Goal: Transaction & Acquisition: Purchase product/service

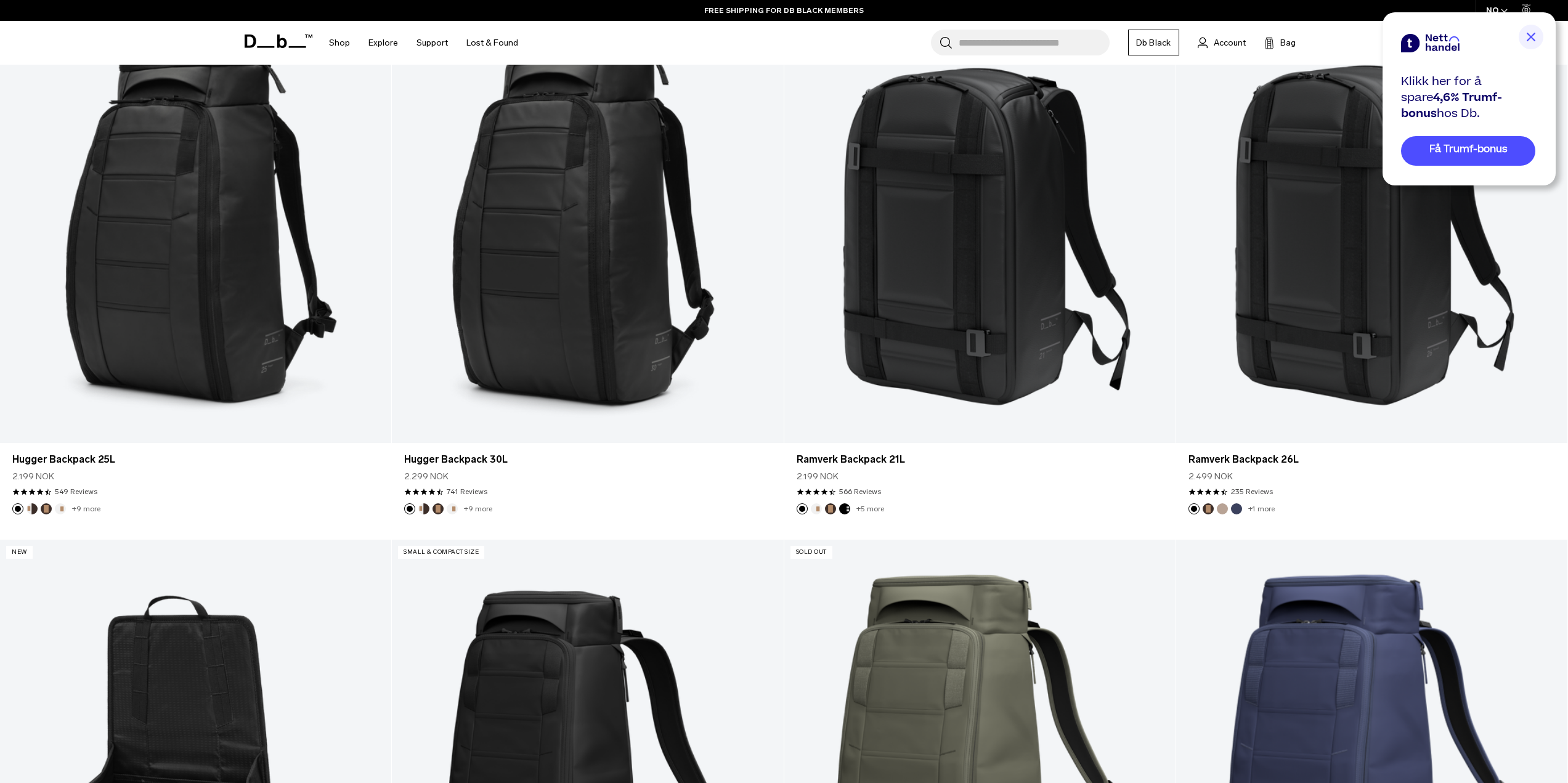
click at [1534, 36] on img at bounding box center [1530, 36] width 24 height 24
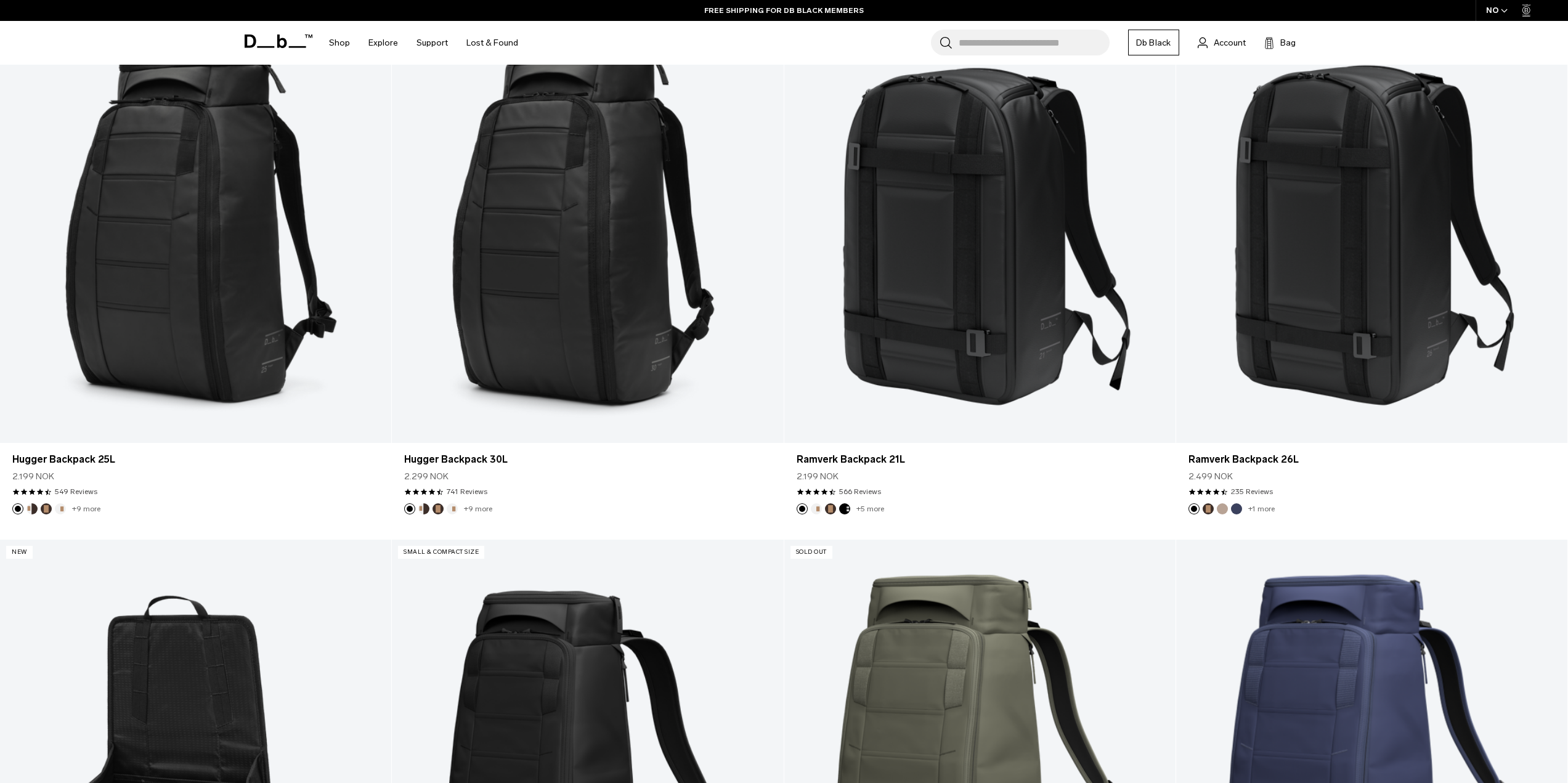
click at [1393, 37] on div "Shop By Category All Products New Arrivals Bestsellers By Activity" at bounding box center [784, 43] width 1568 height 44
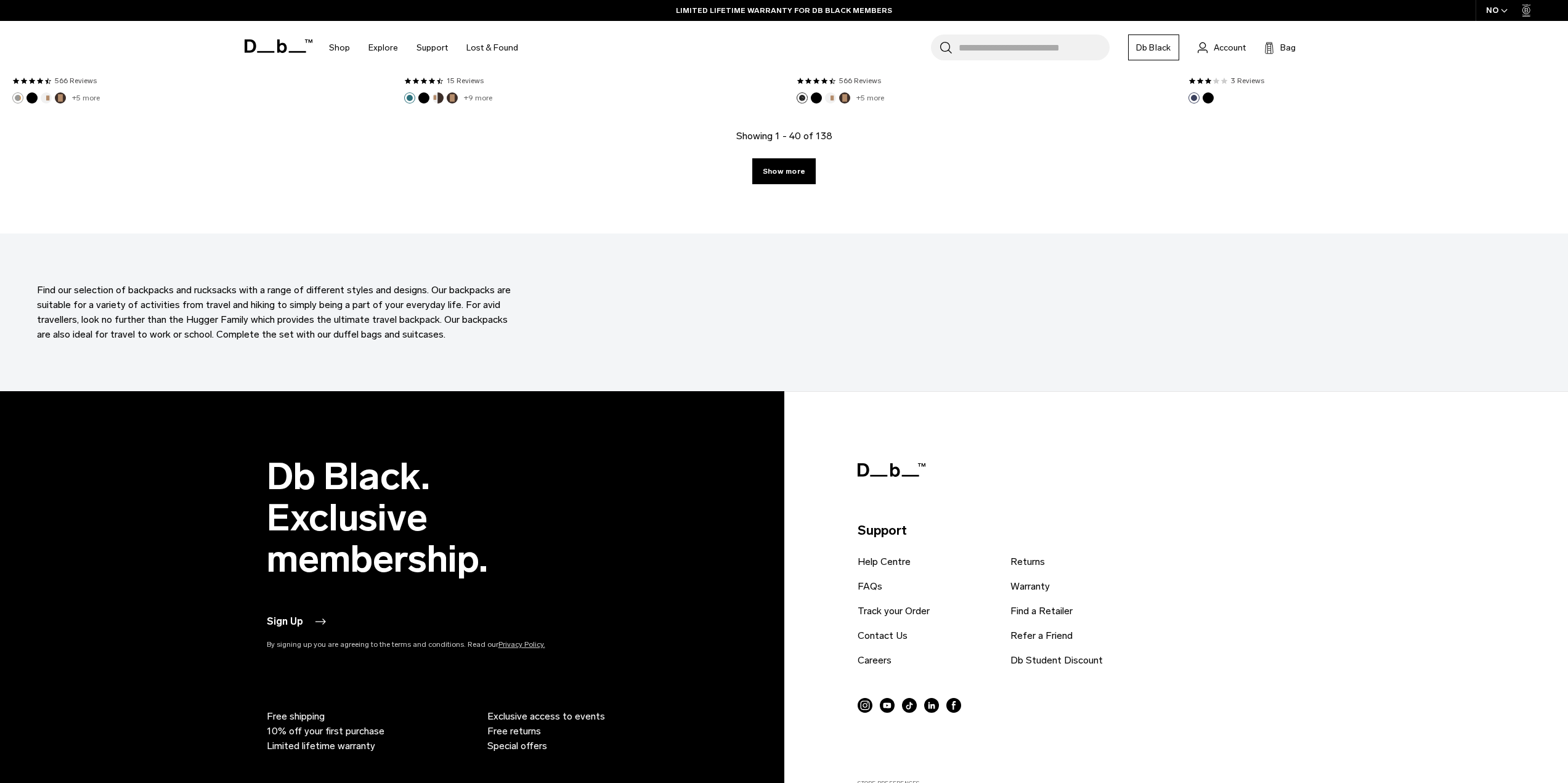
scroll to position [5484, 0]
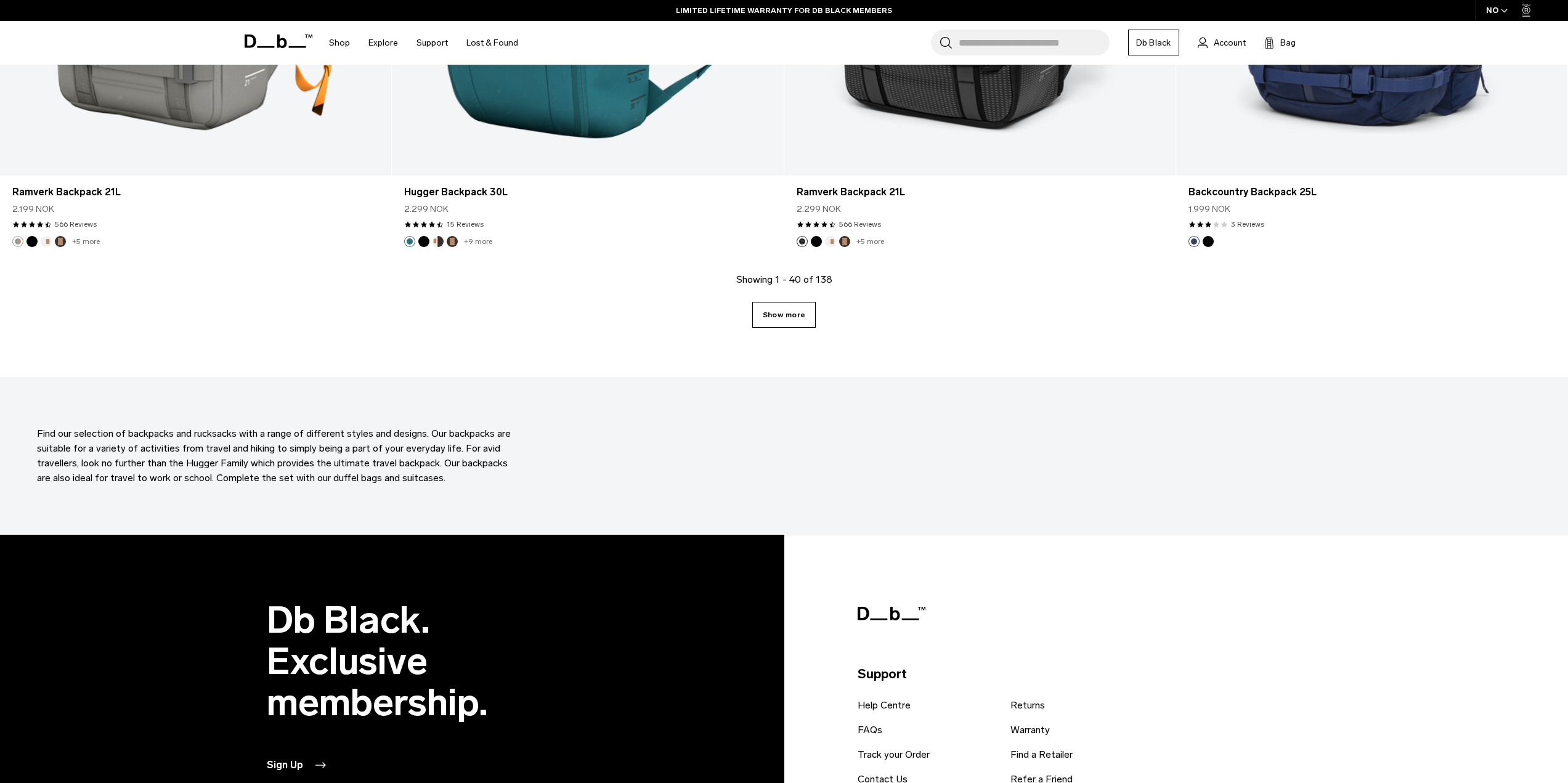
click at [780, 314] on link "Show more" at bounding box center [783, 315] width 63 height 26
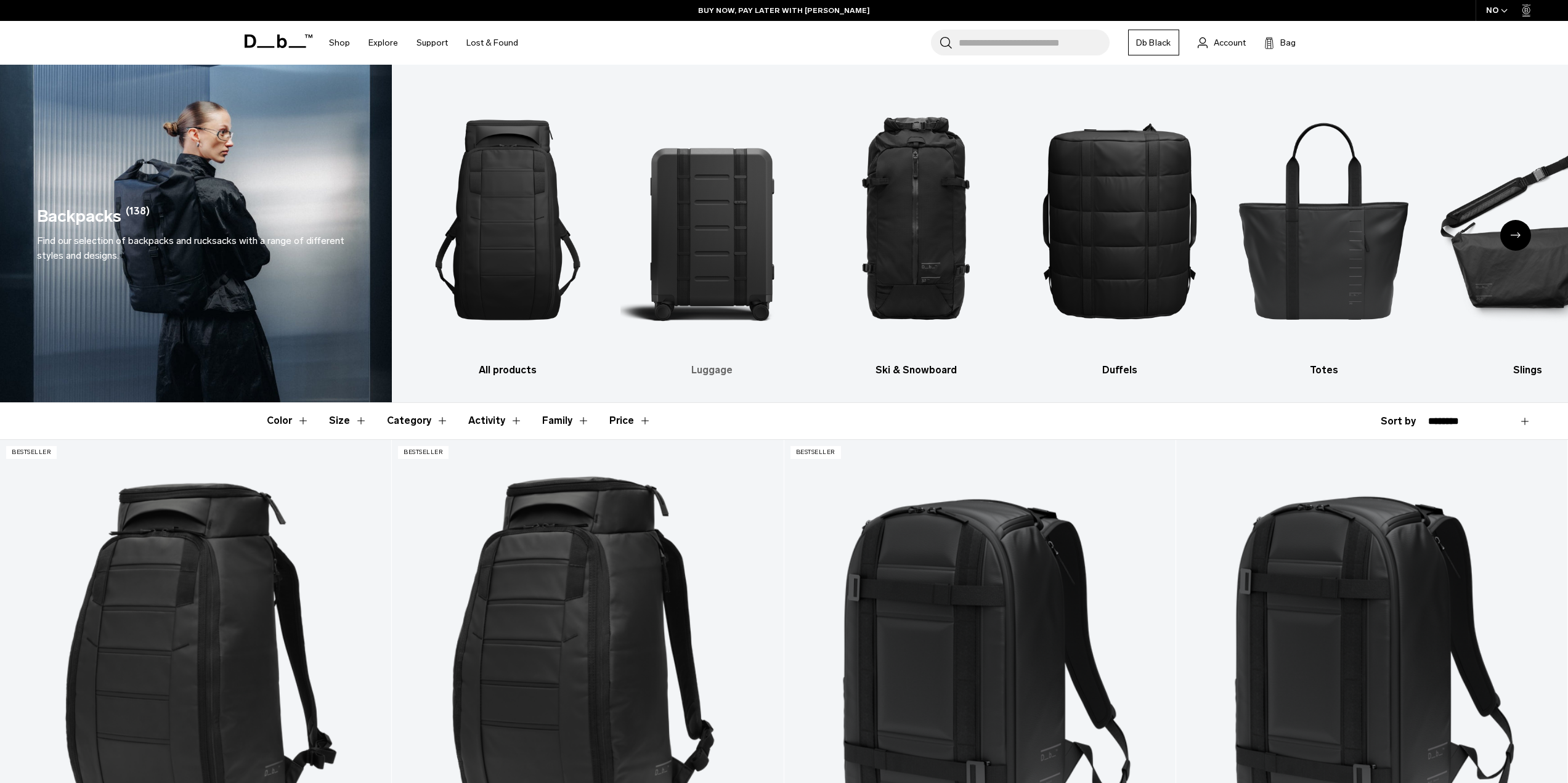
click at [734, 247] on img "2 / 10" at bounding box center [711, 220] width 182 height 273
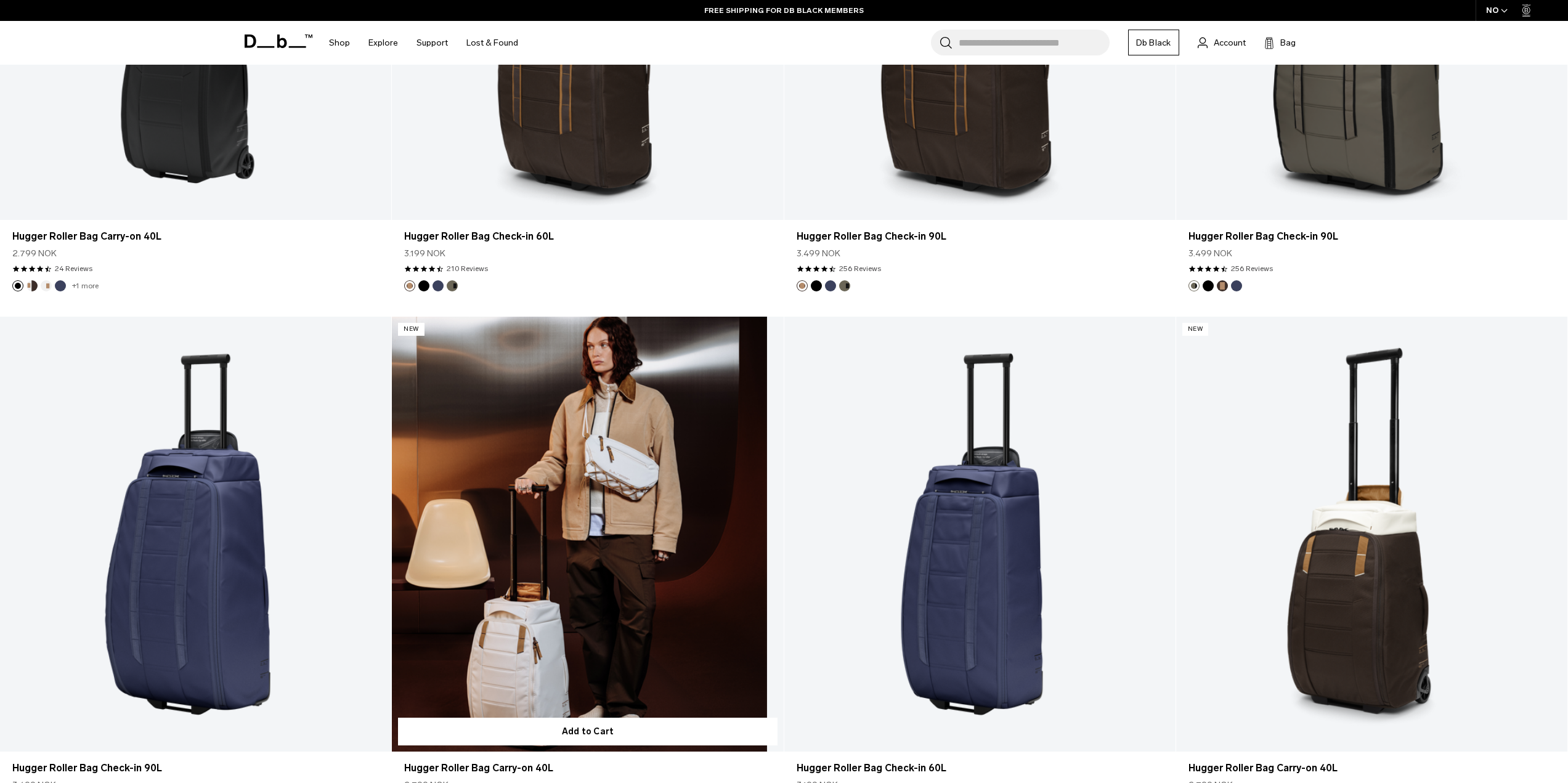
scroll to position [4930, 0]
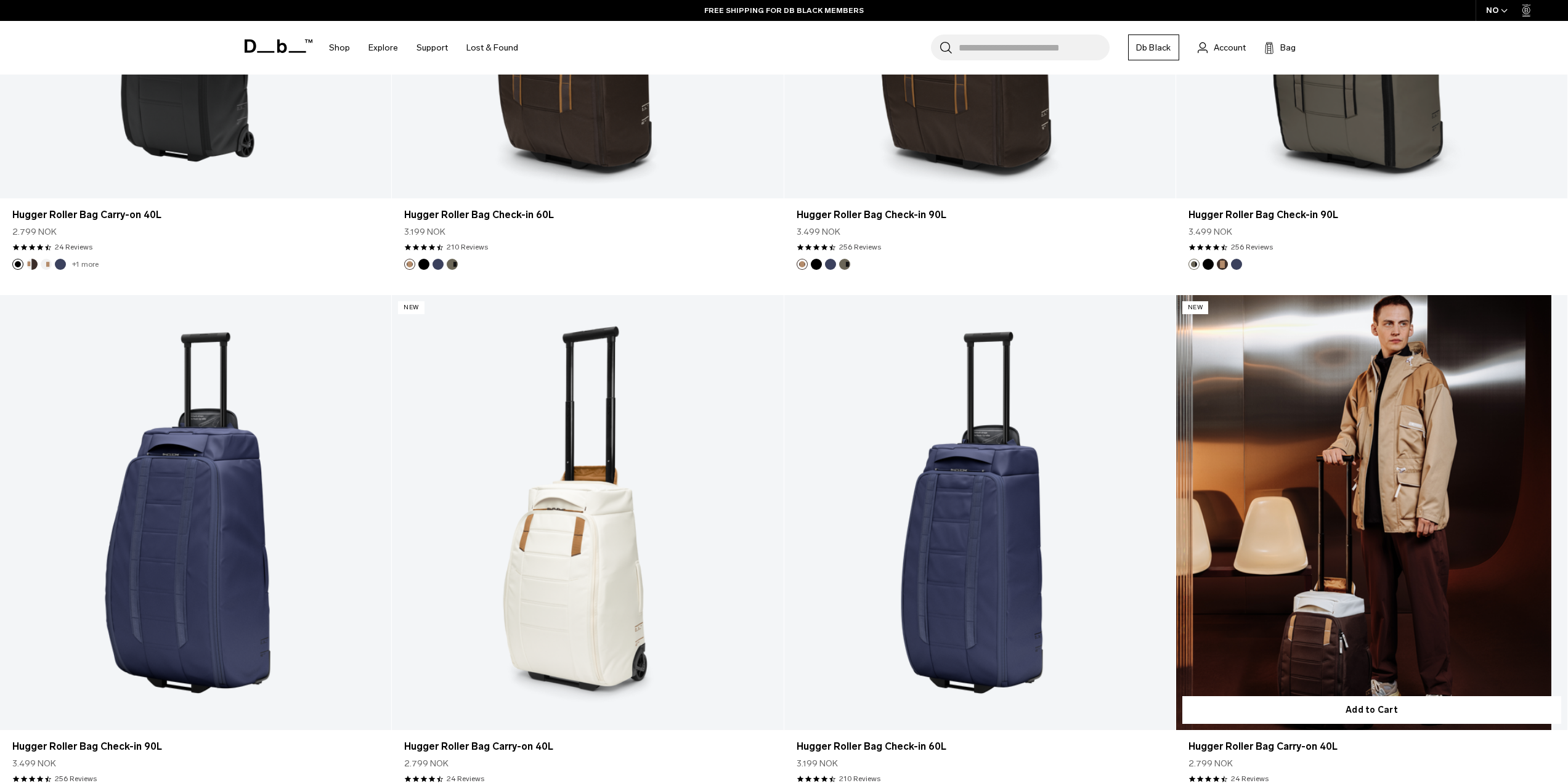
click at [1313, 544] on link "Hugger Roller Bag Carry-on 40L" at bounding box center [1371, 513] width 391 height 435
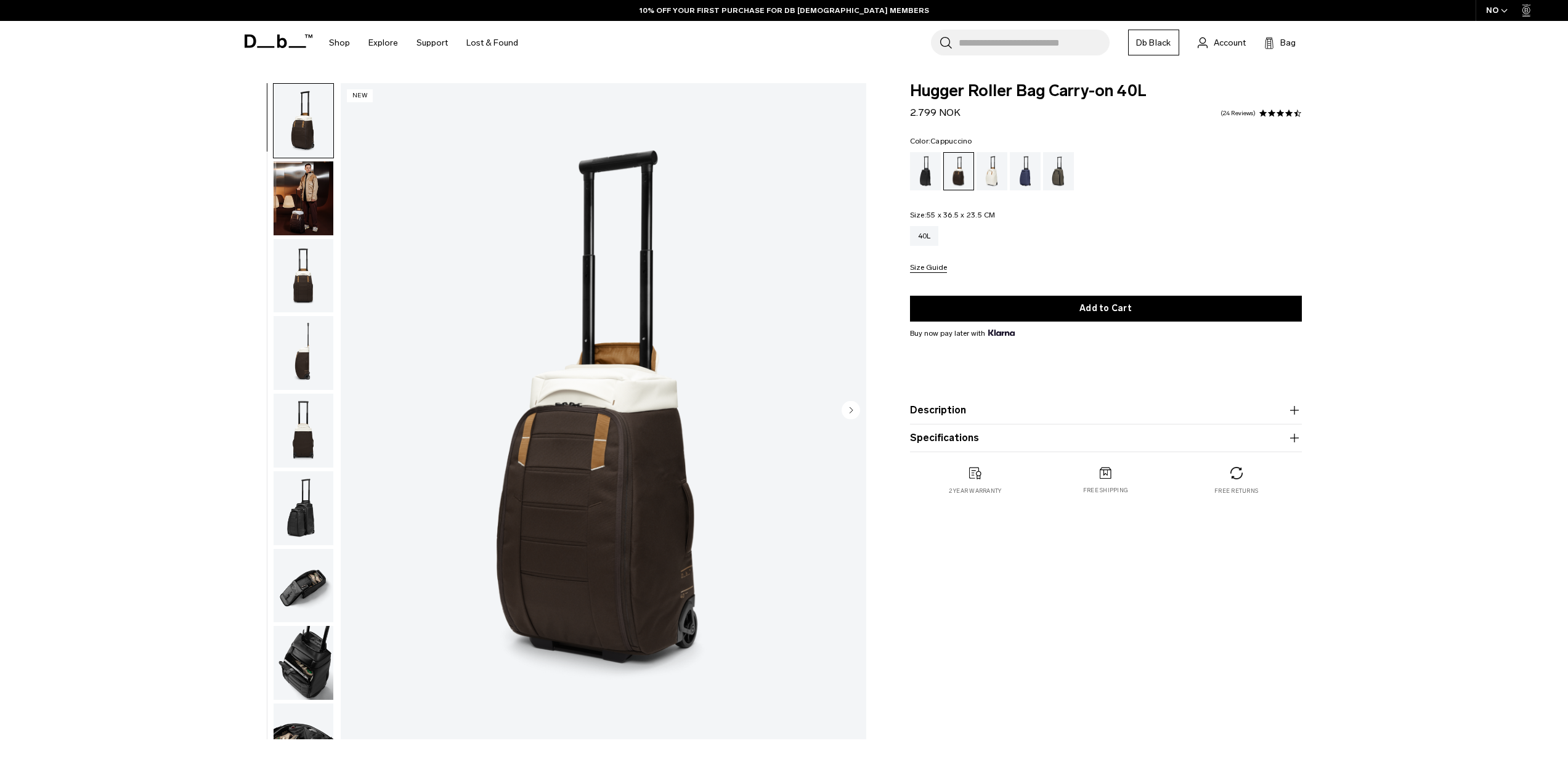
click at [308, 231] on img "button" at bounding box center [303, 199] width 60 height 74
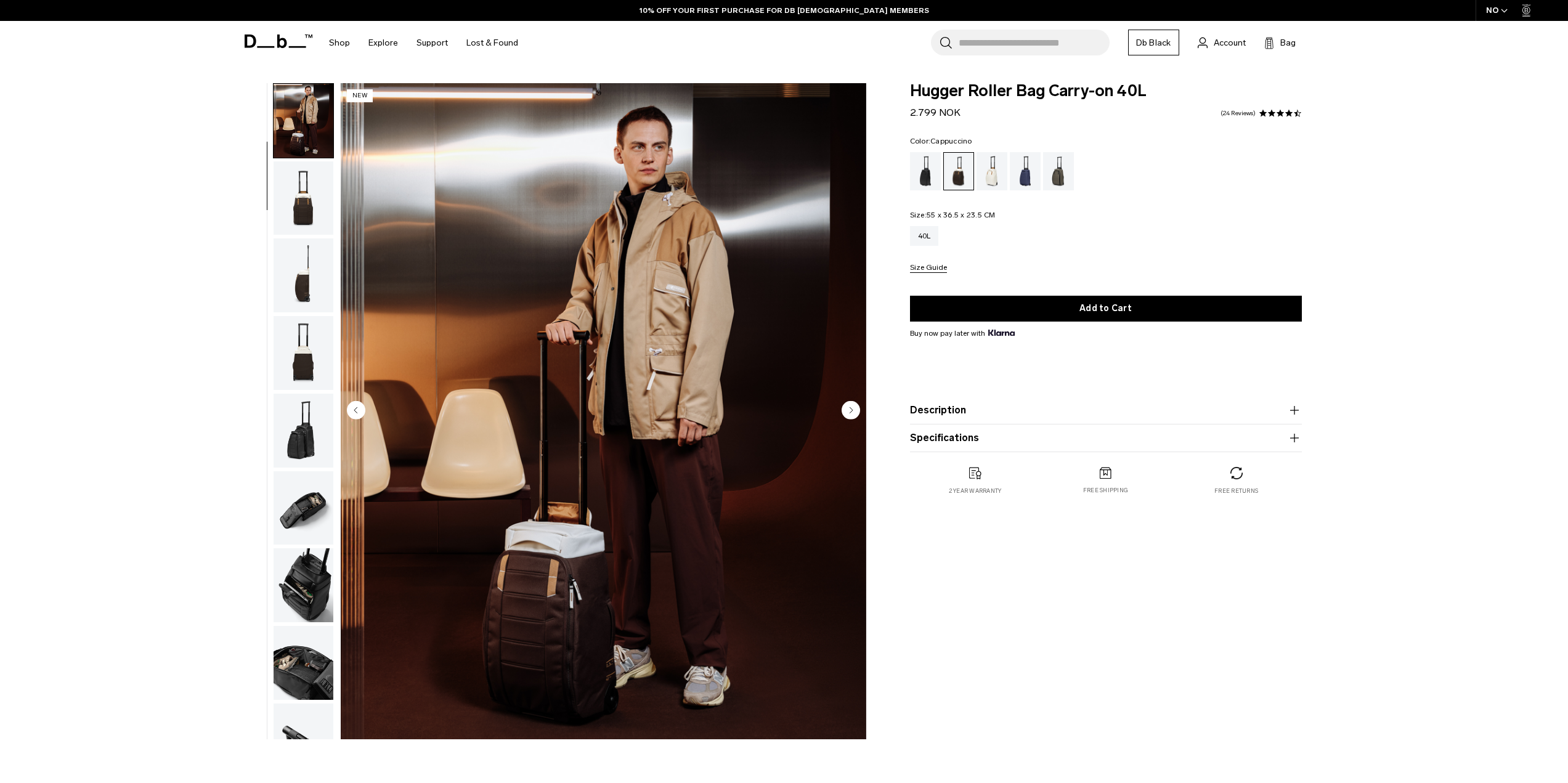
click at [308, 228] on img "button" at bounding box center [303, 199] width 60 height 74
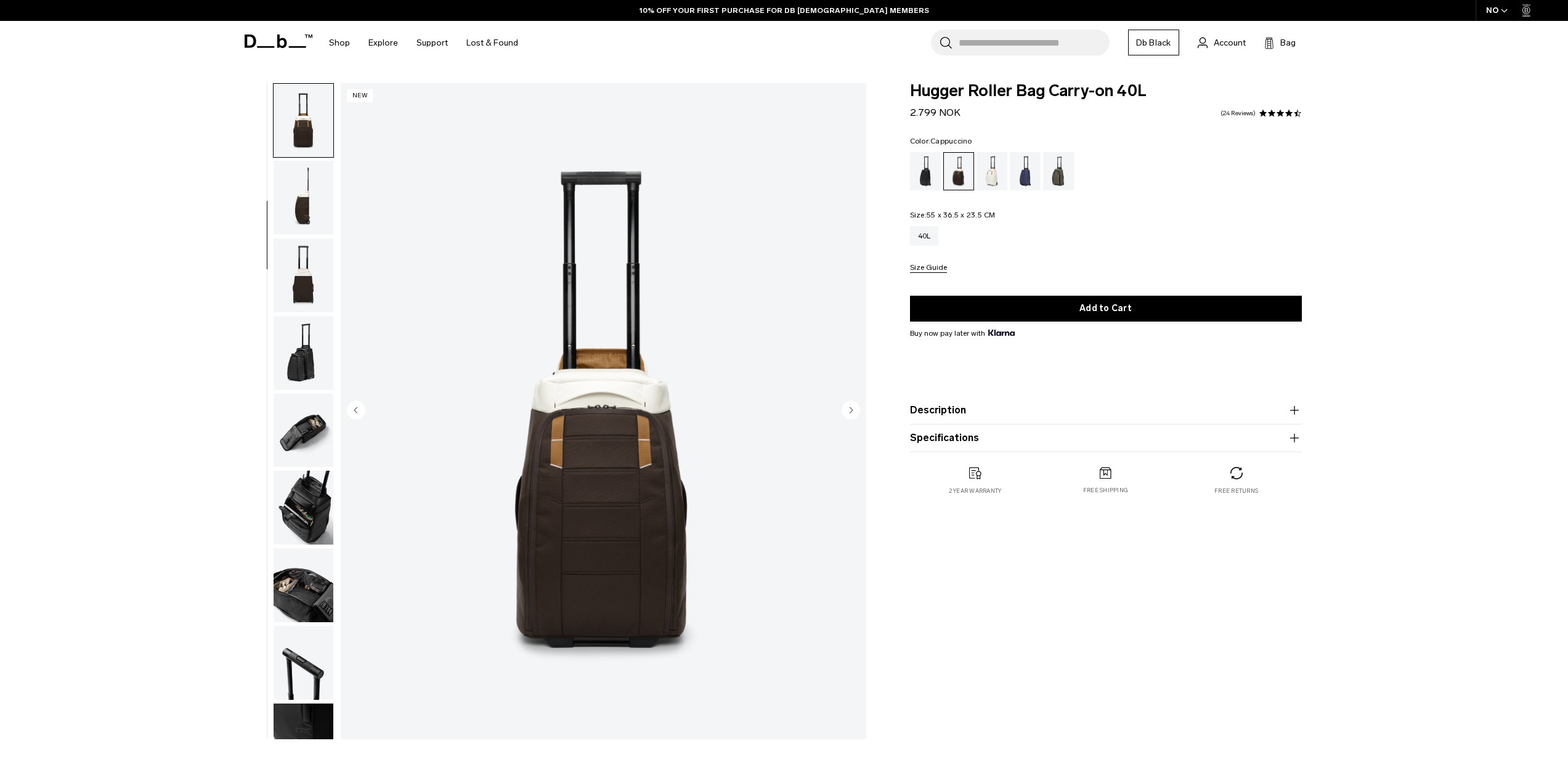
click at [308, 225] on img "button" at bounding box center [303, 198] width 60 height 74
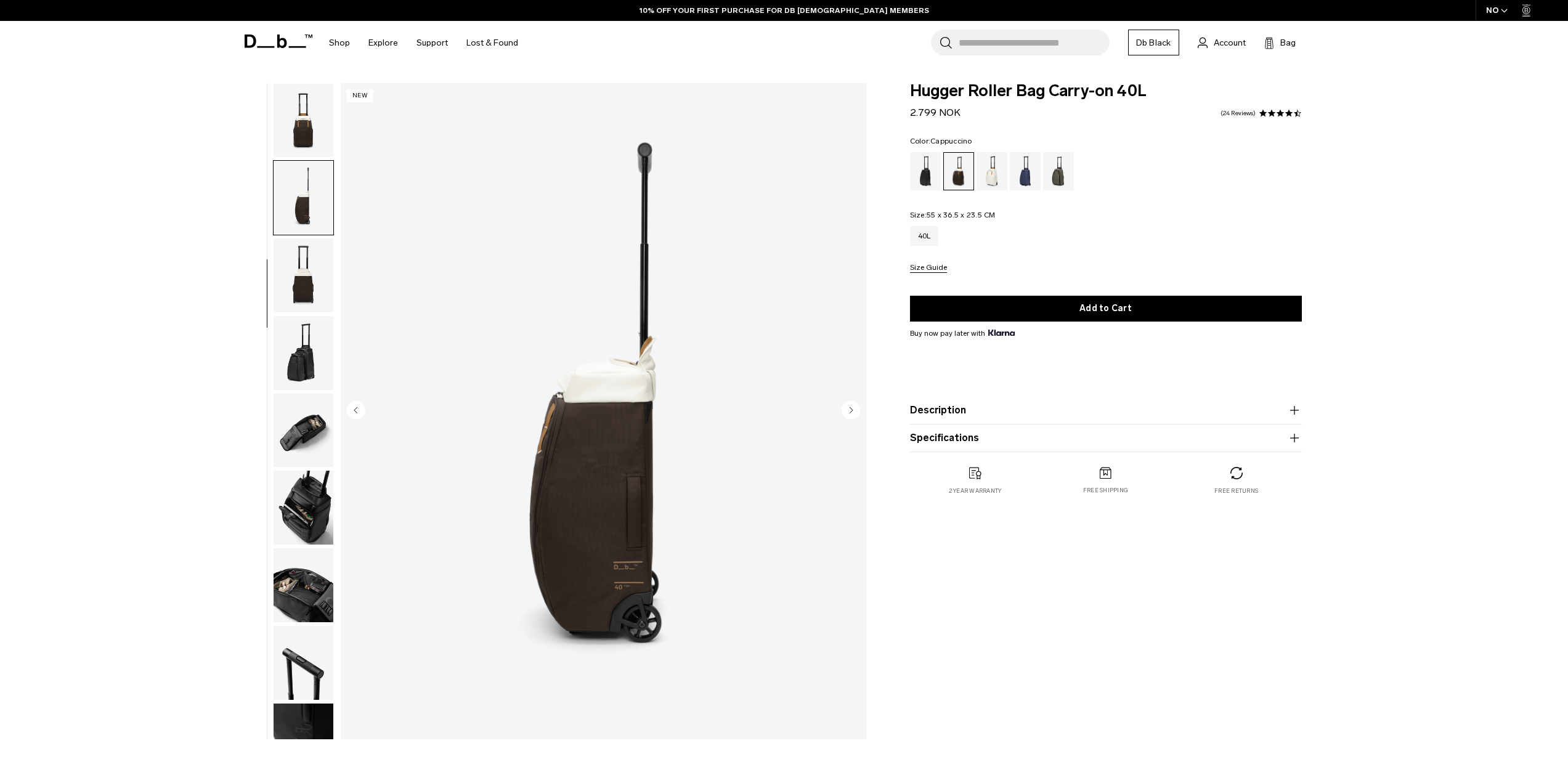
scroll to position [194, 0]
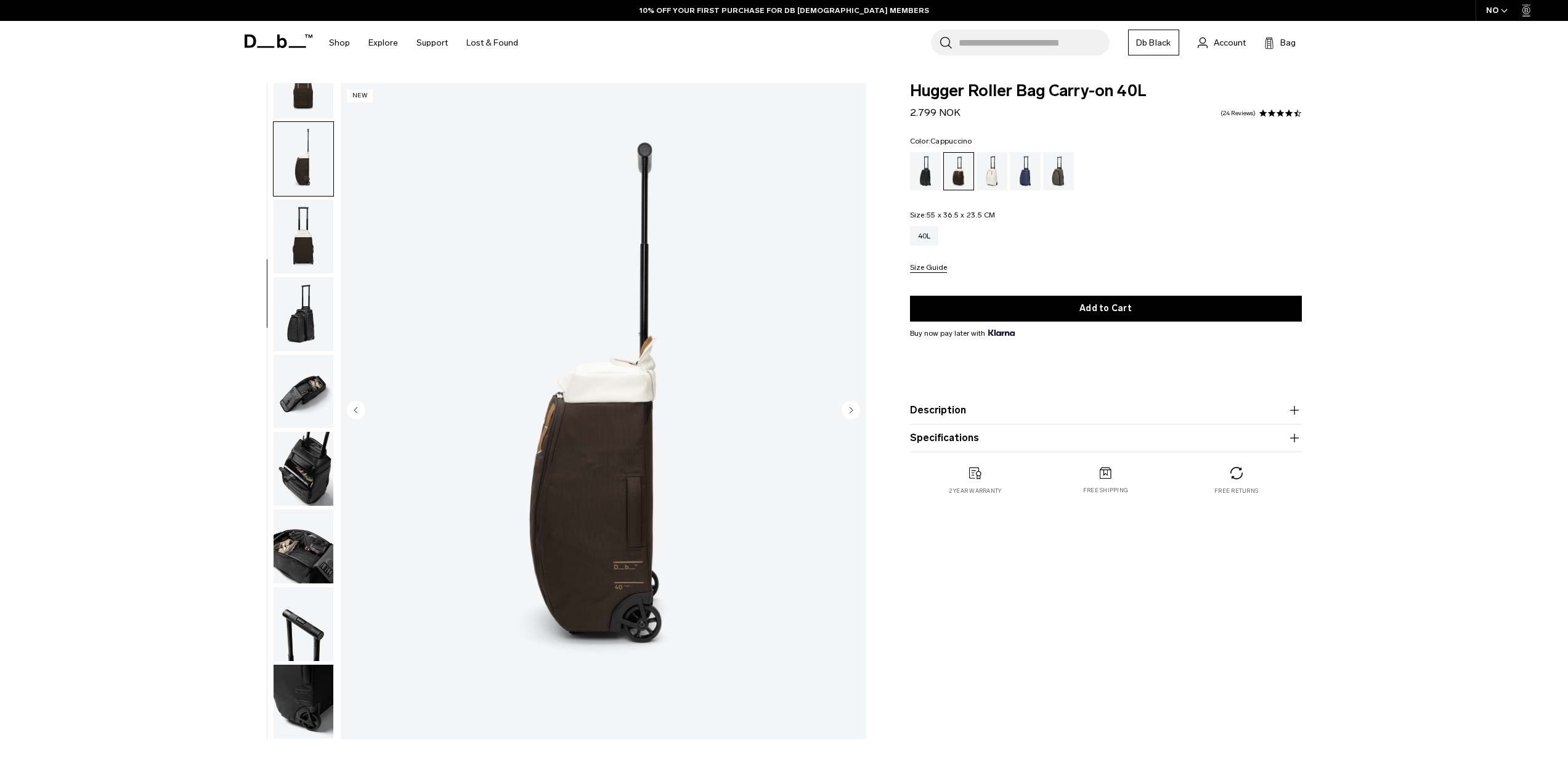
click at [308, 225] on img "button" at bounding box center [303, 236] width 60 height 74
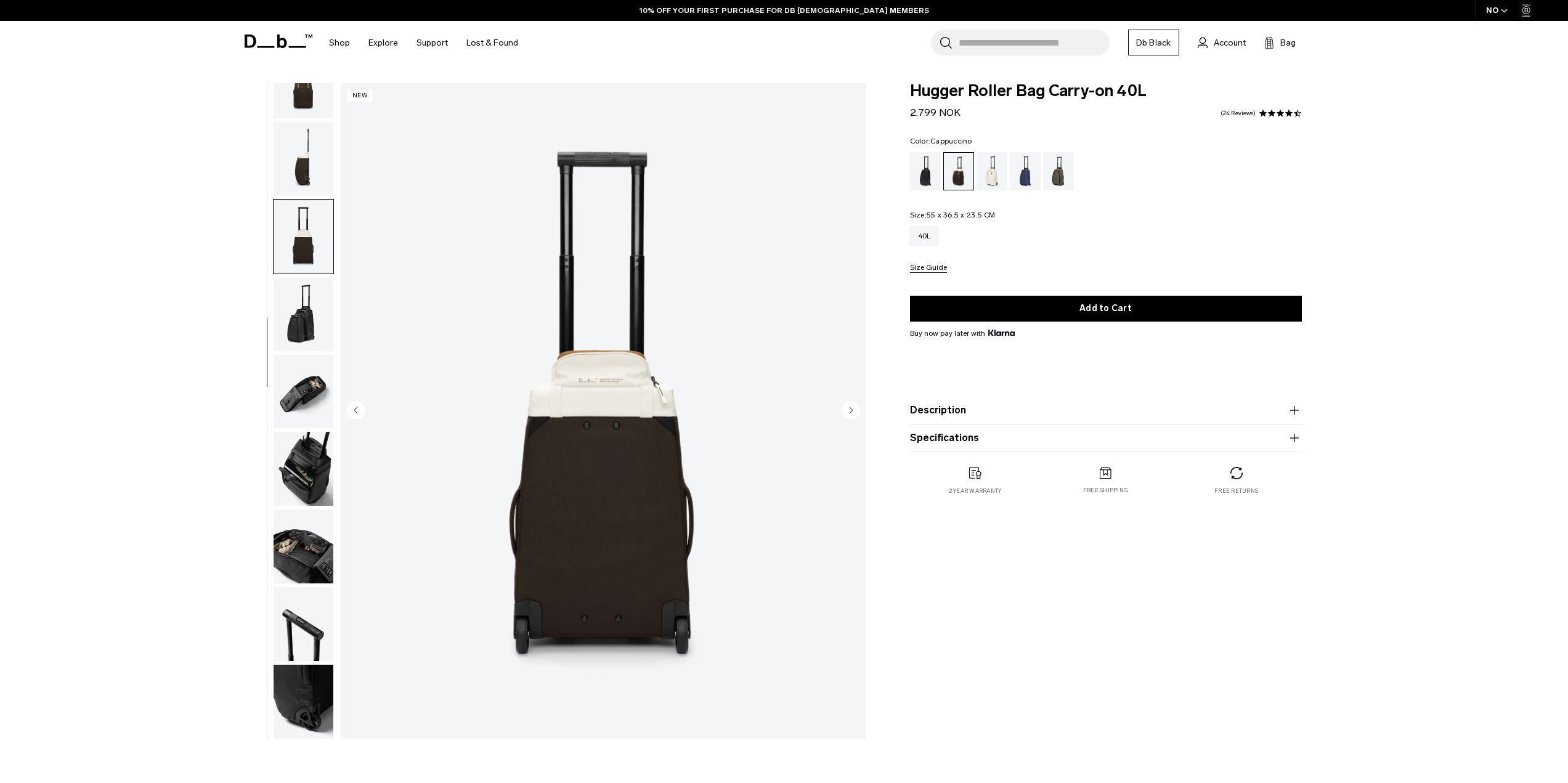
click at [308, 225] on img "button" at bounding box center [303, 236] width 60 height 74
click at [298, 292] on img "button" at bounding box center [303, 314] width 60 height 74
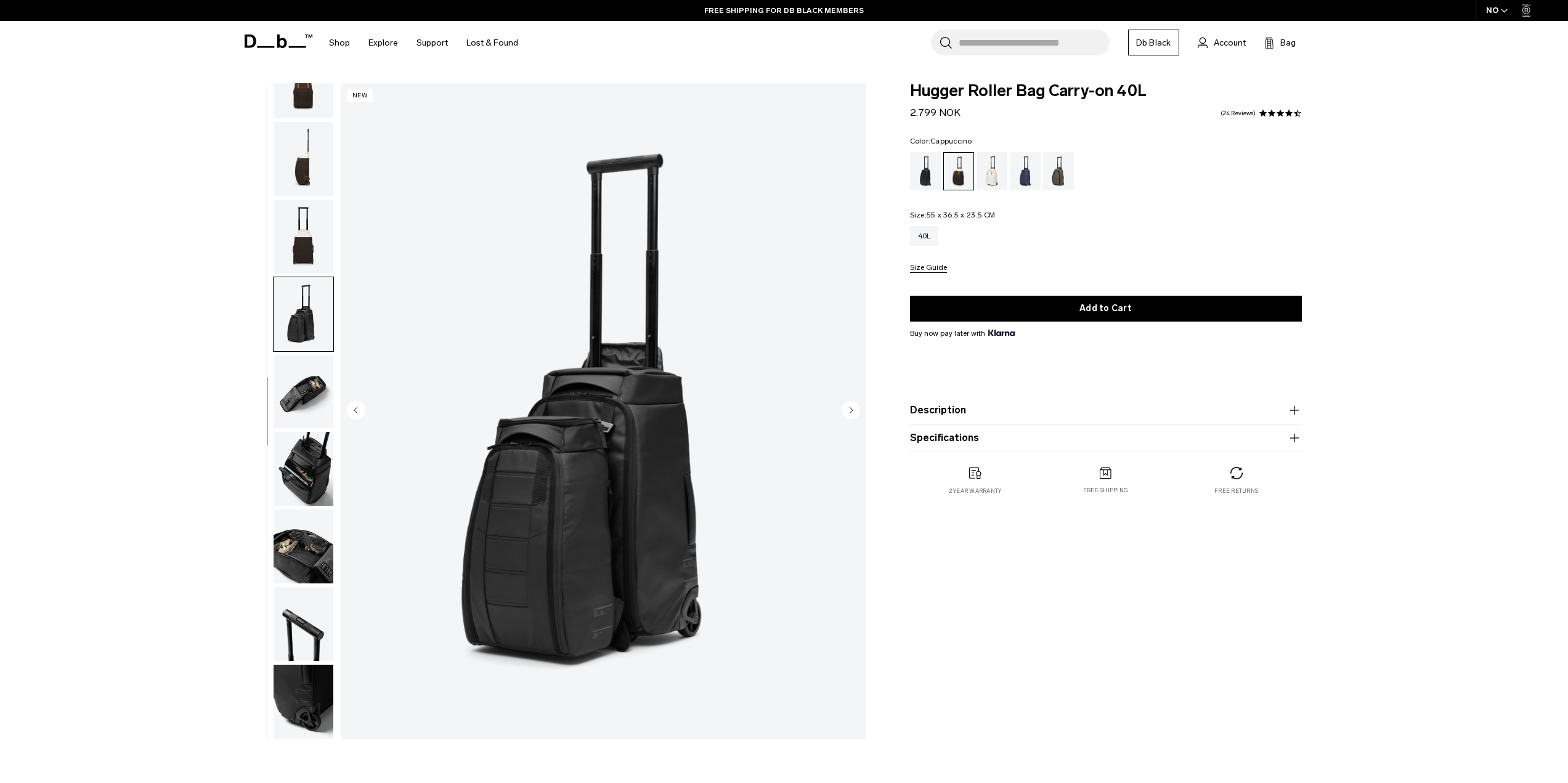
click at [300, 375] on img "button" at bounding box center [303, 392] width 60 height 74
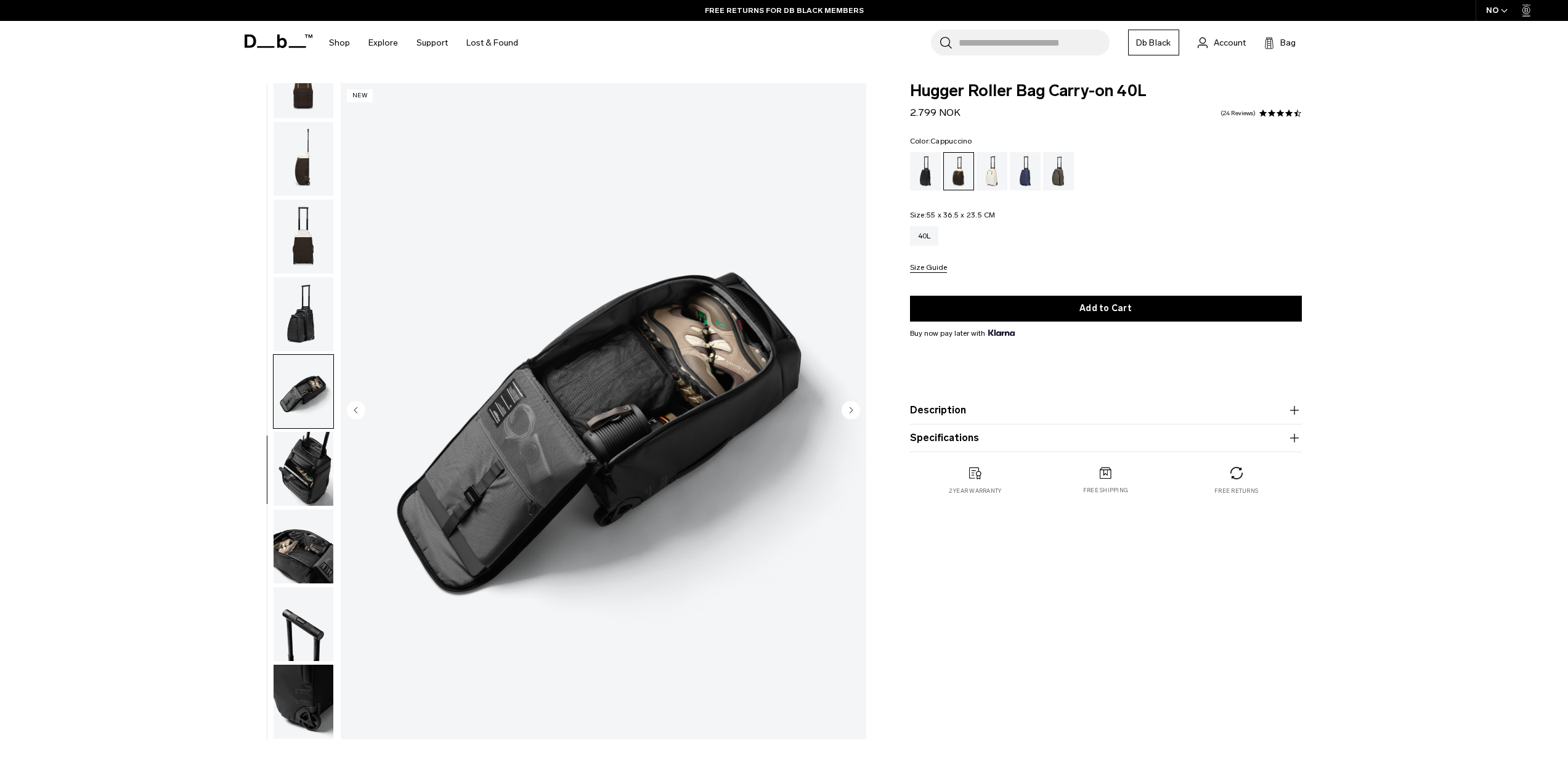
click at [305, 458] on img "button" at bounding box center [303, 469] width 60 height 74
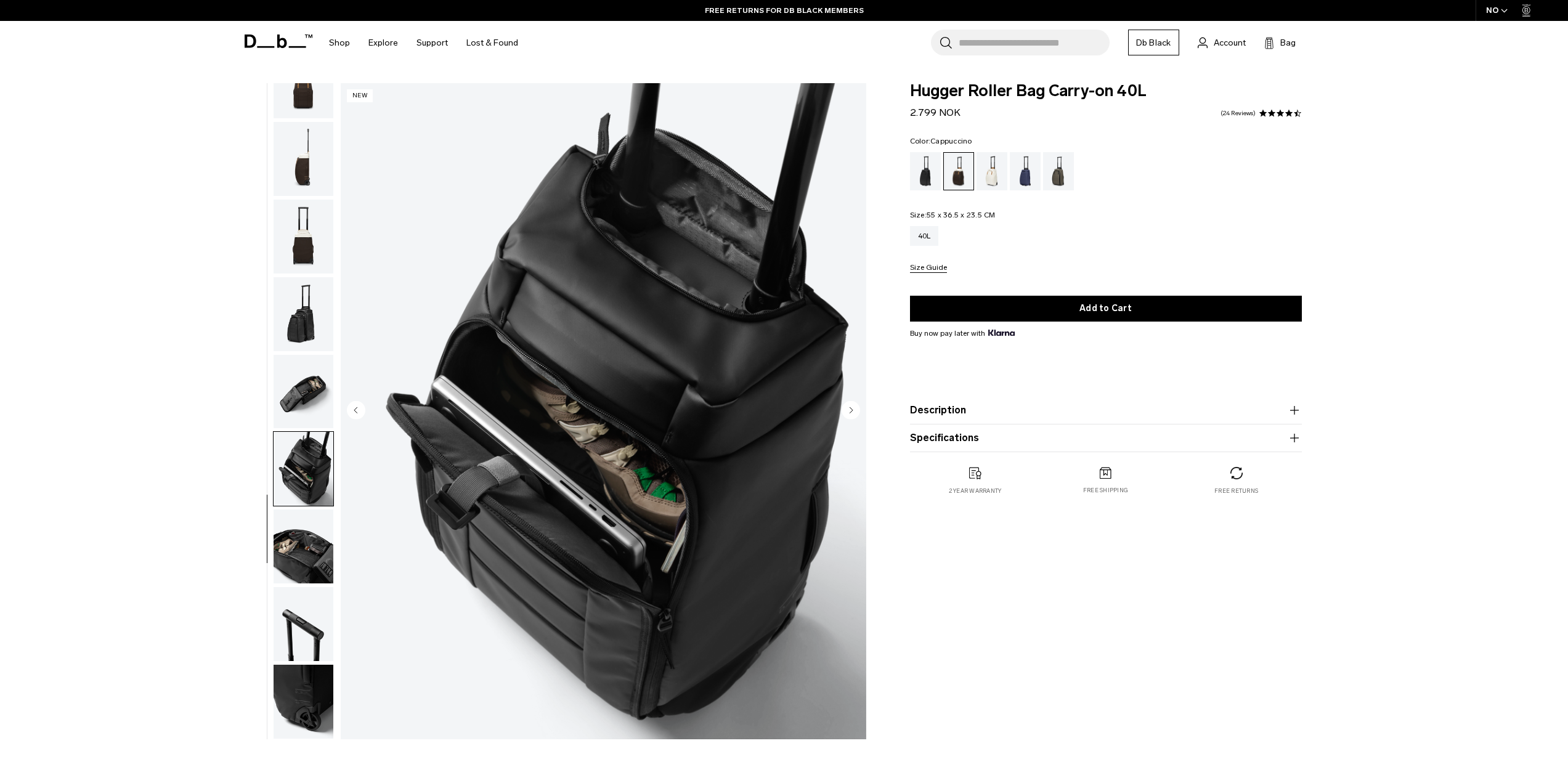
click at [311, 555] on img "button" at bounding box center [303, 547] width 60 height 74
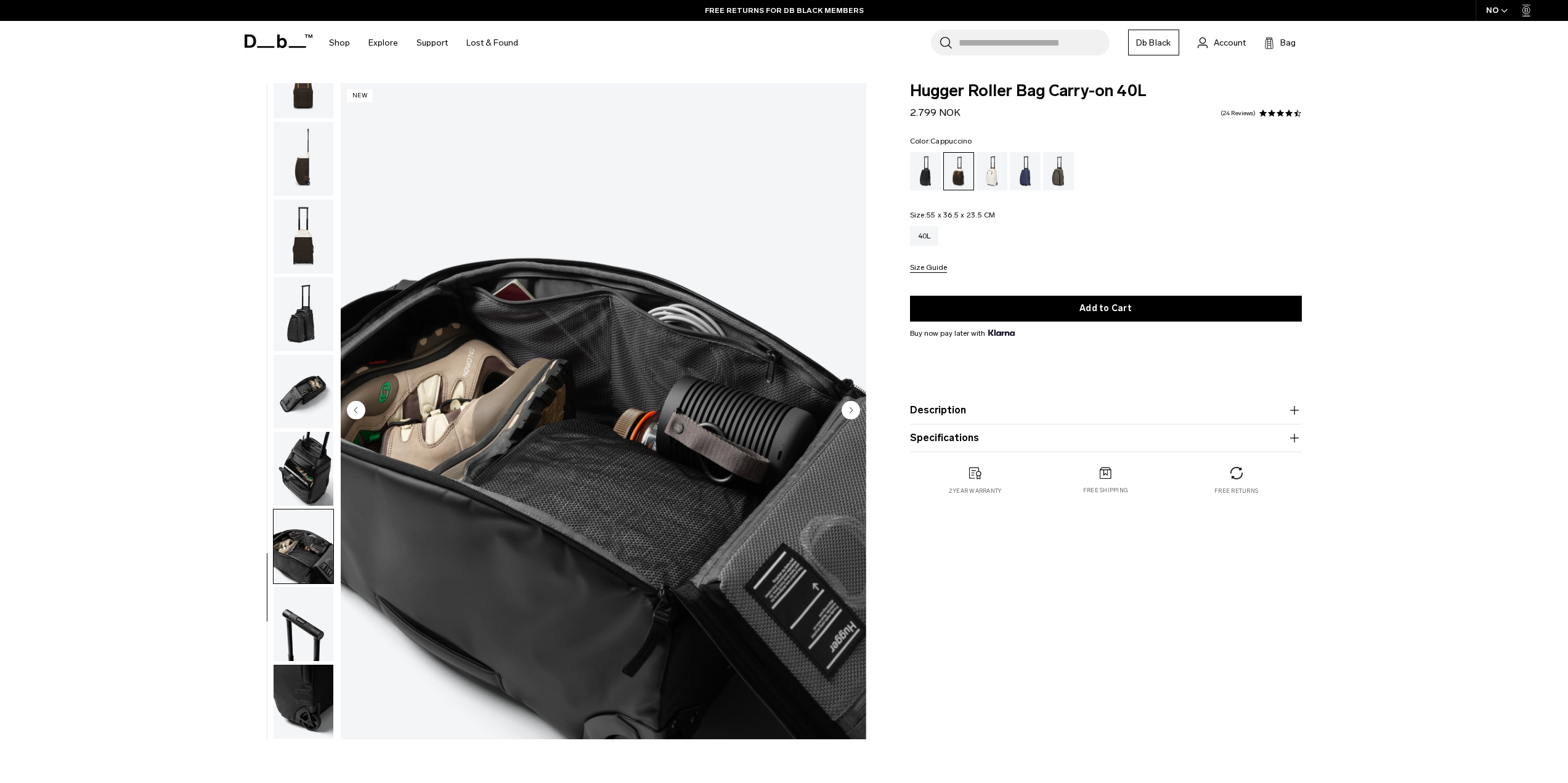
click at [300, 611] on img "button" at bounding box center [303, 624] width 60 height 74
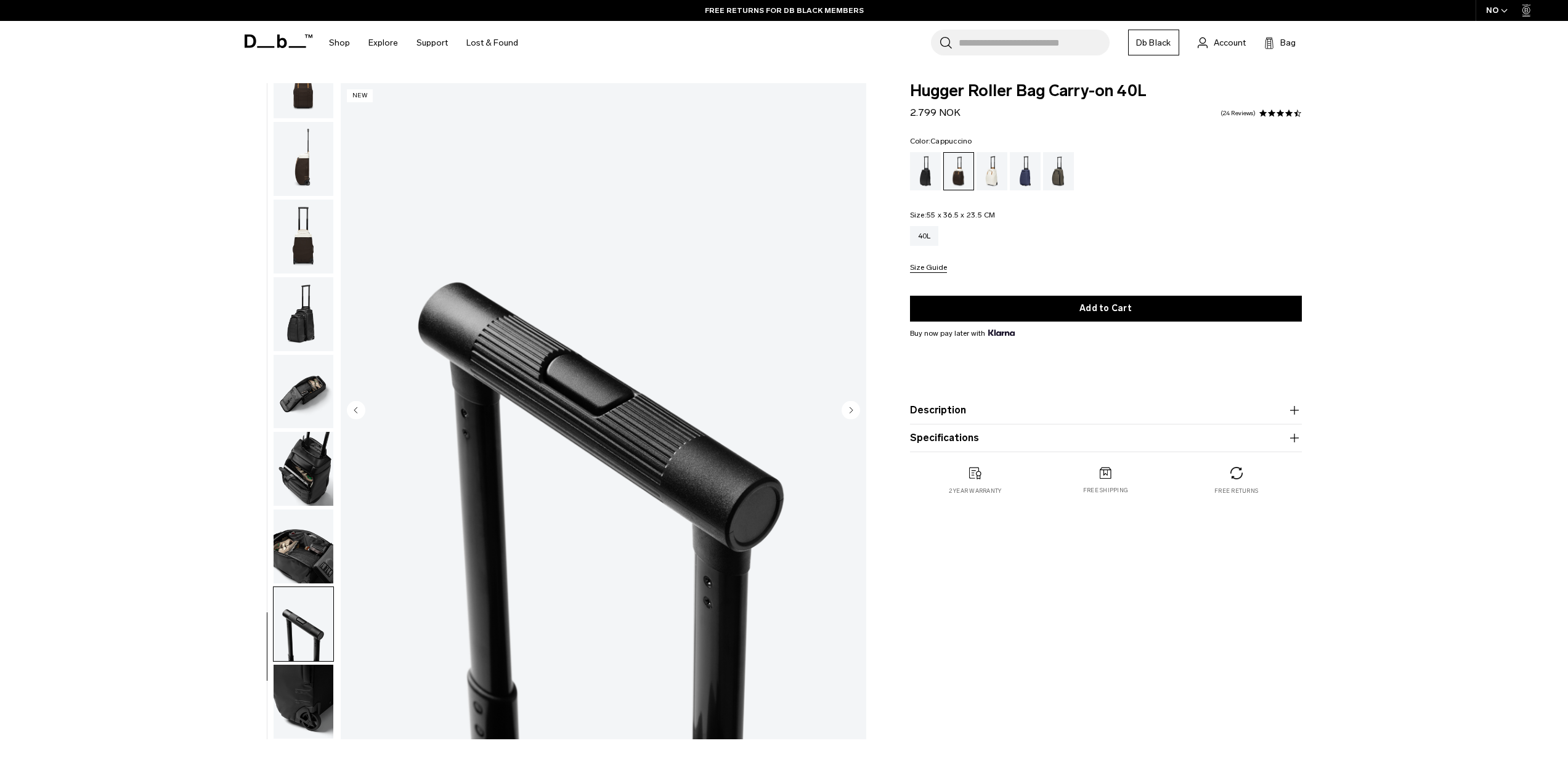
click at [307, 684] on img "button" at bounding box center [303, 702] width 60 height 74
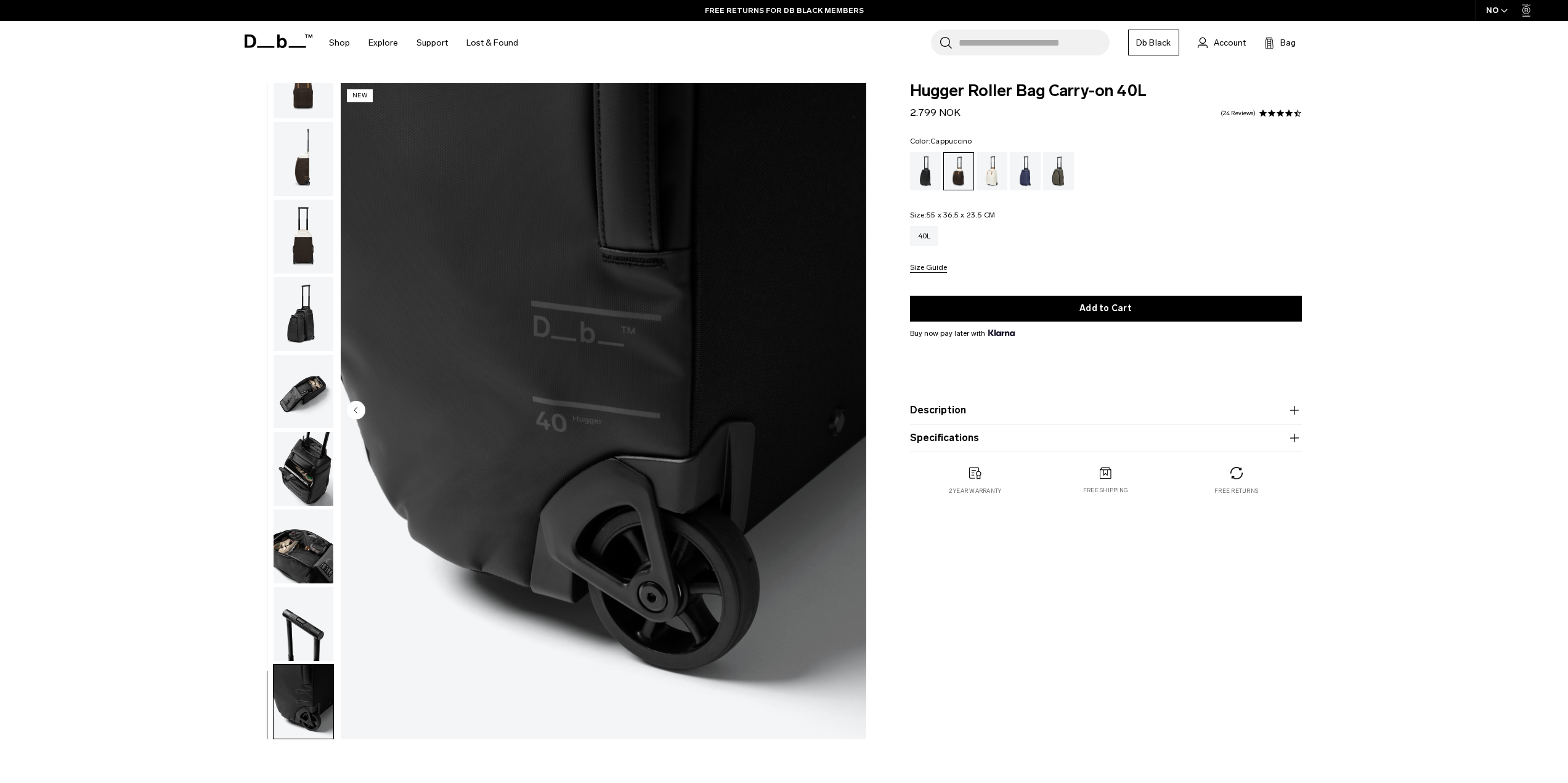
click at [330, 449] on img "button" at bounding box center [303, 469] width 60 height 74
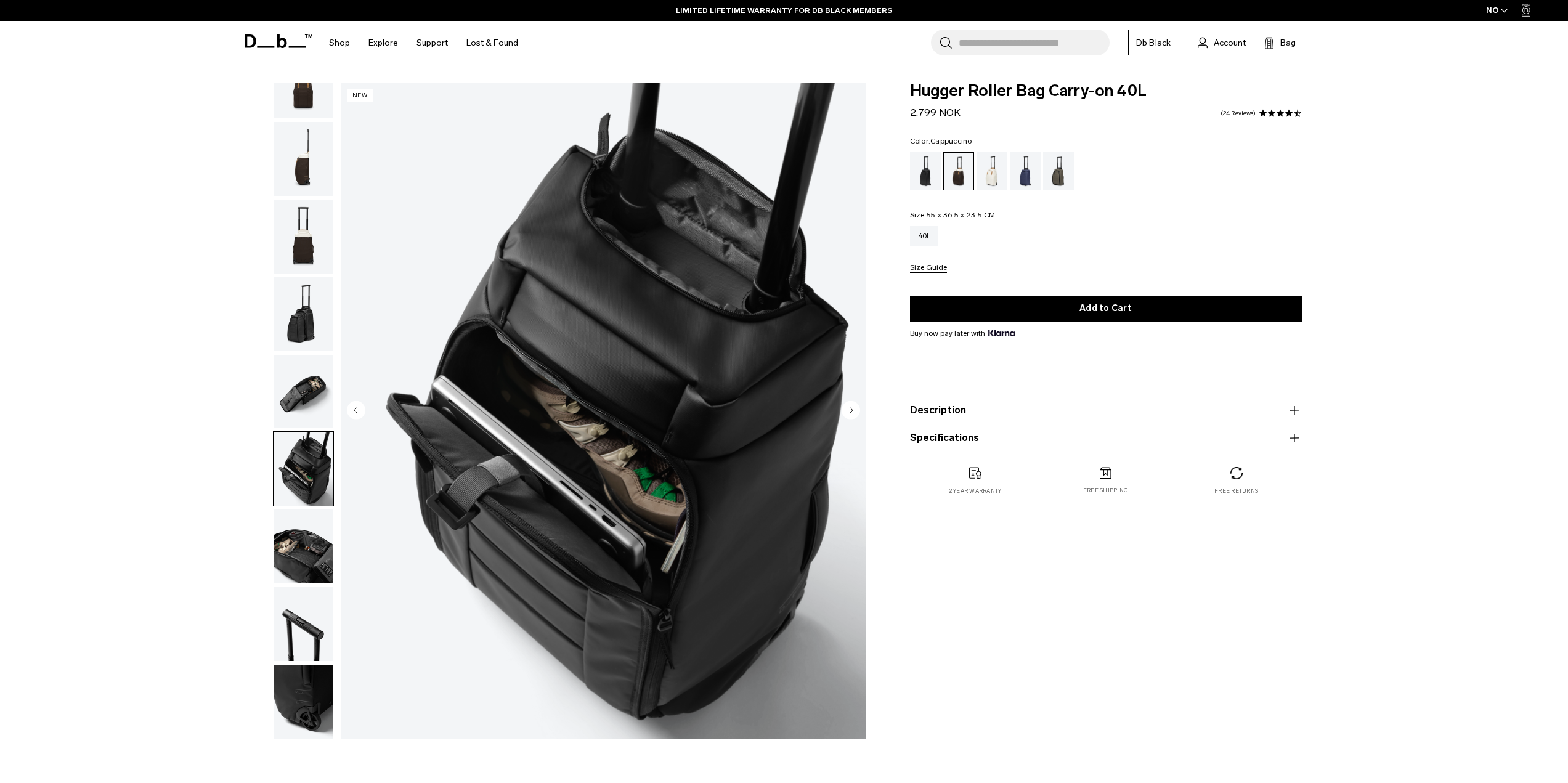
click at [318, 402] on img "button" at bounding box center [303, 392] width 60 height 74
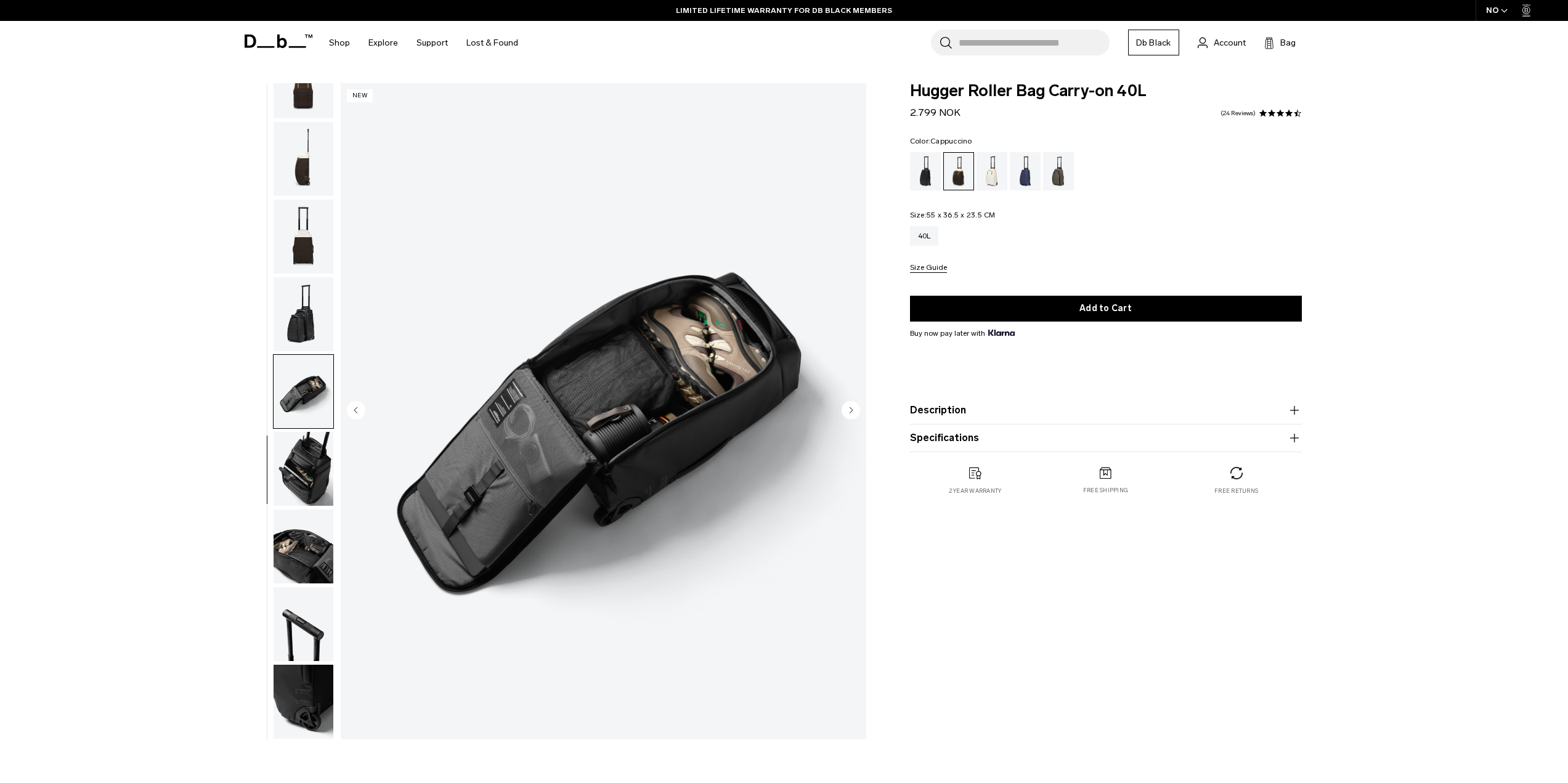
click at [300, 326] on img "button" at bounding box center [303, 314] width 60 height 74
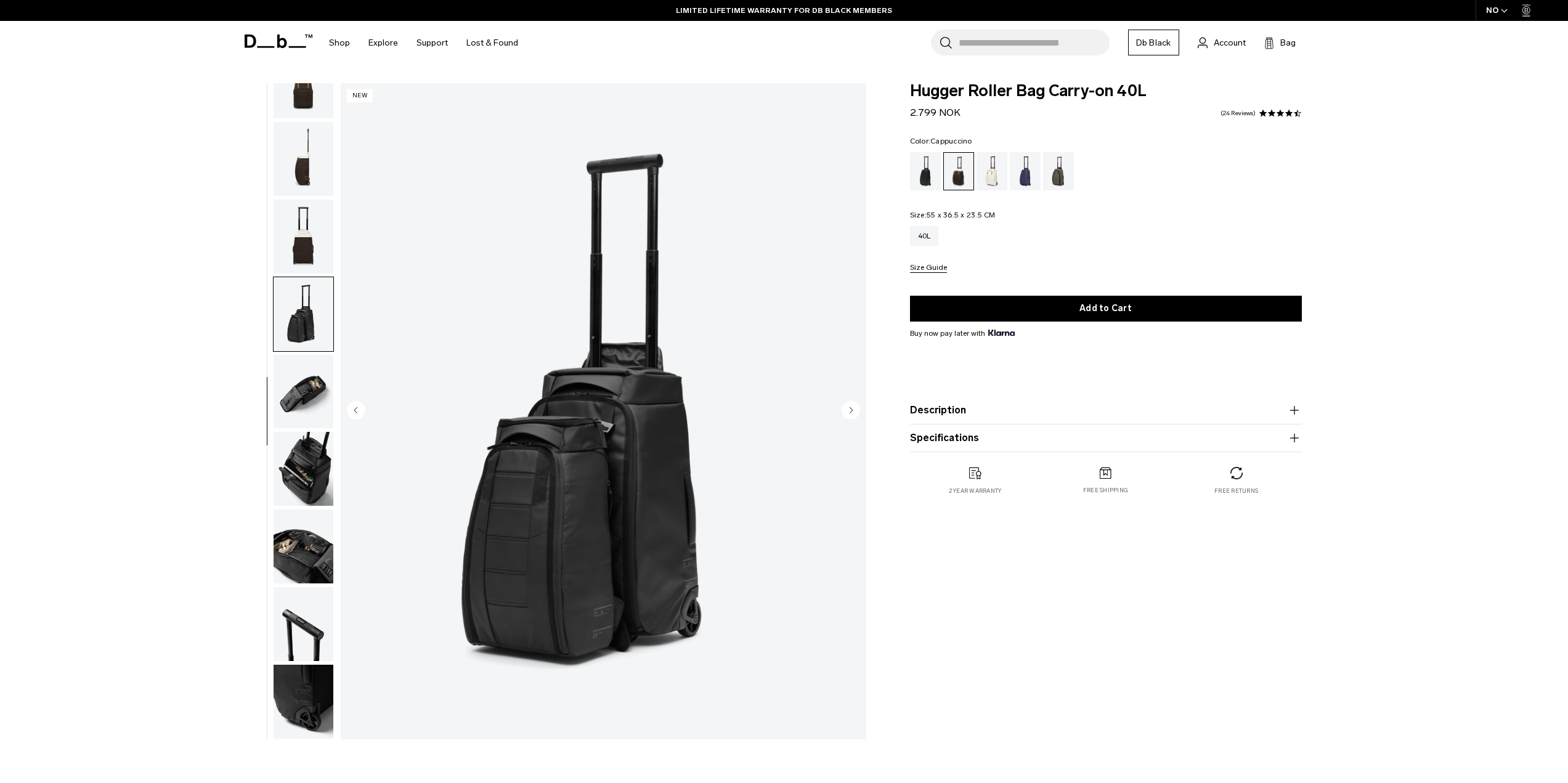
click at [298, 266] on img "button" at bounding box center [303, 236] width 60 height 74
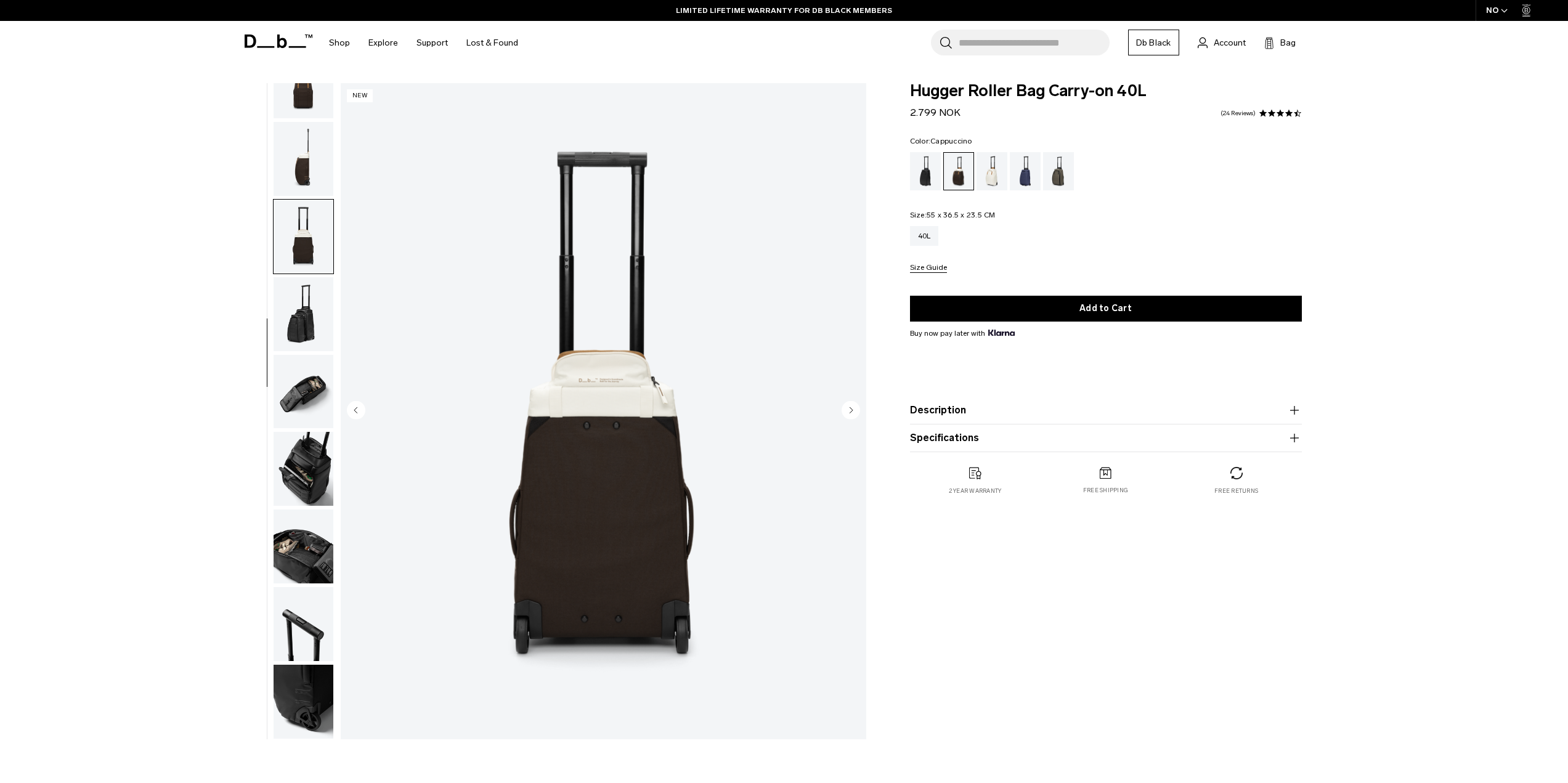
click at [314, 186] on img "button" at bounding box center [303, 159] width 60 height 74
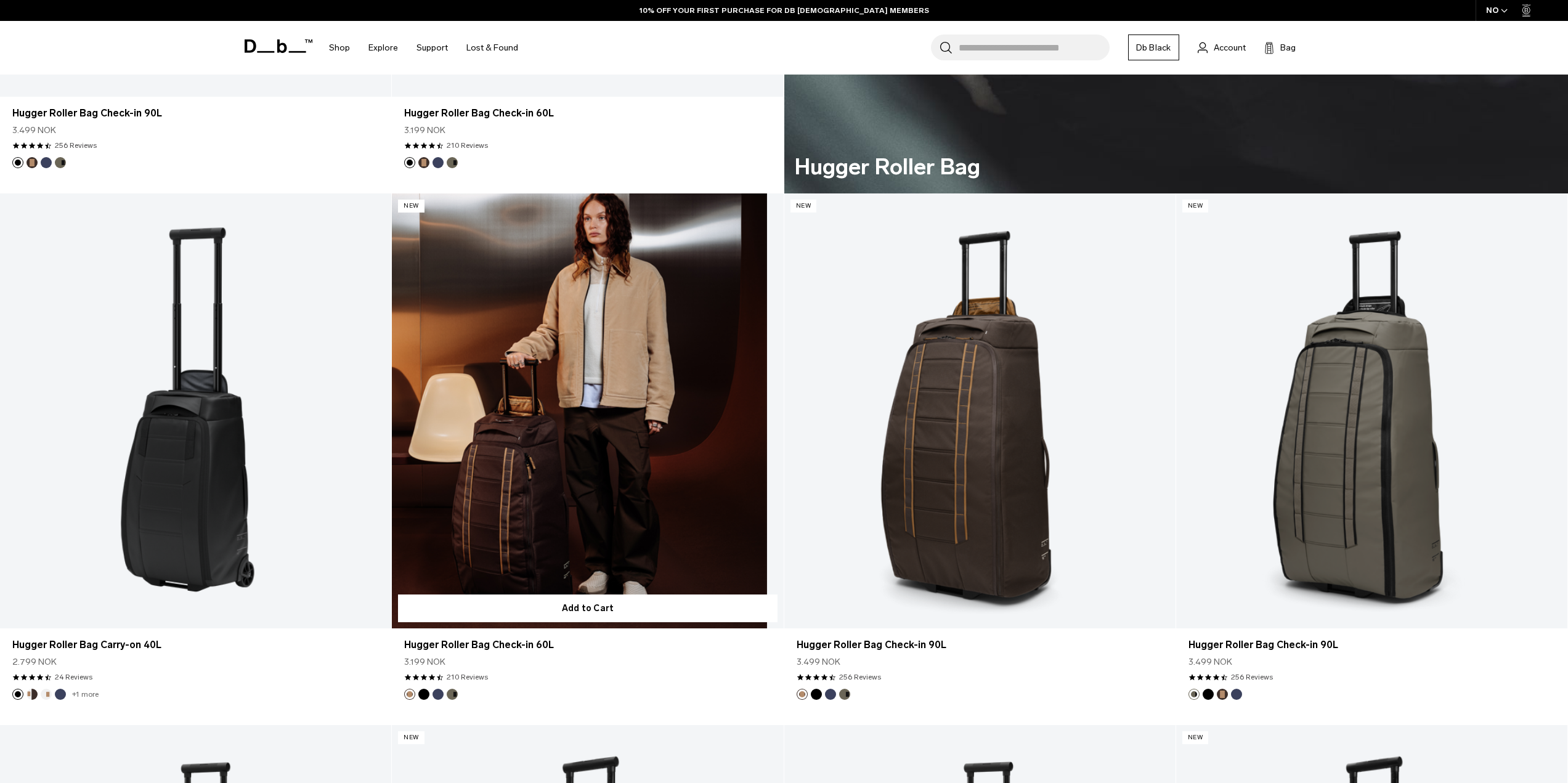
scroll to position [4499, 0]
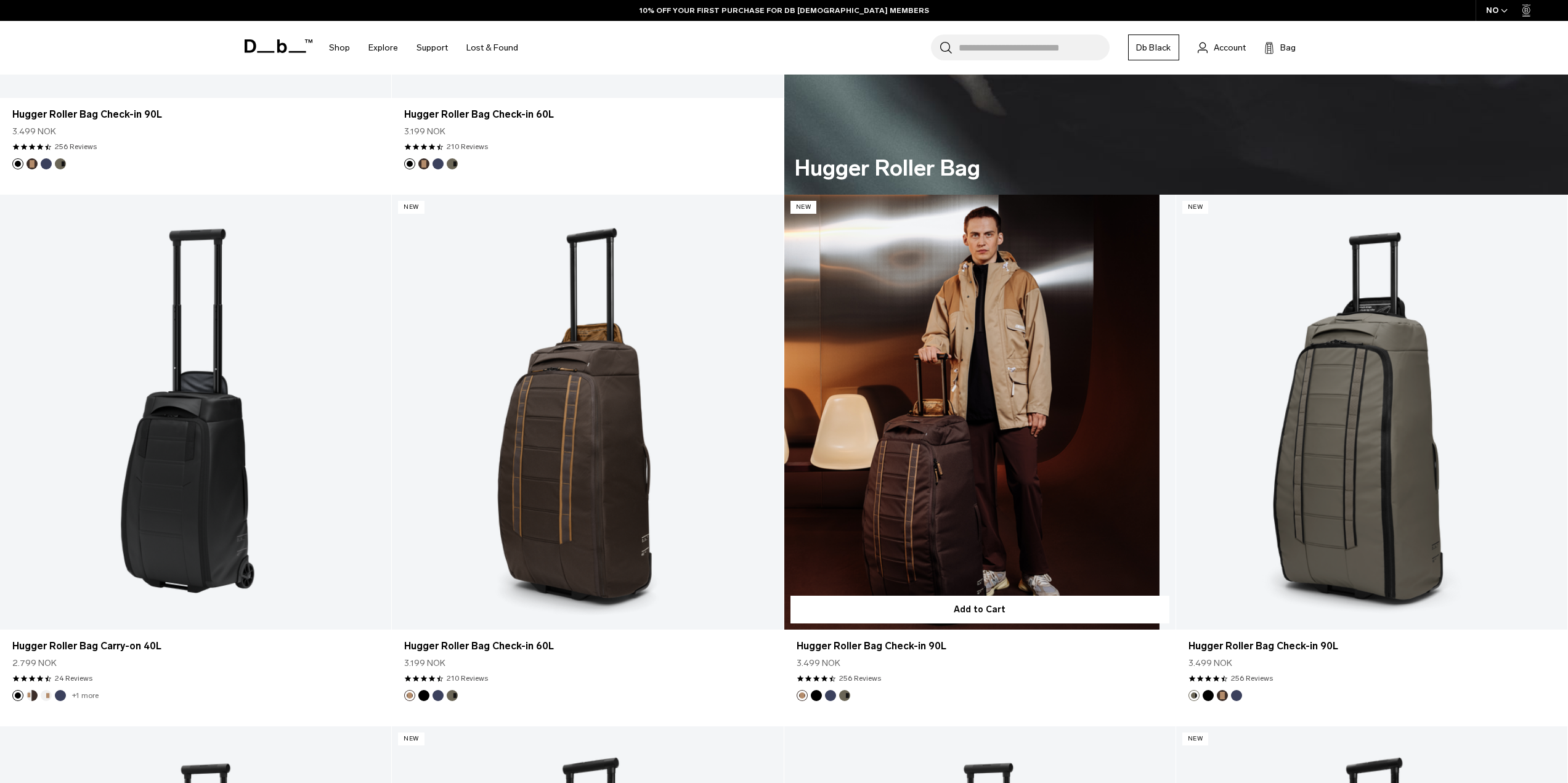
click at [998, 488] on link "Hugger Roller Bag Check-in 90L" at bounding box center [980, 413] width 391 height 435
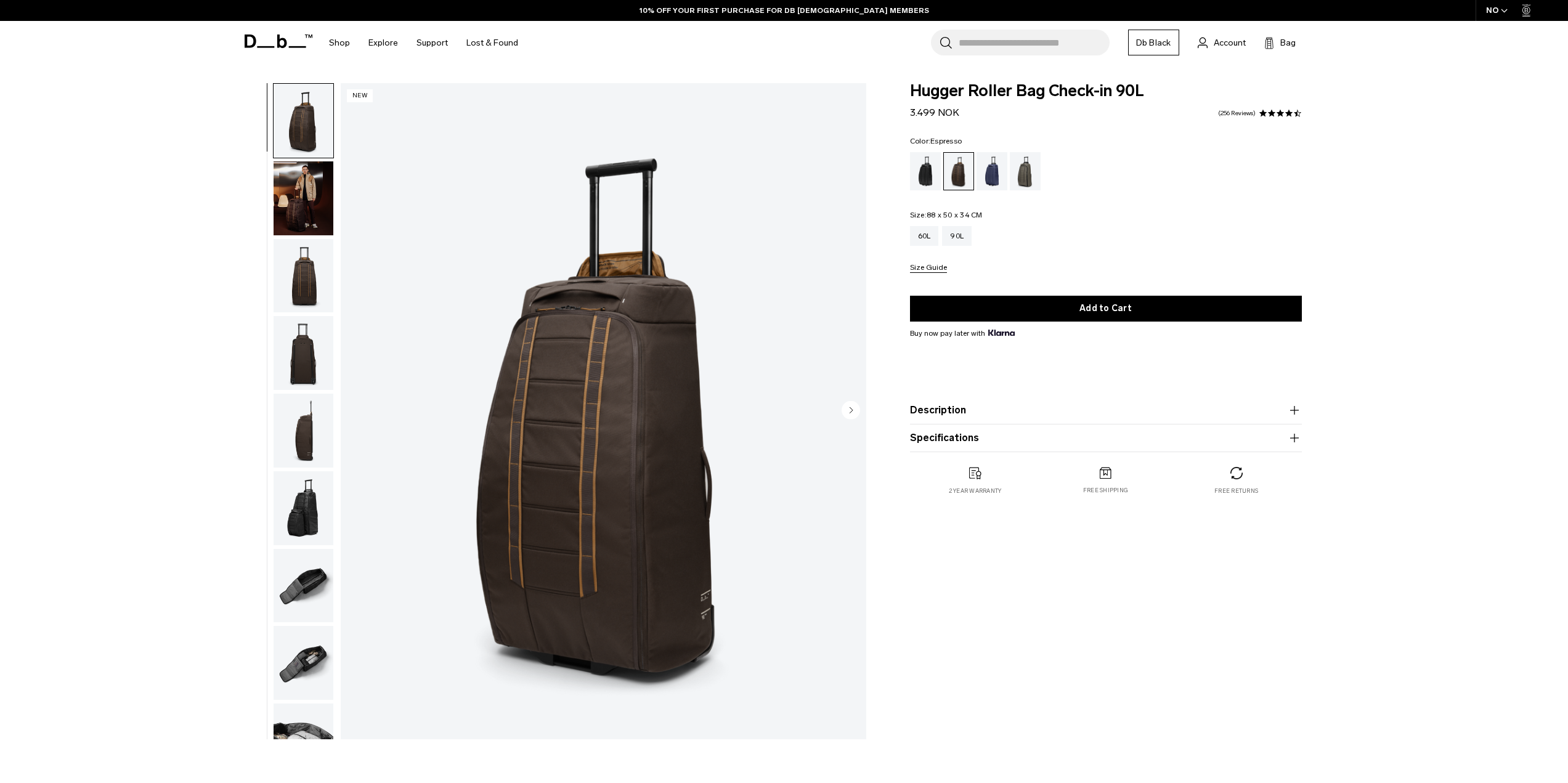
click at [290, 199] on img "button" at bounding box center [303, 199] width 60 height 74
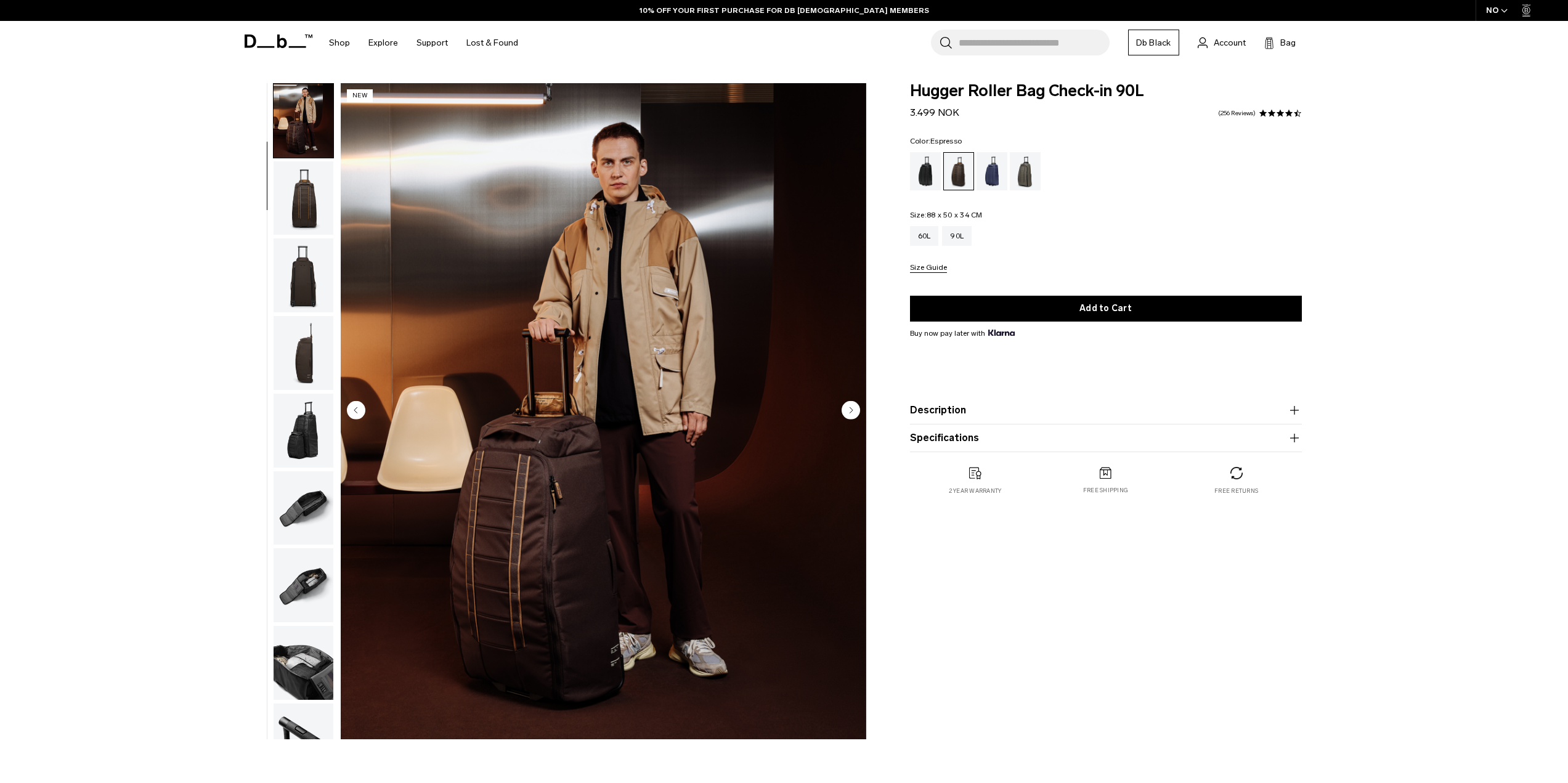
click at [286, 259] on img "button" at bounding box center [303, 275] width 60 height 74
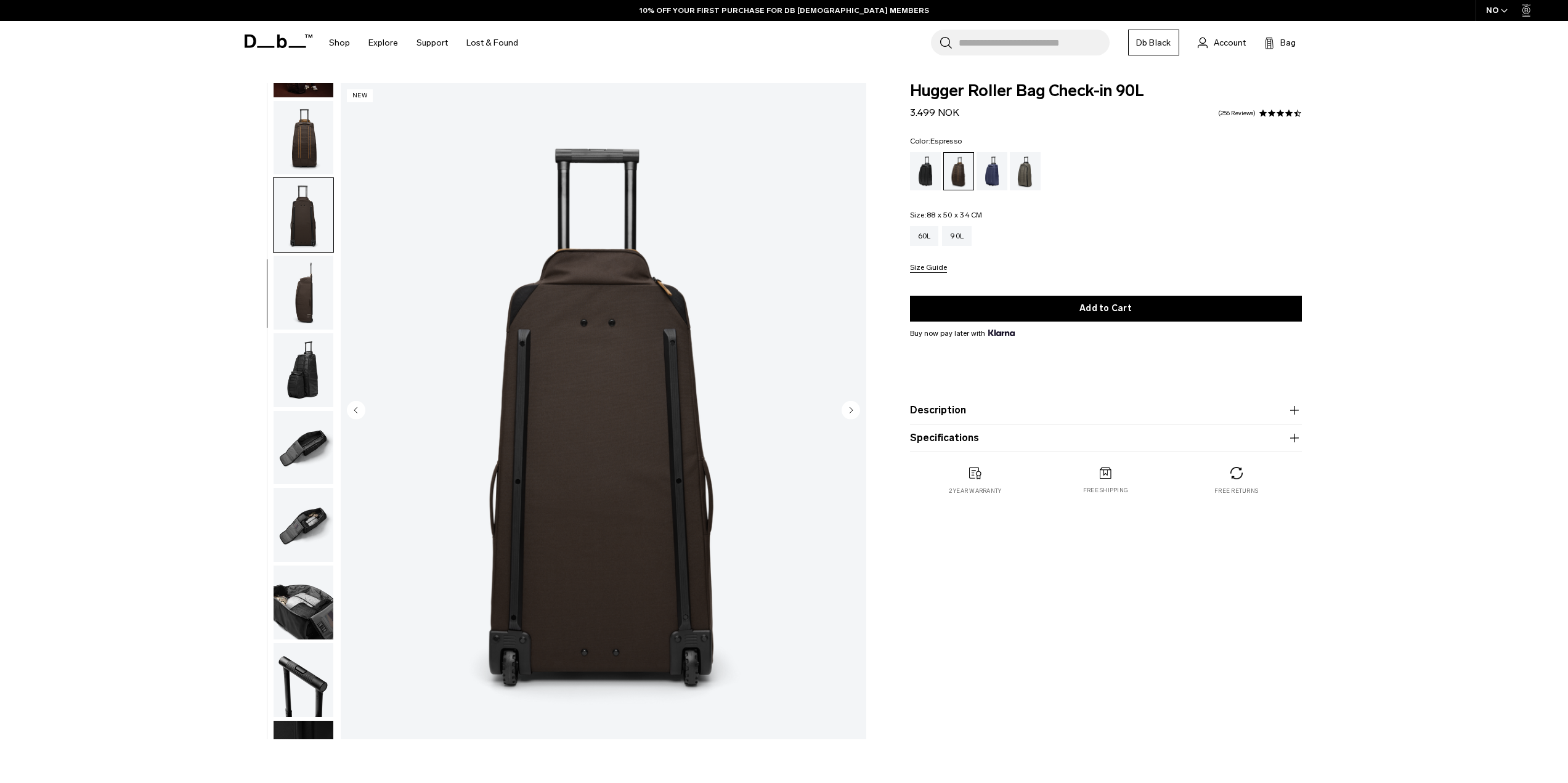
scroll to position [194, 0]
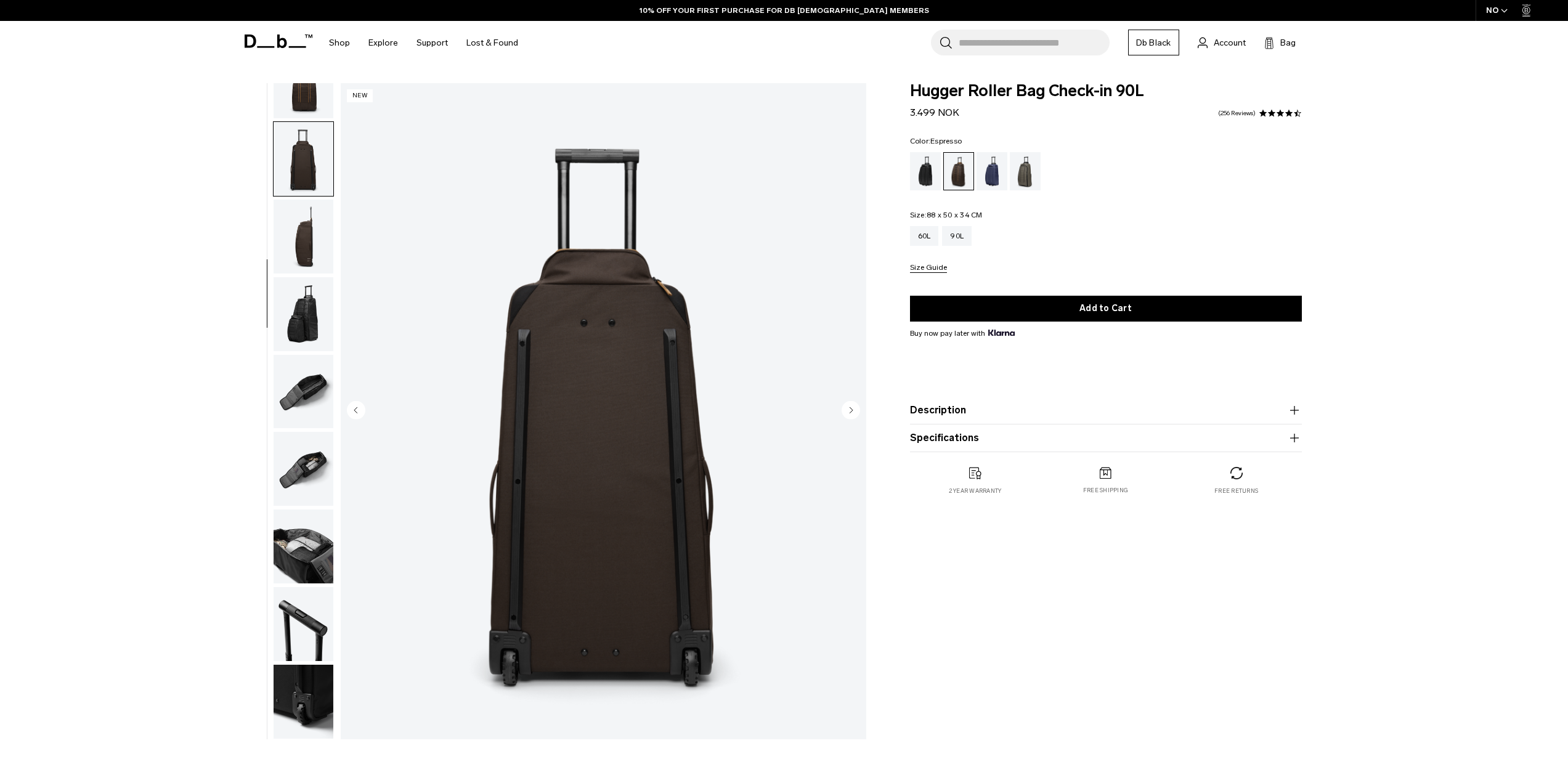
click at [286, 259] on img "button" at bounding box center [303, 236] width 60 height 74
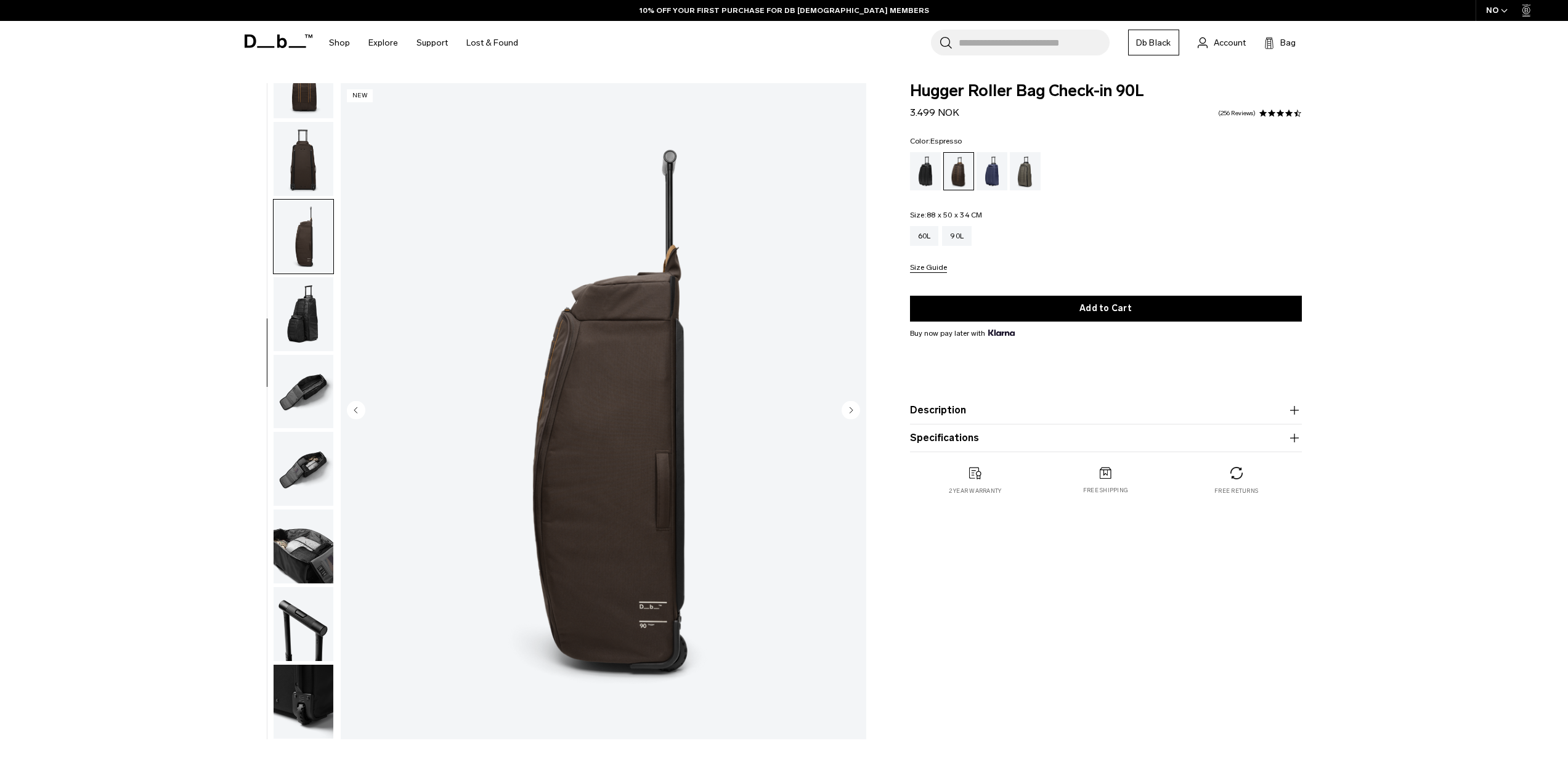
click at [283, 334] on img "button" at bounding box center [303, 314] width 60 height 74
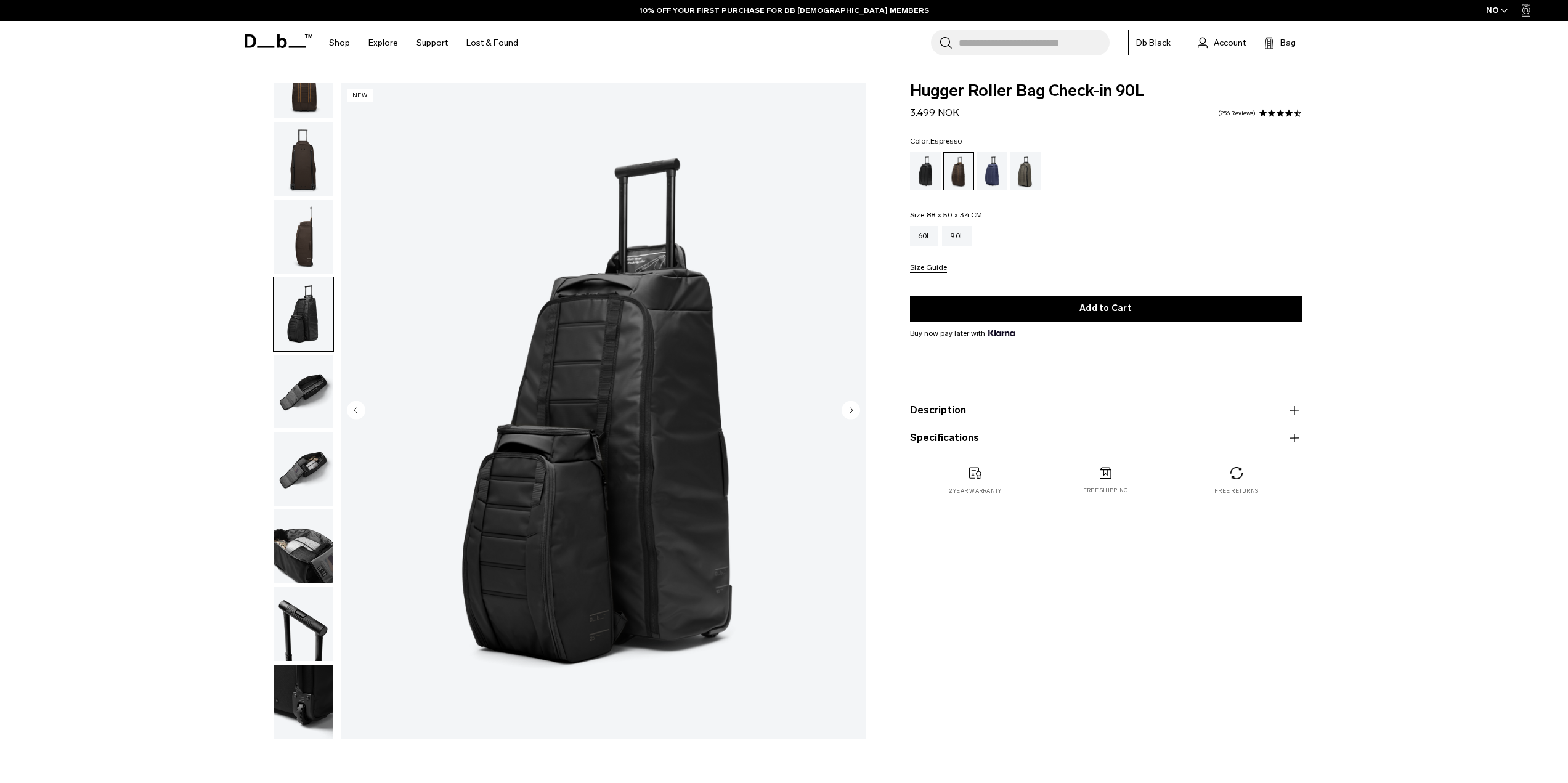
click at [283, 413] on img "button" at bounding box center [303, 392] width 60 height 74
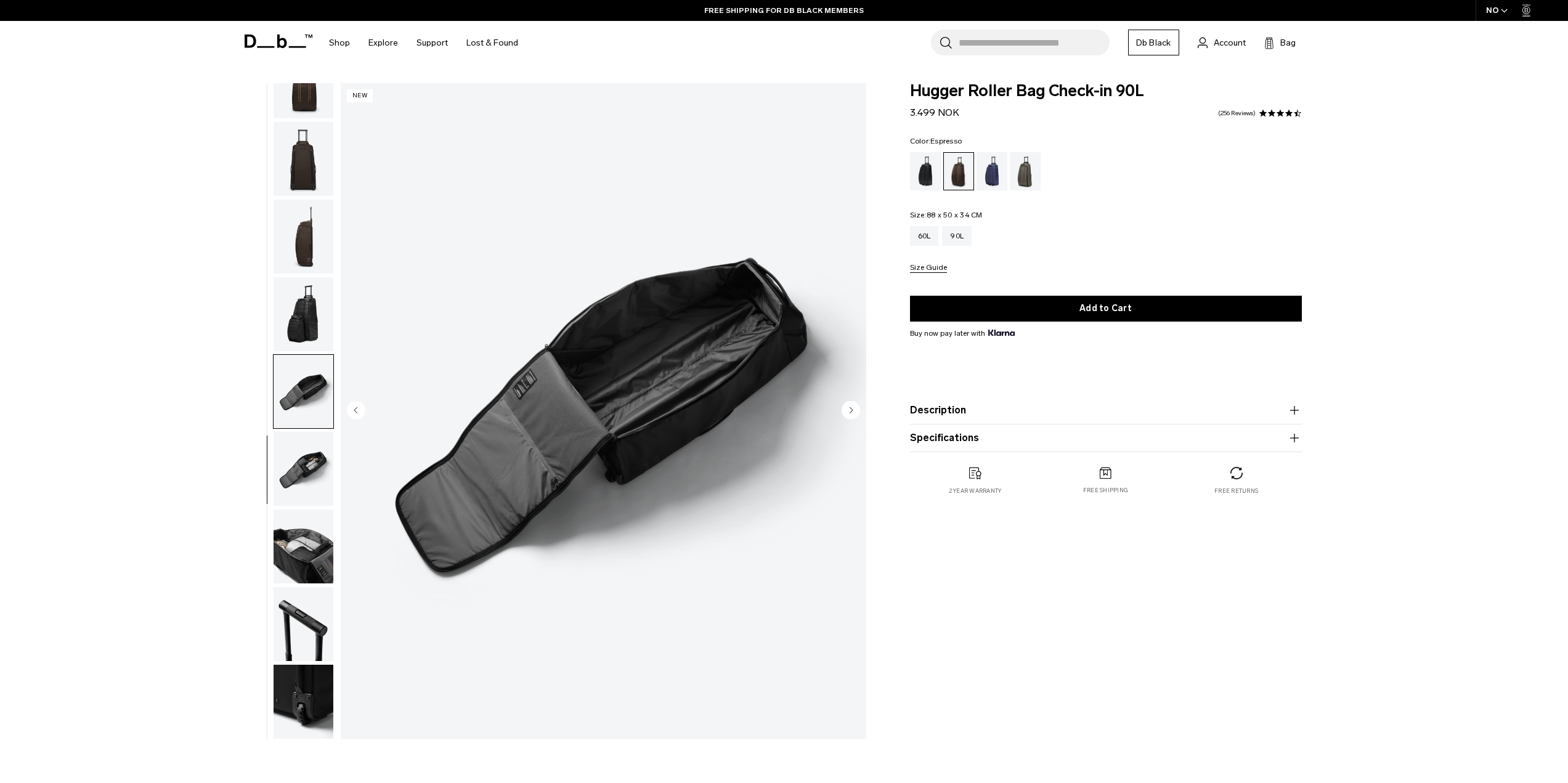
click at [283, 493] on img "button" at bounding box center [303, 469] width 60 height 74
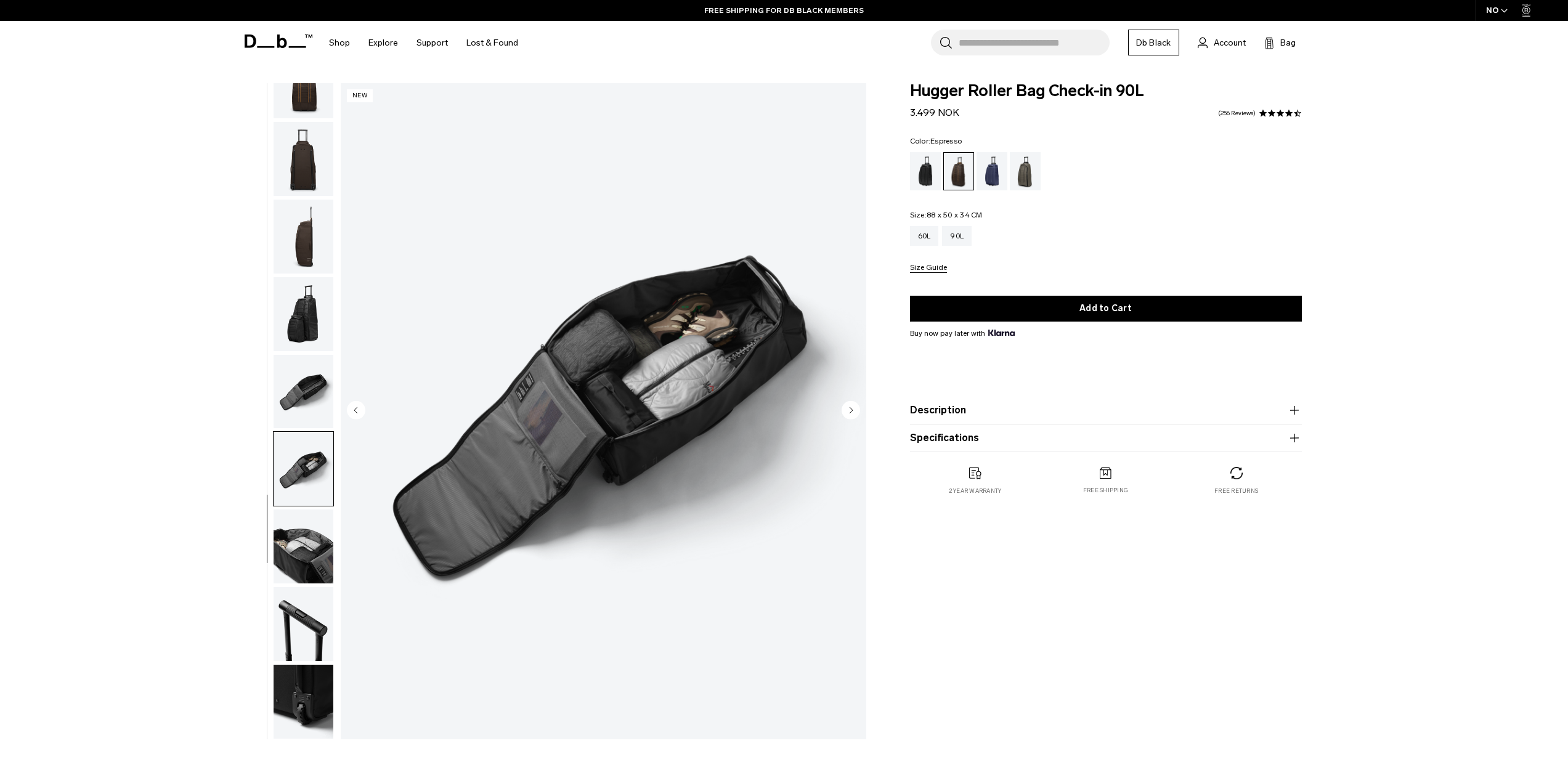
click at [286, 501] on img "button" at bounding box center [303, 469] width 60 height 74
click at [285, 528] on img "button" at bounding box center [303, 547] width 60 height 74
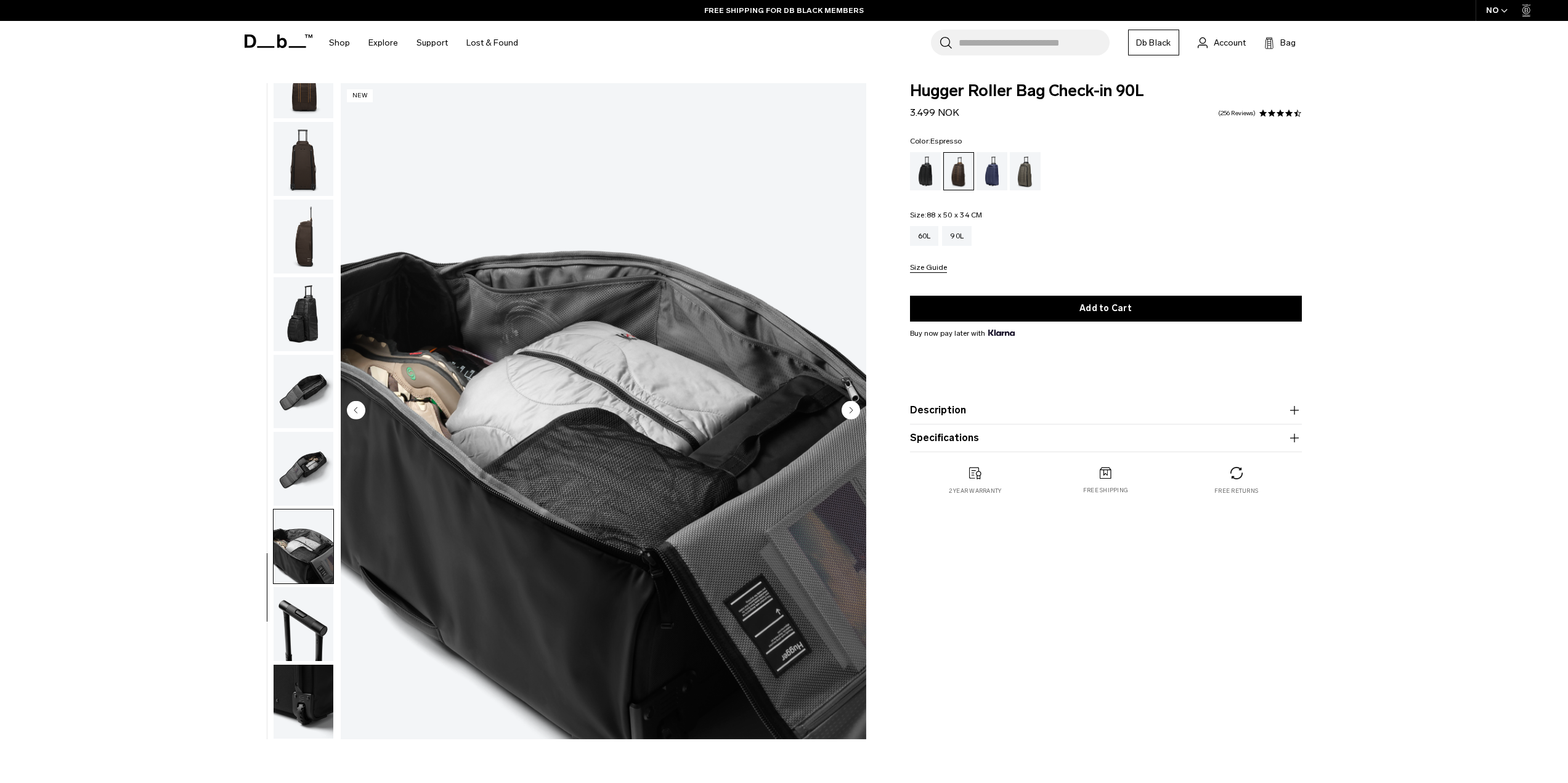
click at [291, 655] on img "button" at bounding box center [303, 624] width 60 height 74
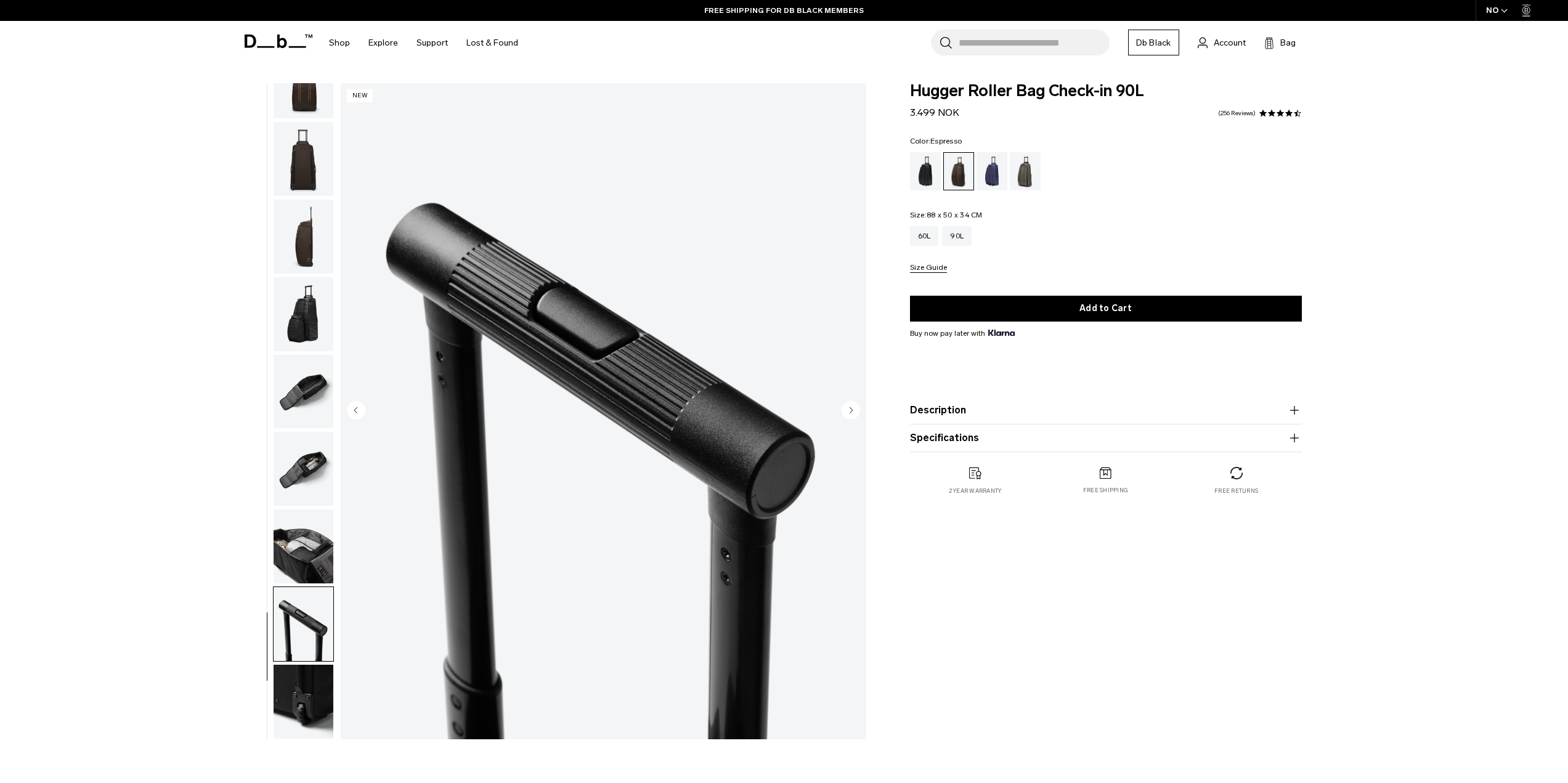
click at [298, 688] on img "button" at bounding box center [303, 702] width 60 height 74
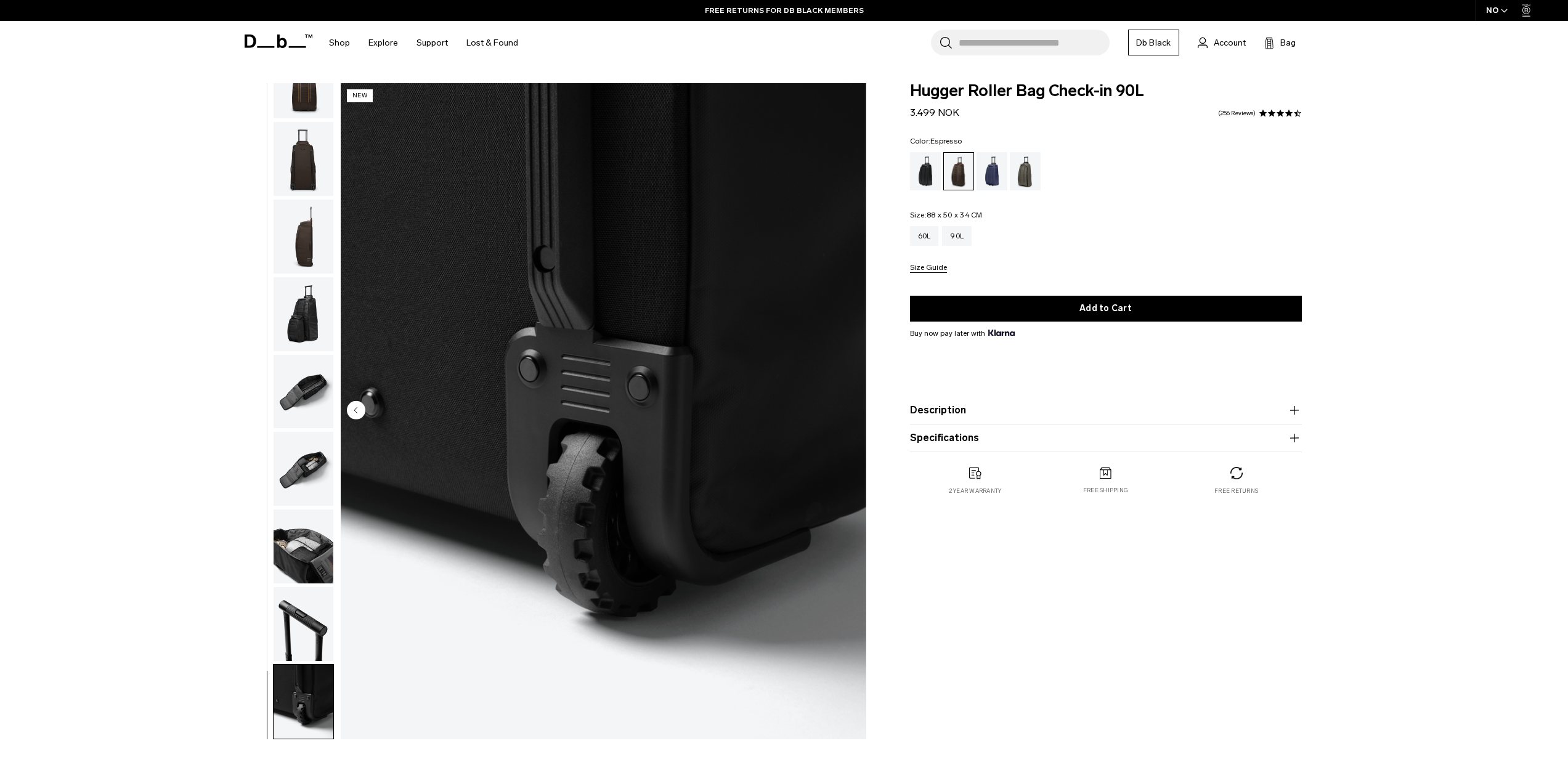
scroll to position [0, 0]
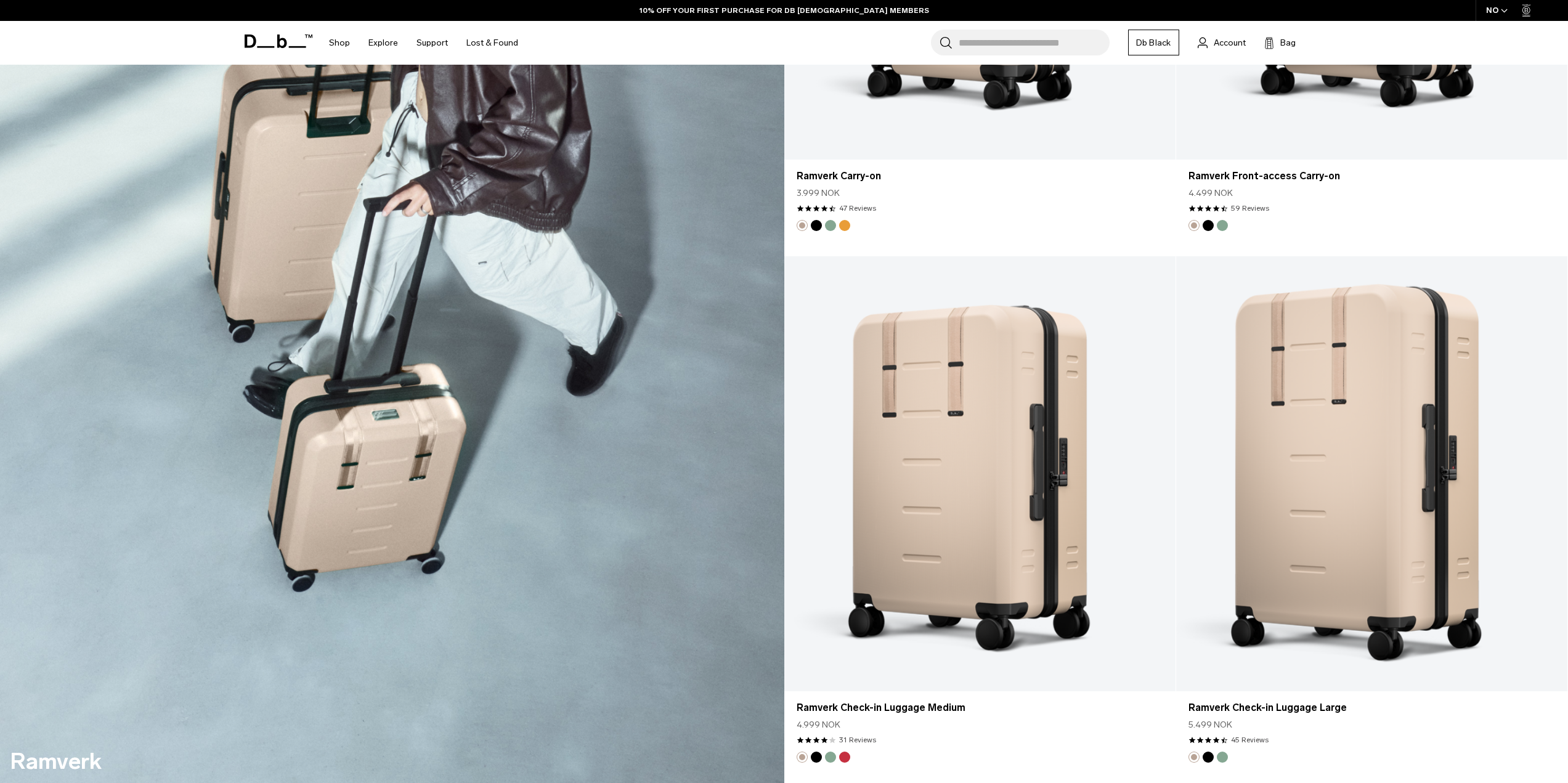
scroll to position [2711, 0]
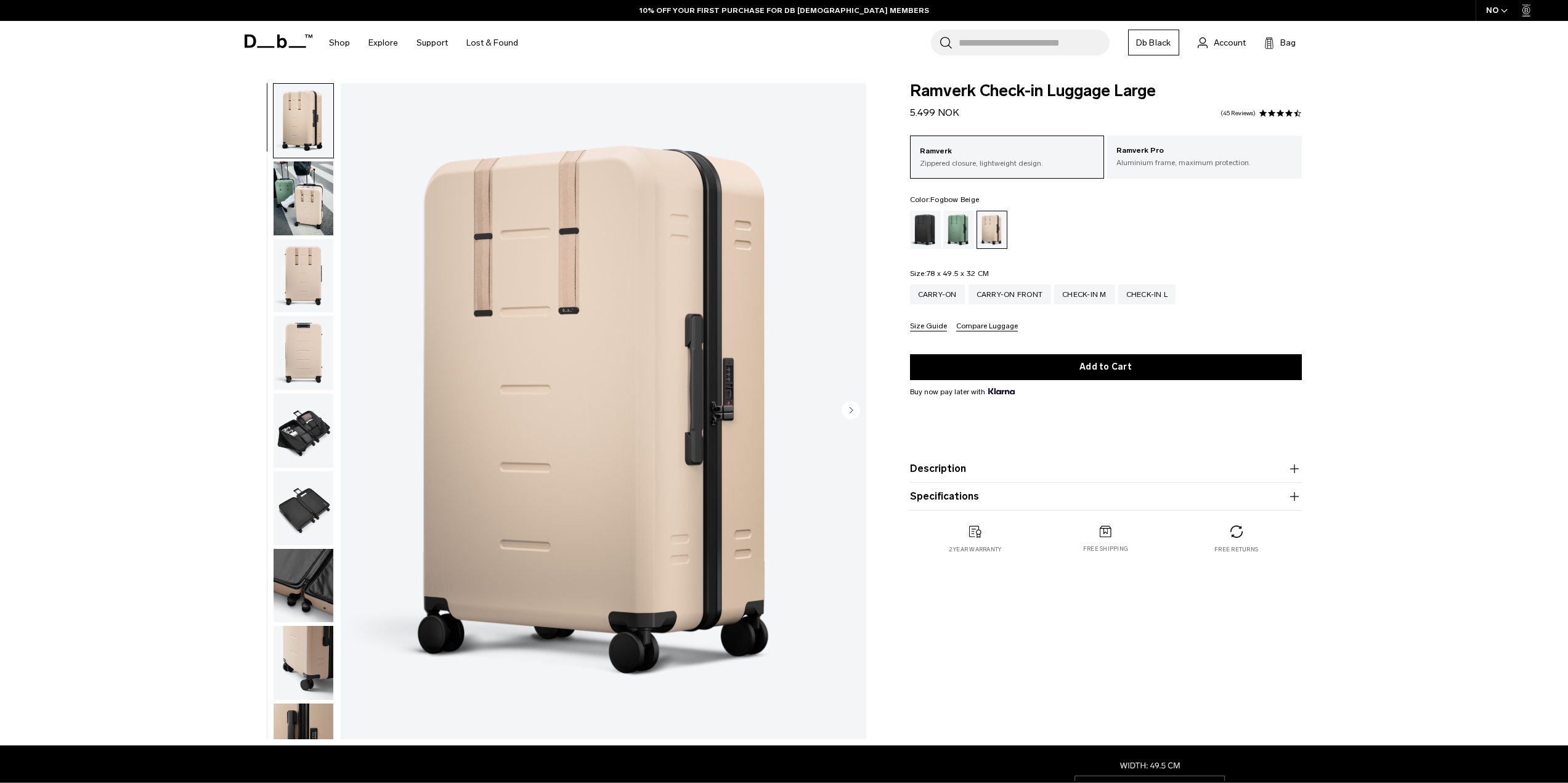
click at [300, 229] on img "button" at bounding box center [303, 199] width 60 height 74
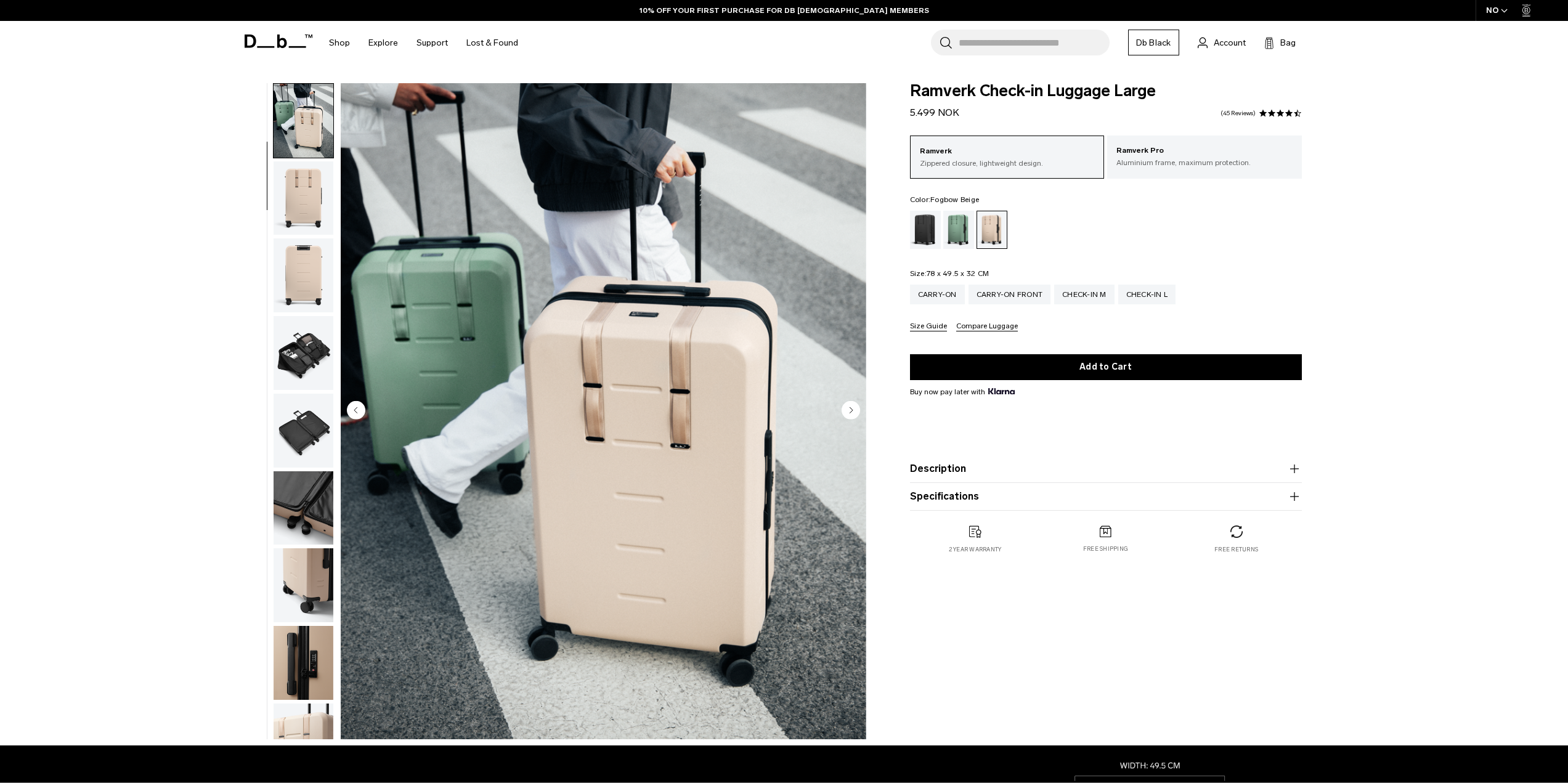
click at [298, 255] on img "button" at bounding box center [303, 275] width 60 height 74
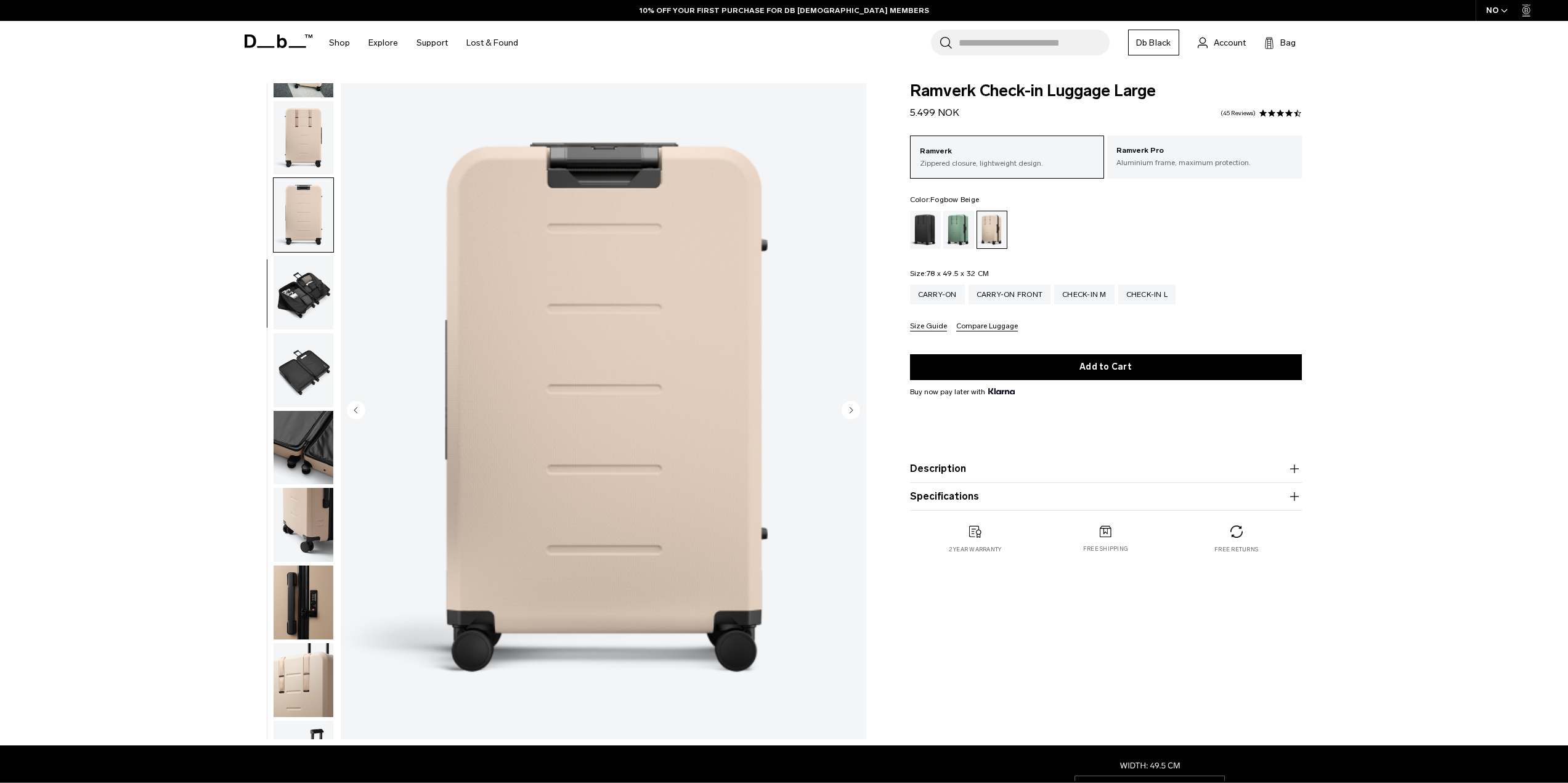
scroll to position [194, 0]
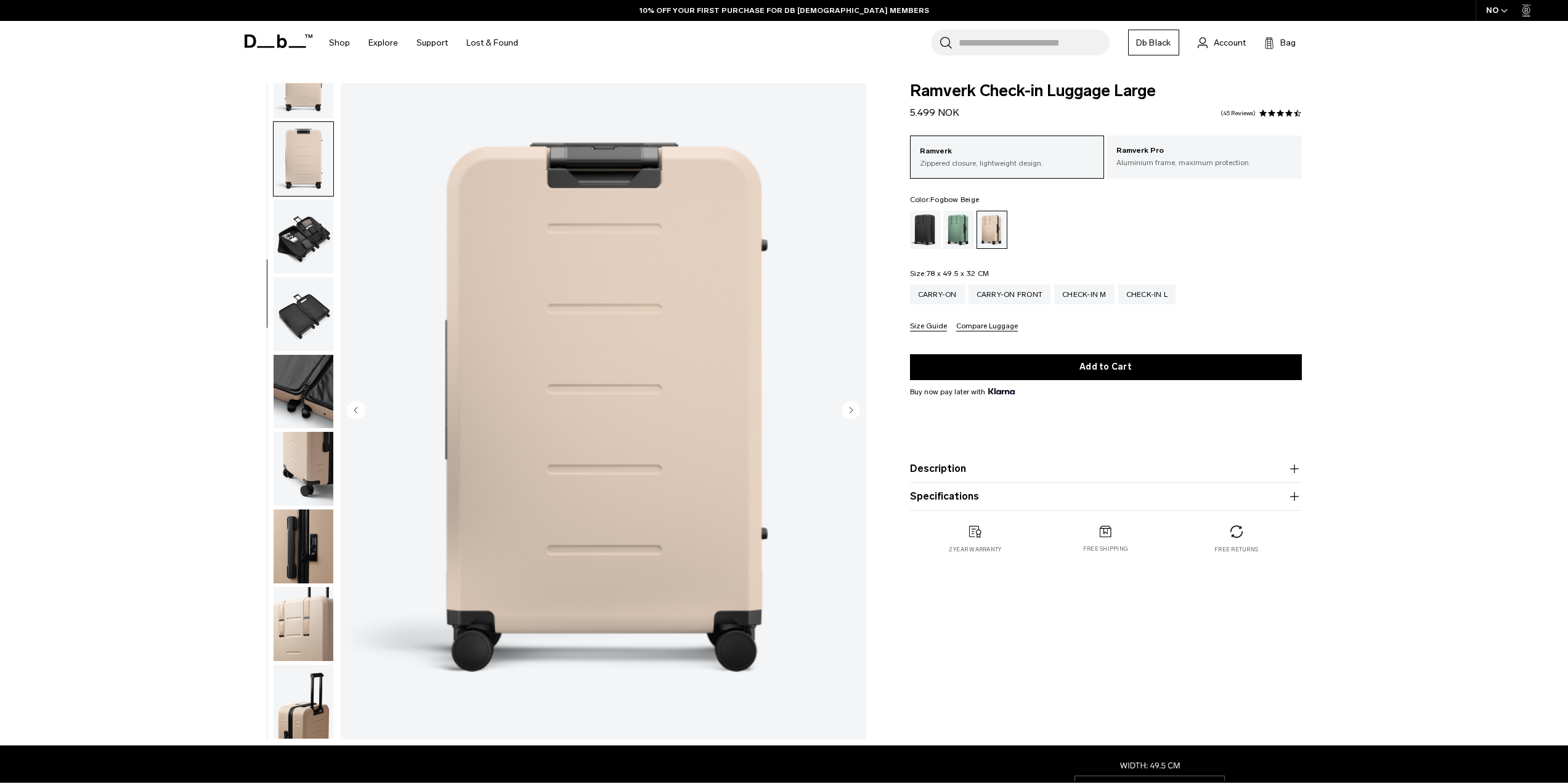
click at [297, 259] on img "button" at bounding box center [303, 236] width 60 height 74
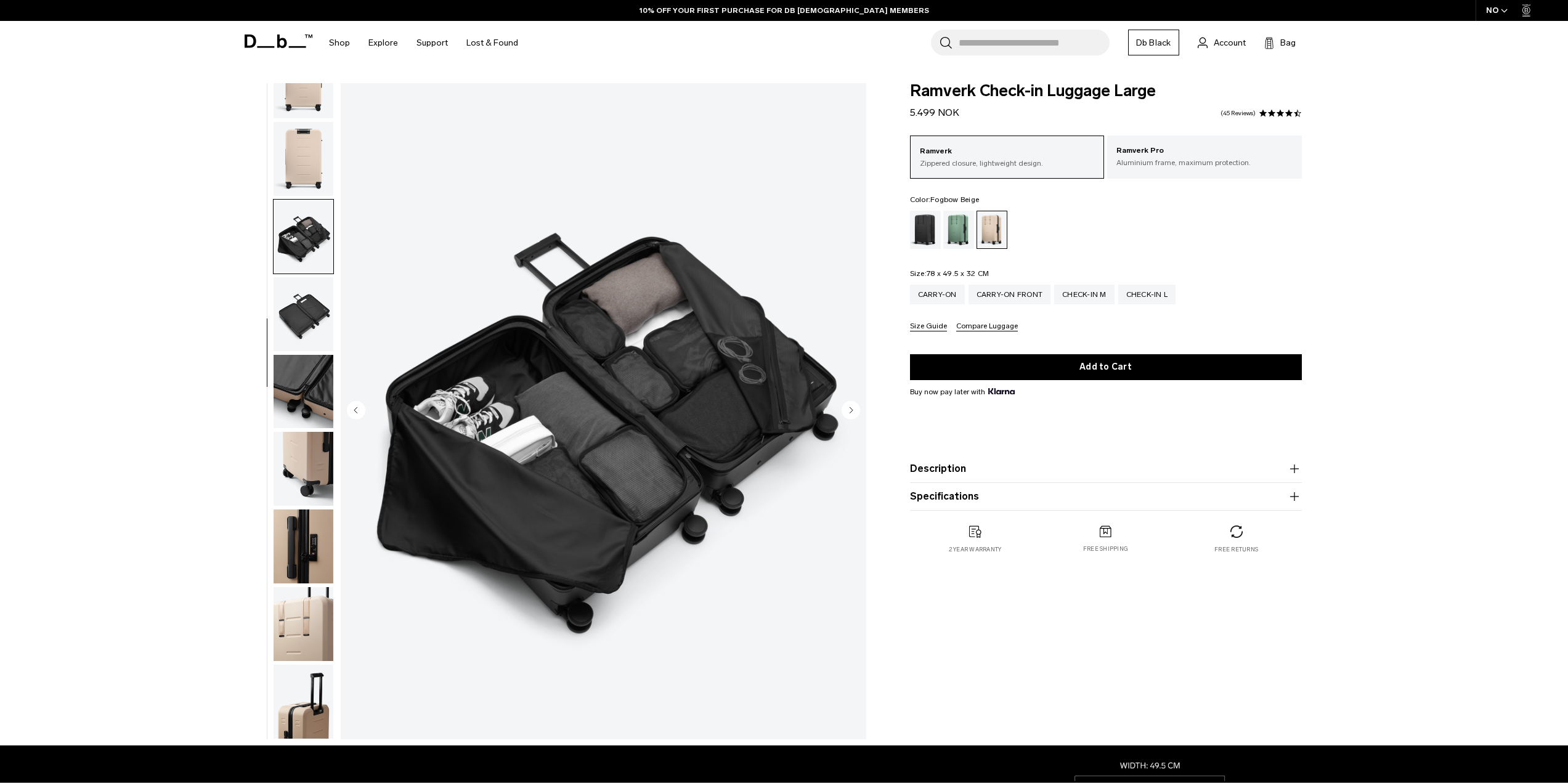
click at [295, 291] on img "button" at bounding box center [303, 314] width 60 height 74
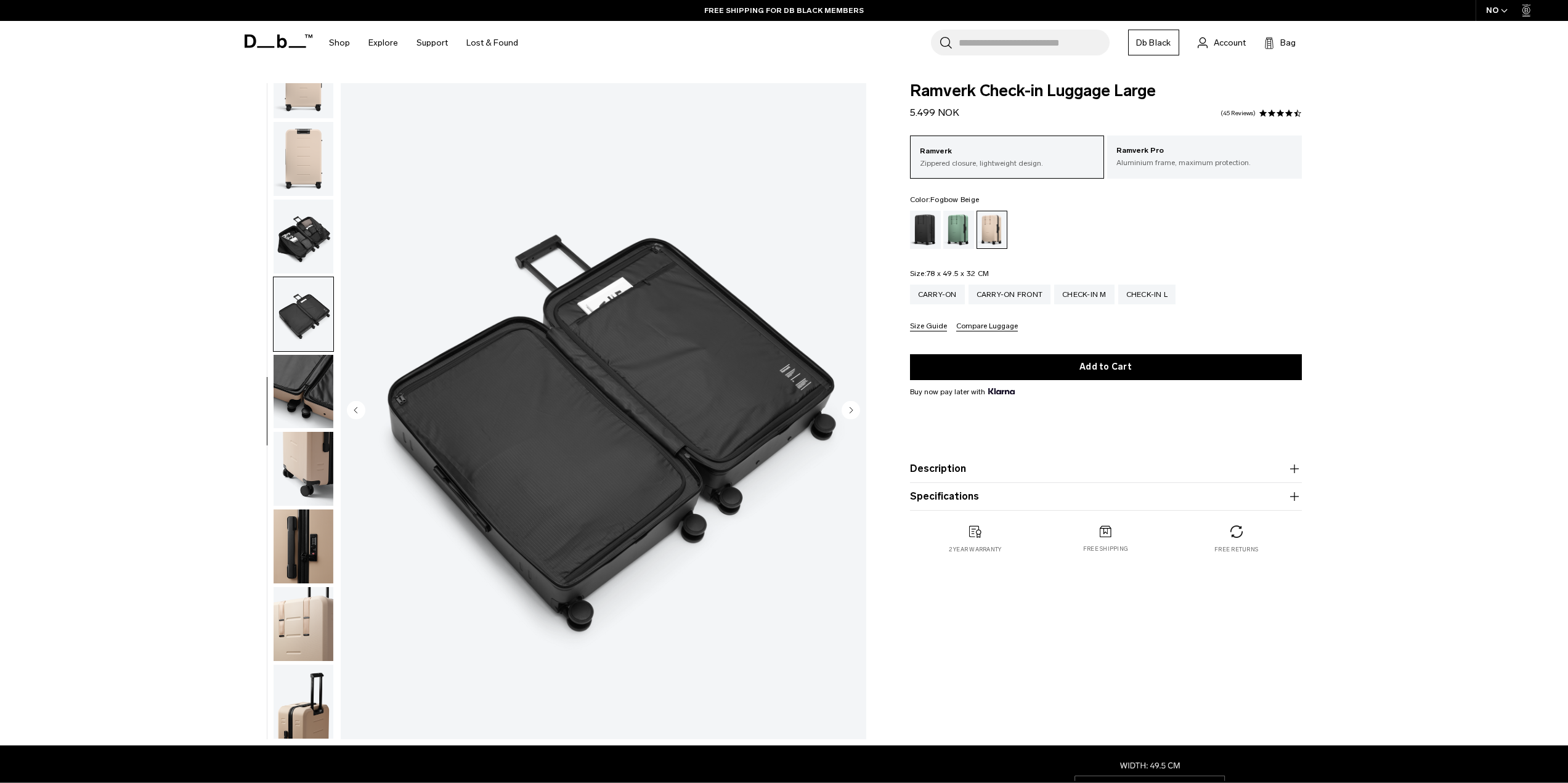
click at [303, 375] on img "button" at bounding box center [303, 392] width 60 height 74
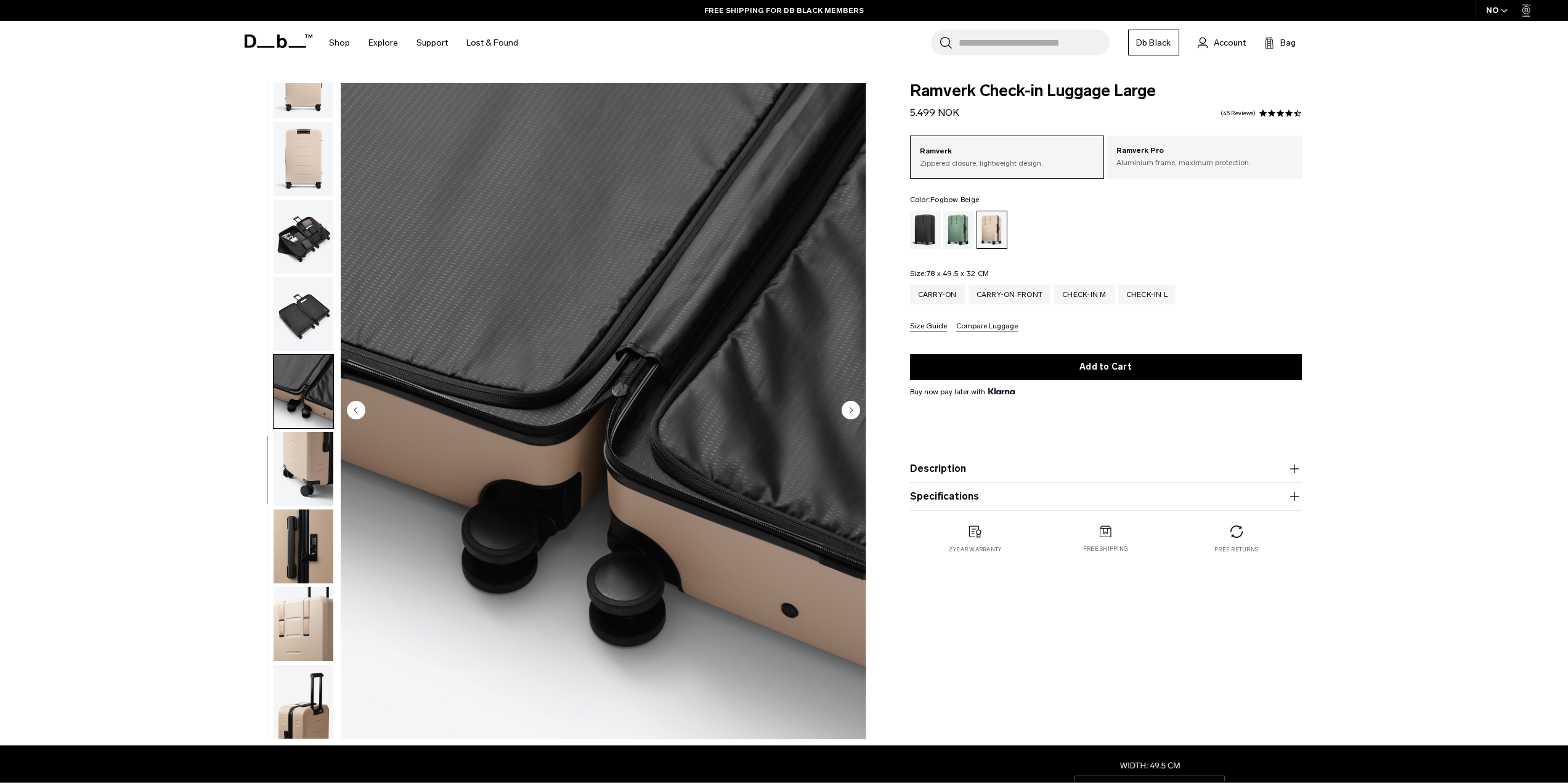
click at [296, 453] on img "button" at bounding box center [303, 469] width 60 height 74
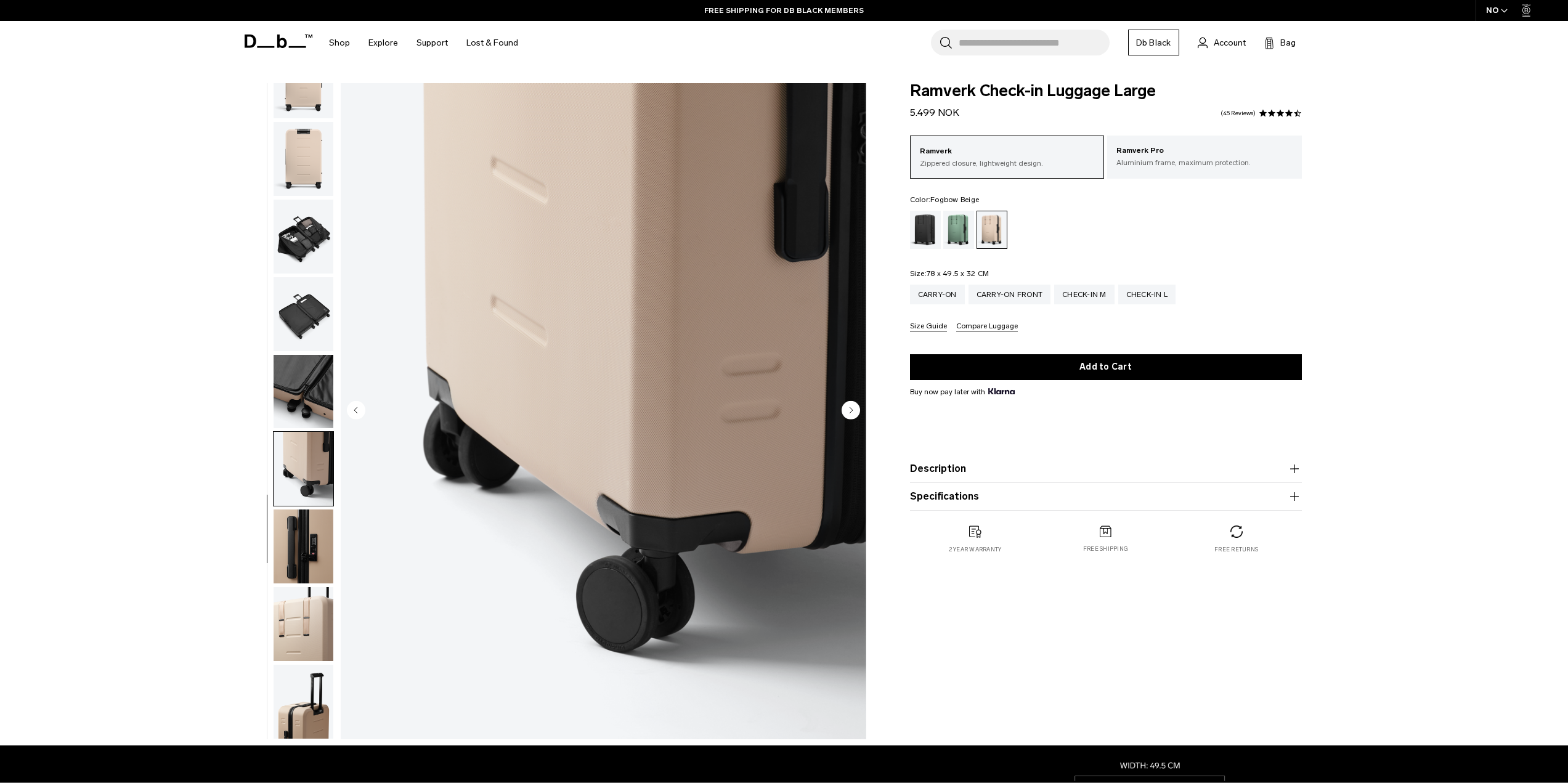
click at [308, 554] on img "button" at bounding box center [303, 547] width 60 height 74
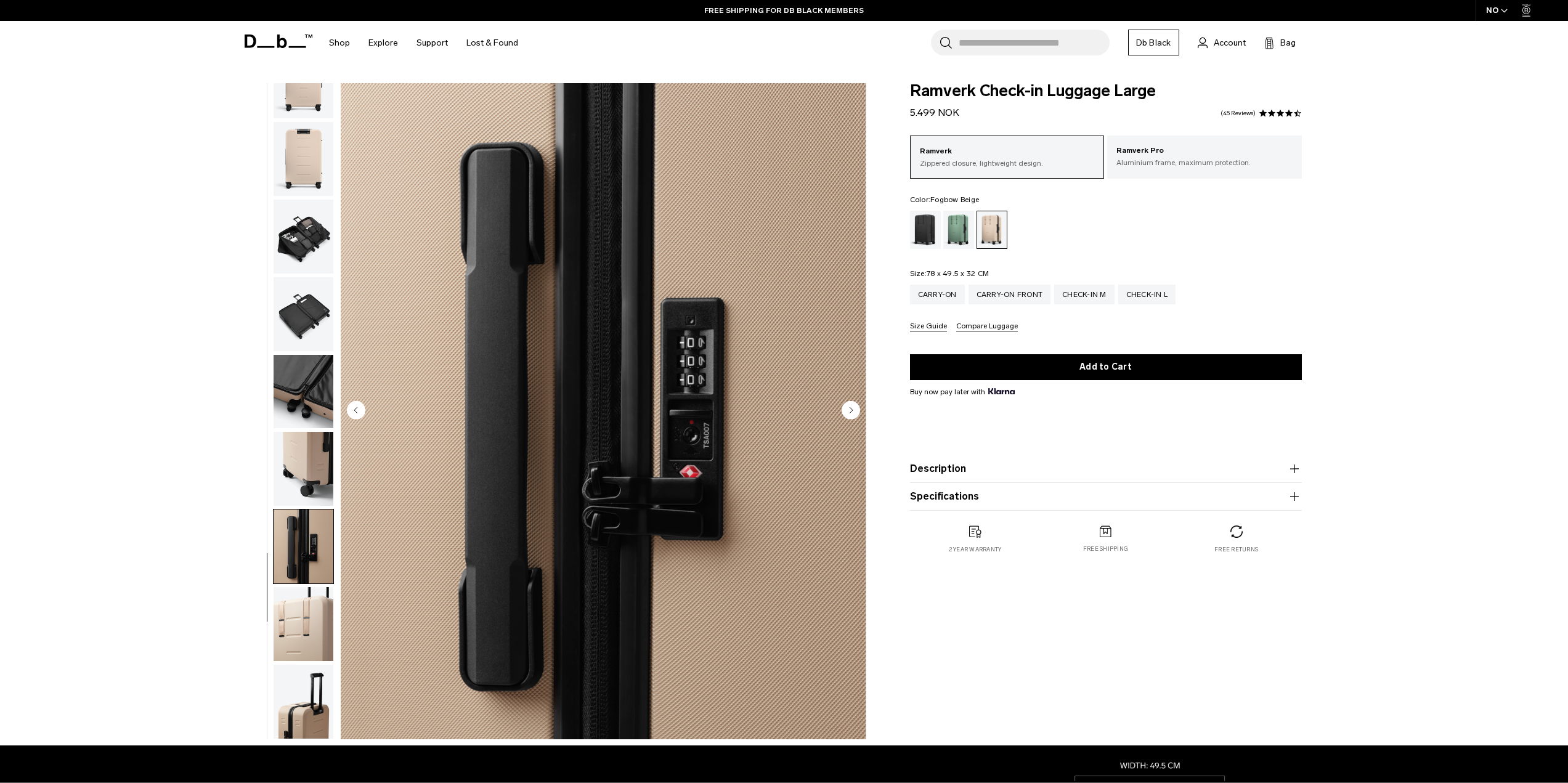
click at [300, 627] on img "button" at bounding box center [303, 624] width 60 height 74
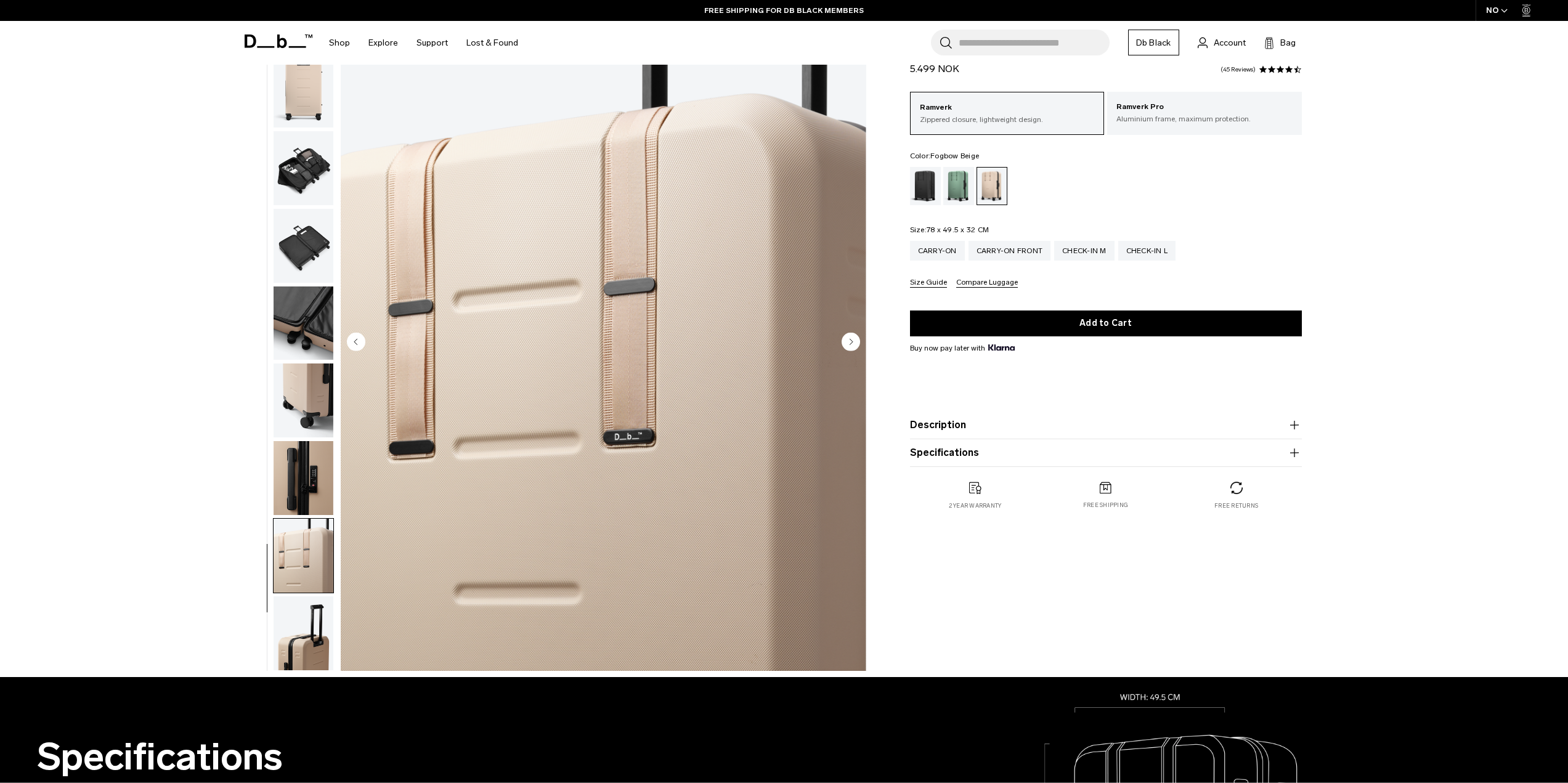
scroll to position [185, 0]
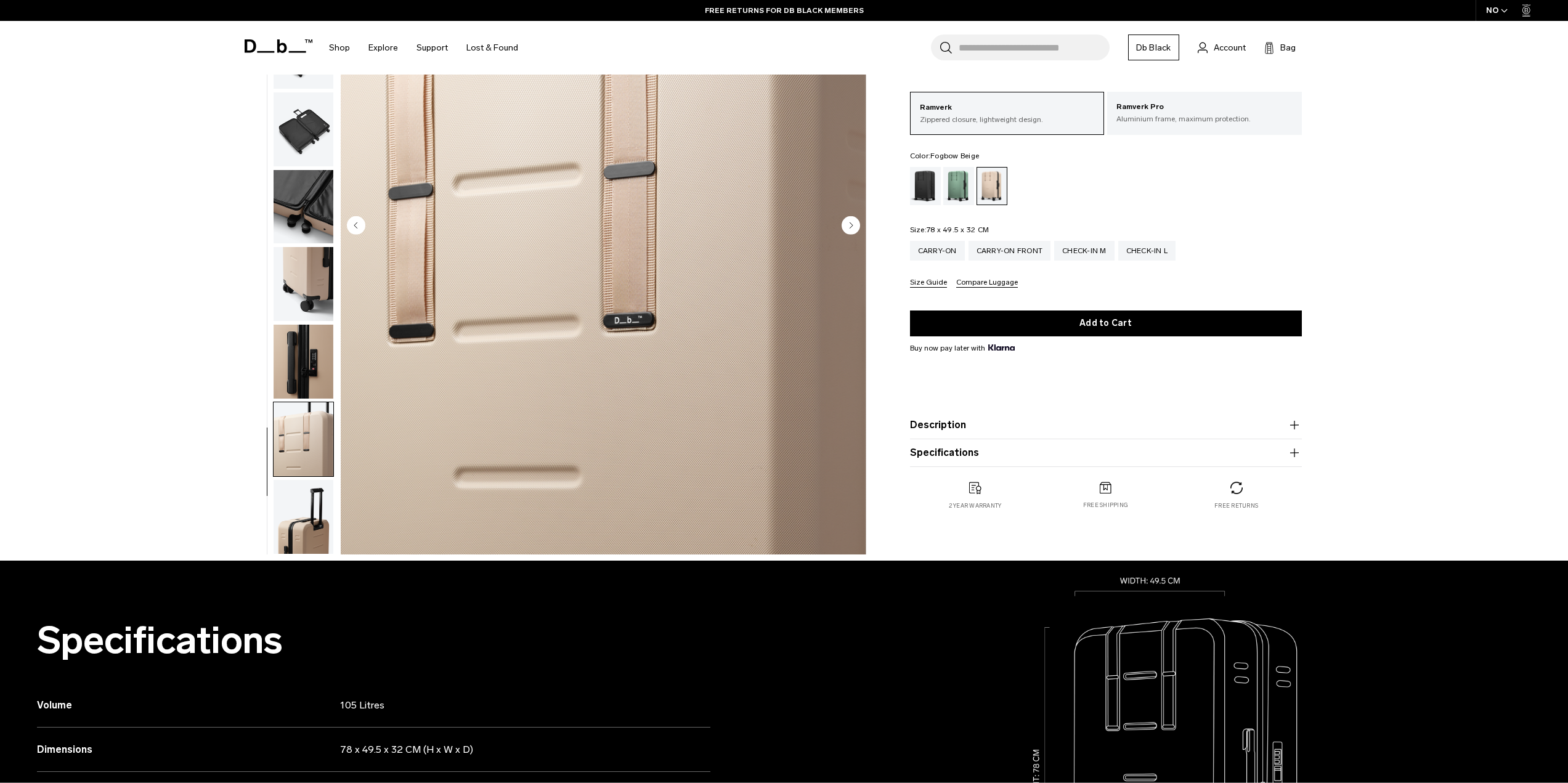
click at [312, 436] on img "button" at bounding box center [303, 439] width 60 height 74
click at [307, 502] on img "button" at bounding box center [303, 517] width 60 height 74
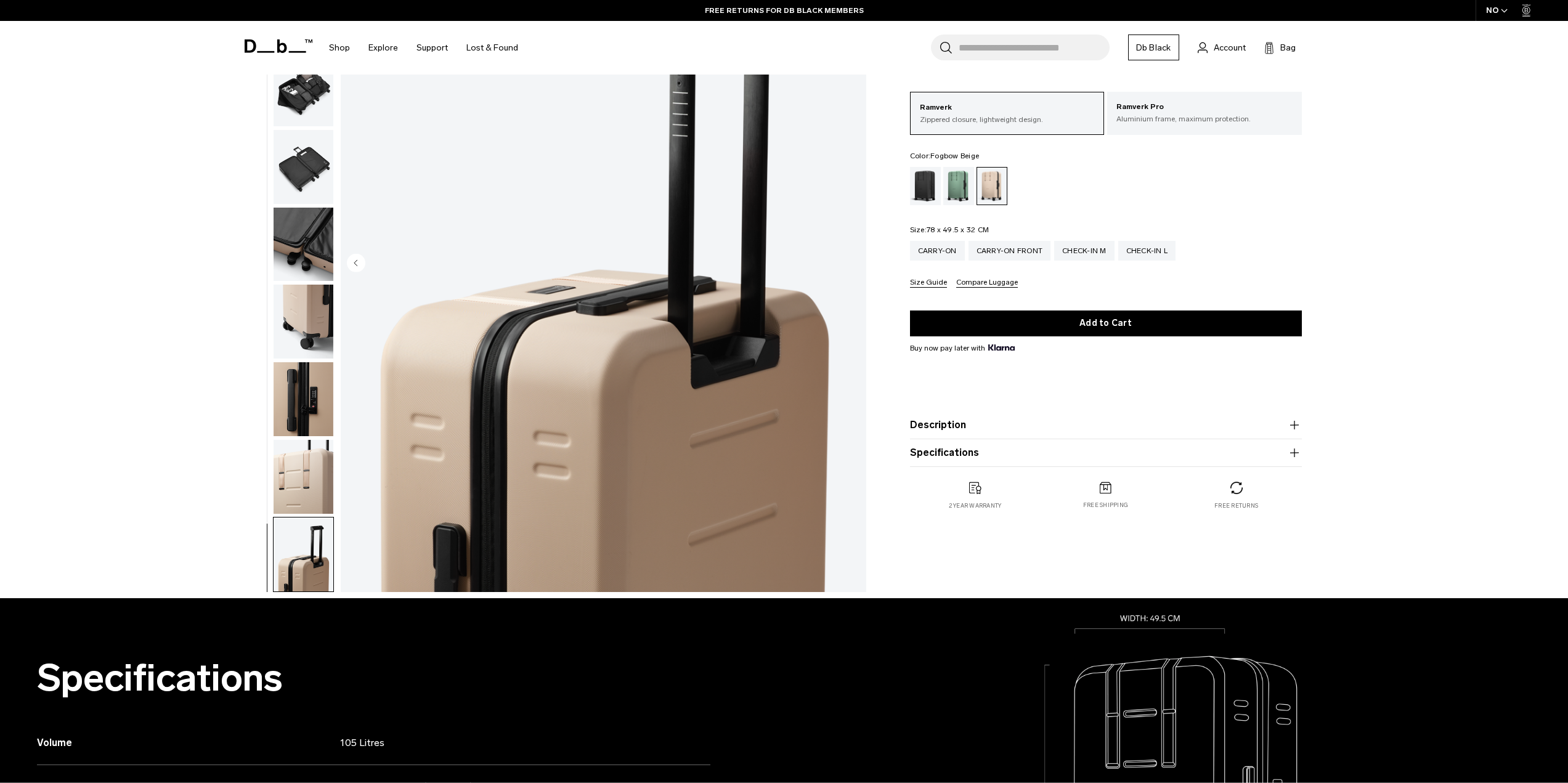
scroll to position [0, 0]
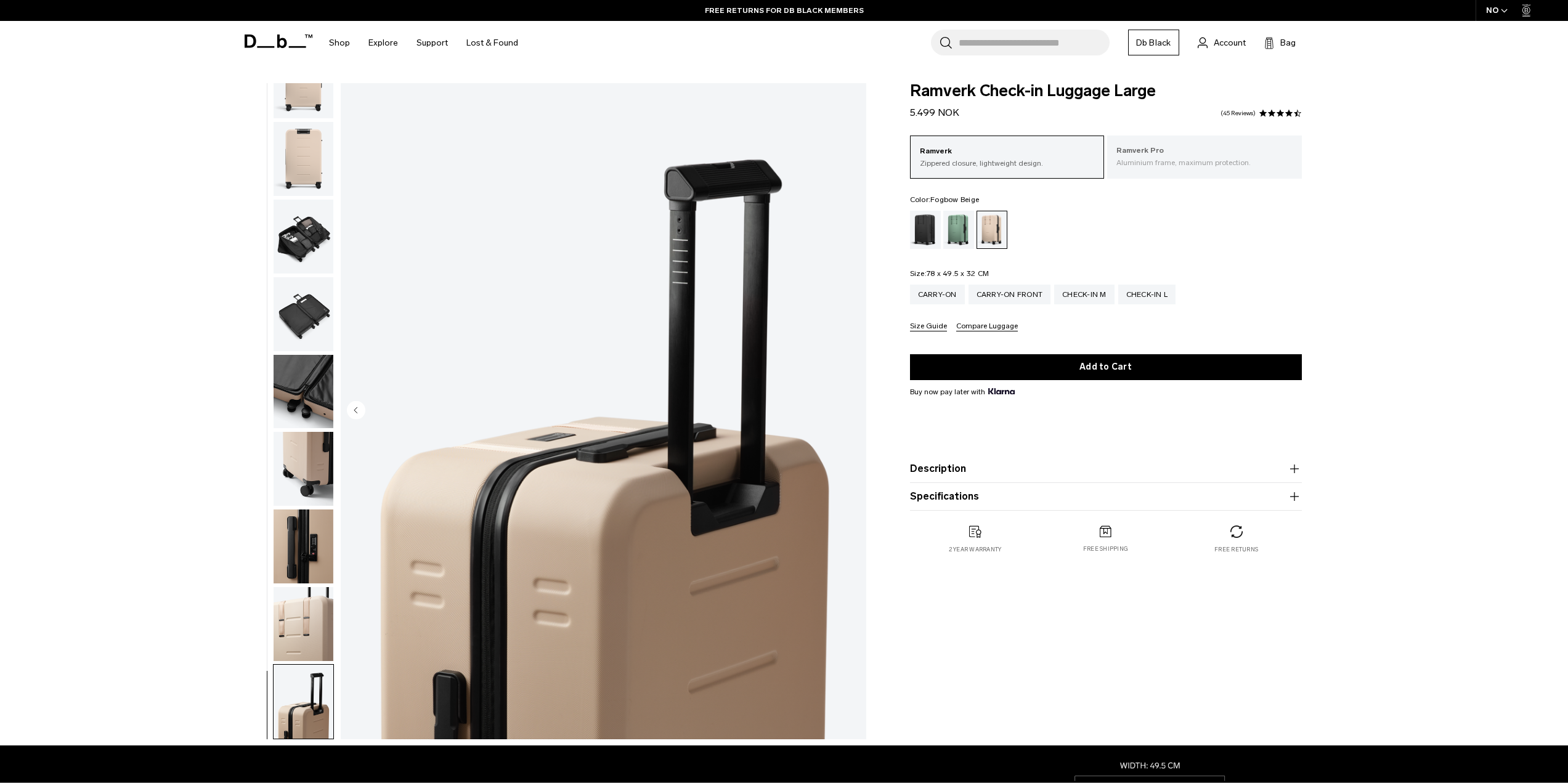
click at [1164, 158] on p "Aluminium frame, maximum protection." at bounding box center [1204, 163] width 176 height 11
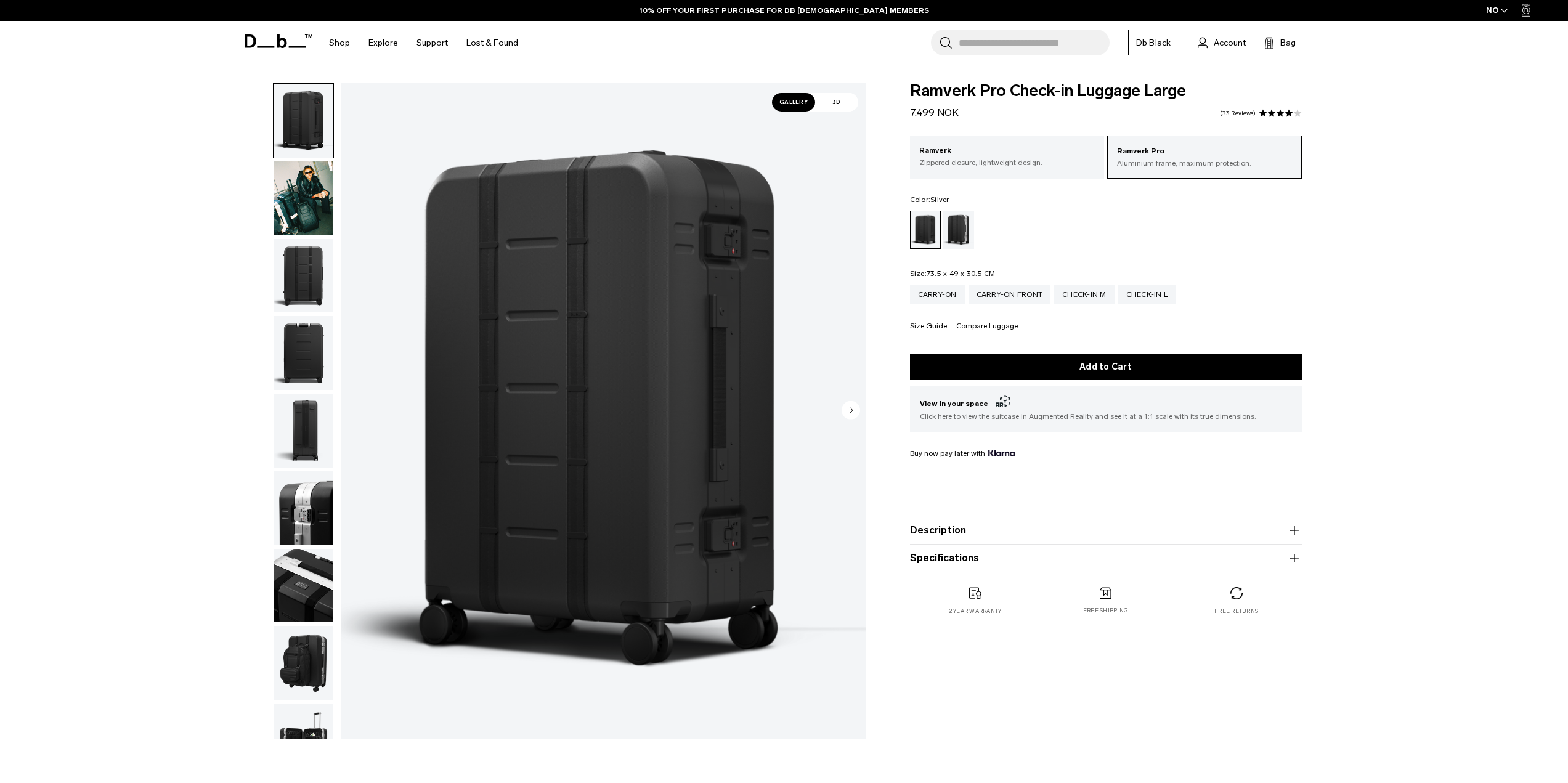
click at [961, 230] on div "Silver" at bounding box center [959, 229] width 31 height 38
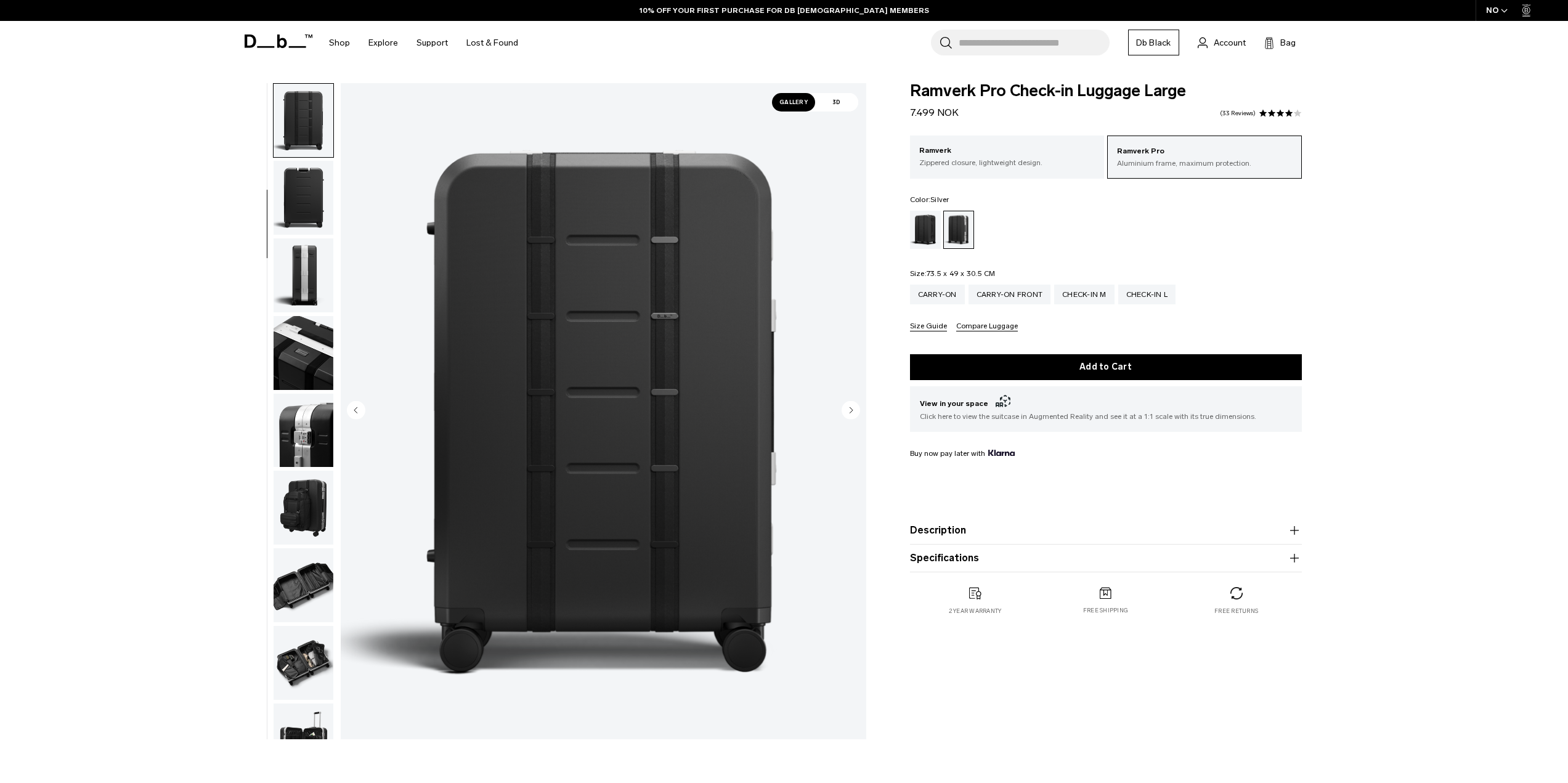
click at [301, 327] on img "button" at bounding box center [303, 353] width 60 height 74
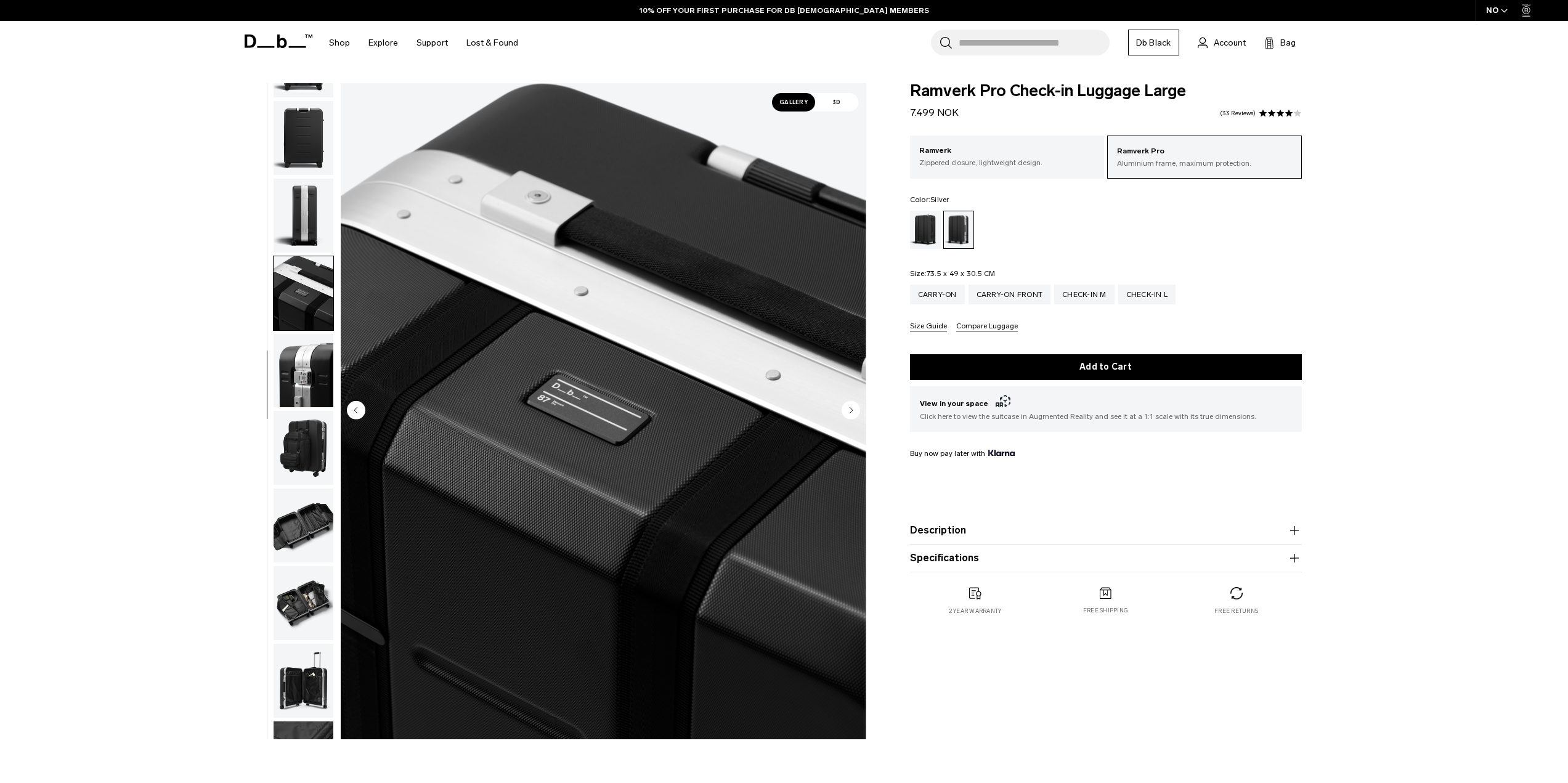
scroll to position [271, 0]
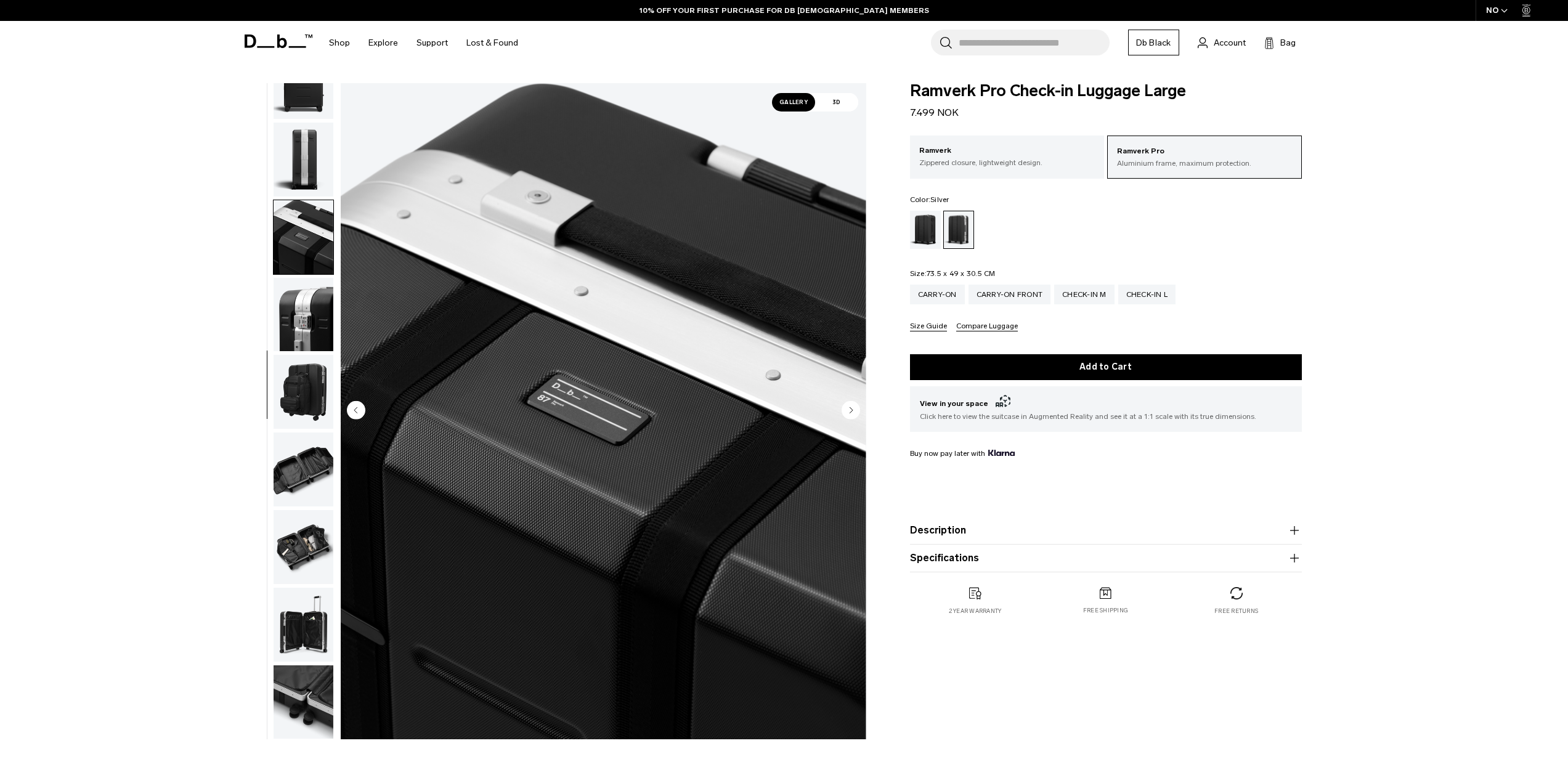
click at [300, 251] on img "button" at bounding box center [303, 237] width 60 height 74
click at [280, 392] on img "button" at bounding box center [303, 392] width 60 height 74
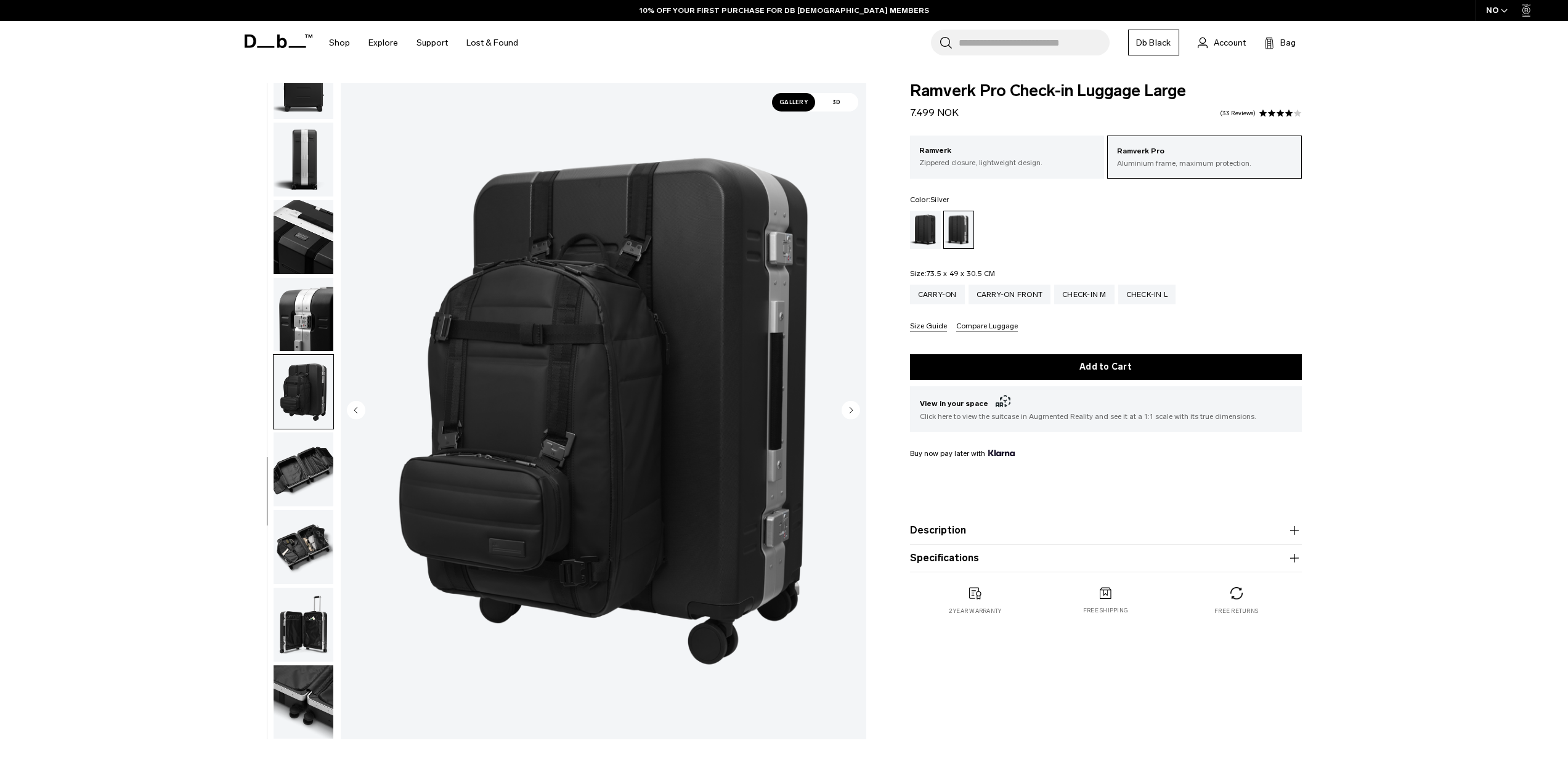
click at [300, 456] on img "button" at bounding box center [303, 470] width 60 height 74
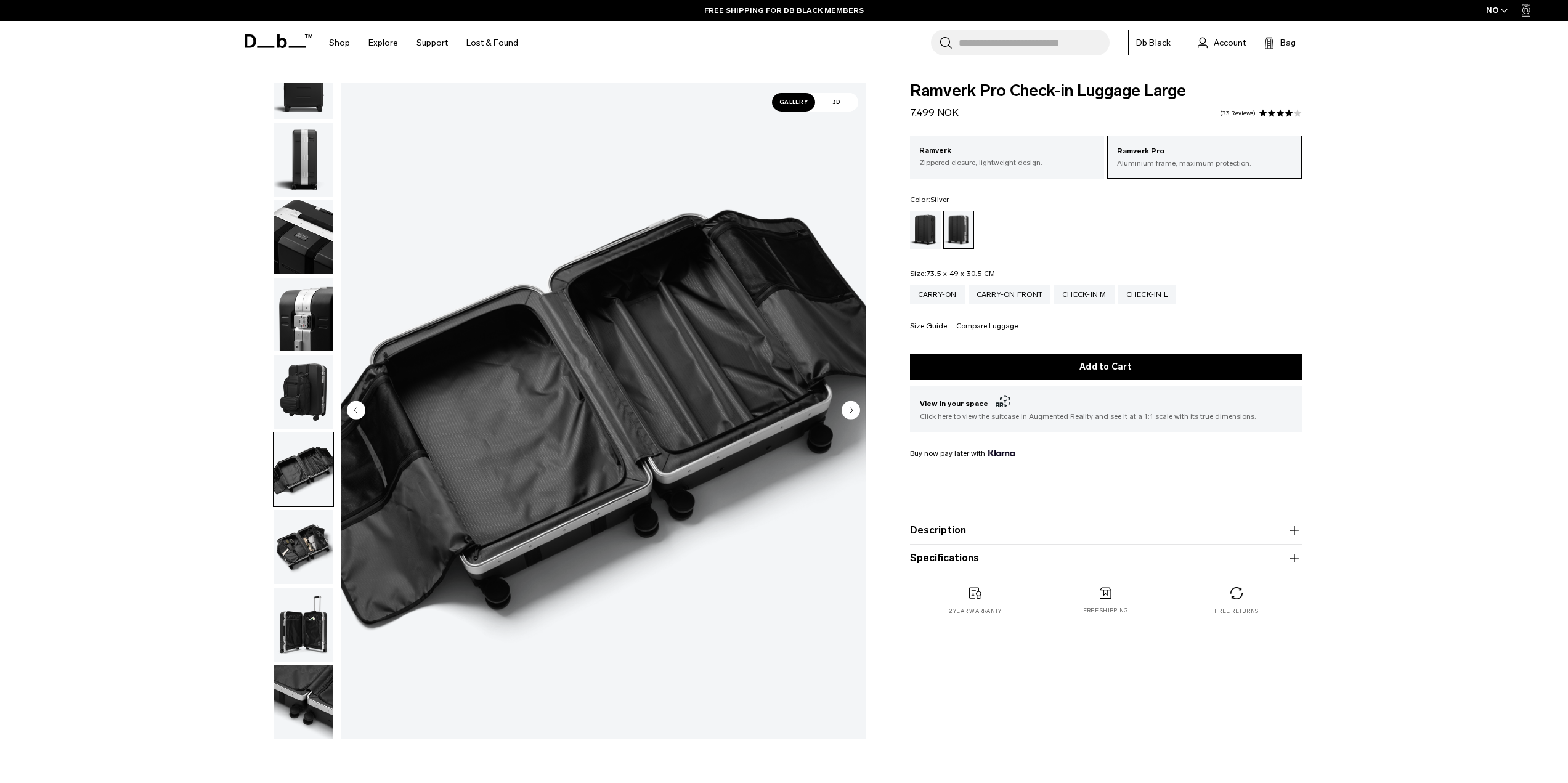
click at [296, 520] on img "button" at bounding box center [303, 547] width 60 height 74
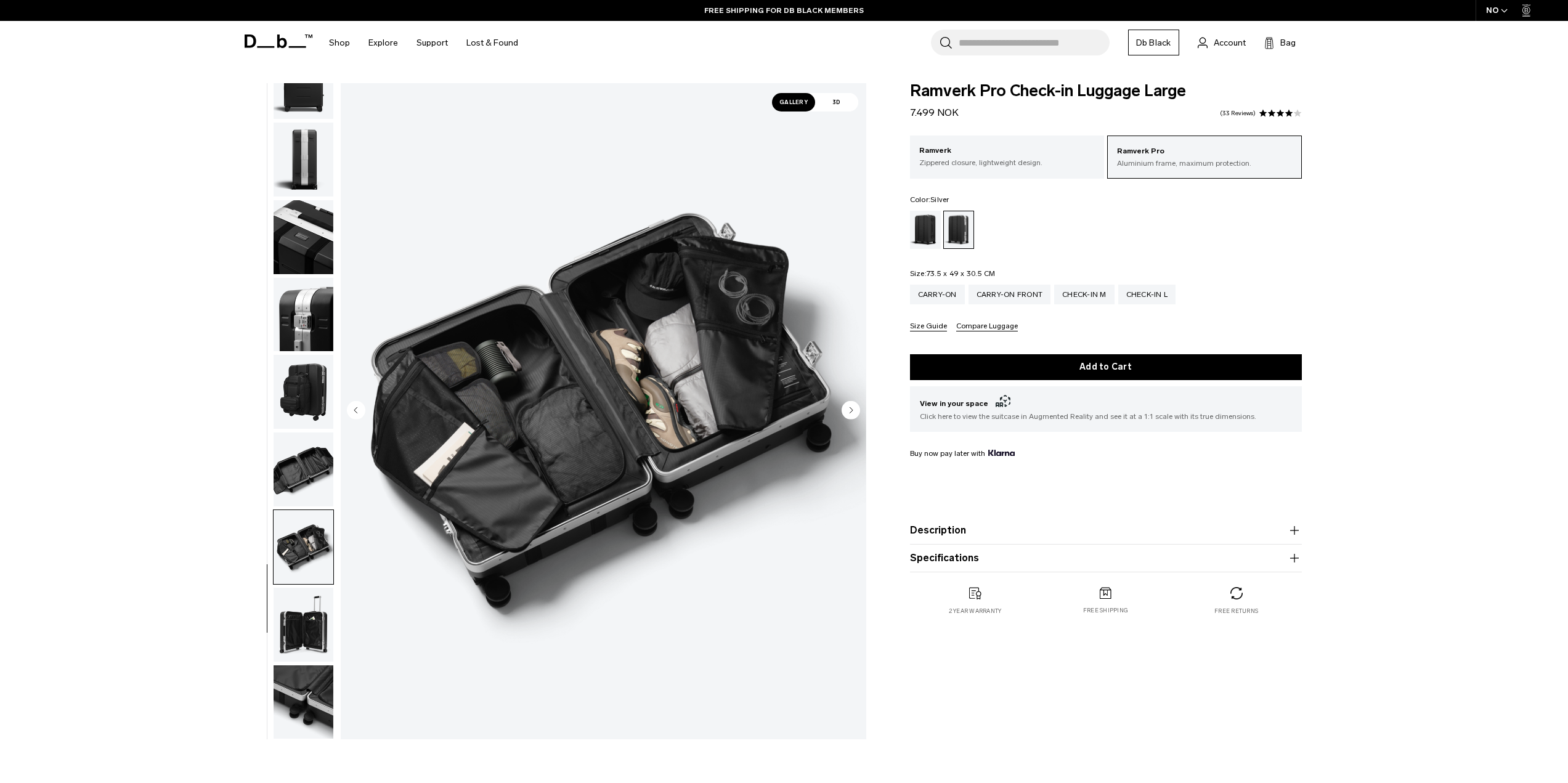
click at [296, 552] on img "button" at bounding box center [303, 547] width 60 height 74
click at [300, 574] on img "button" at bounding box center [303, 547] width 60 height 74
click at [315, 620] on img "button" at bounding box center [303, 625] width 60 height 74
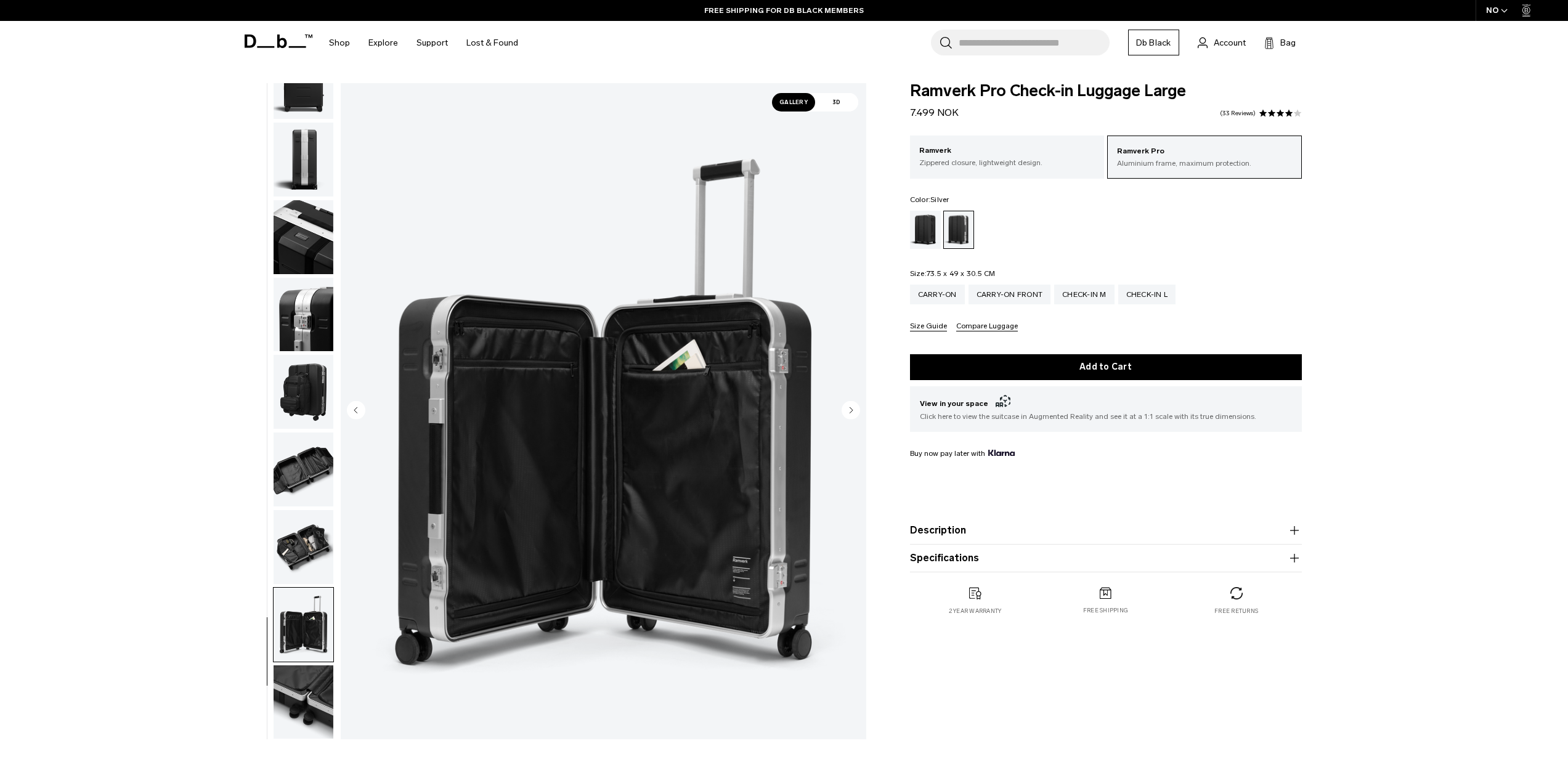
drag, startPoint x: 316, startPoint y: 668, endPoint x: 313, endPoint y: 679, distance: 11.4
click at [316, 668] on img "button" at bounding box center [303, 703] width 60 height 74
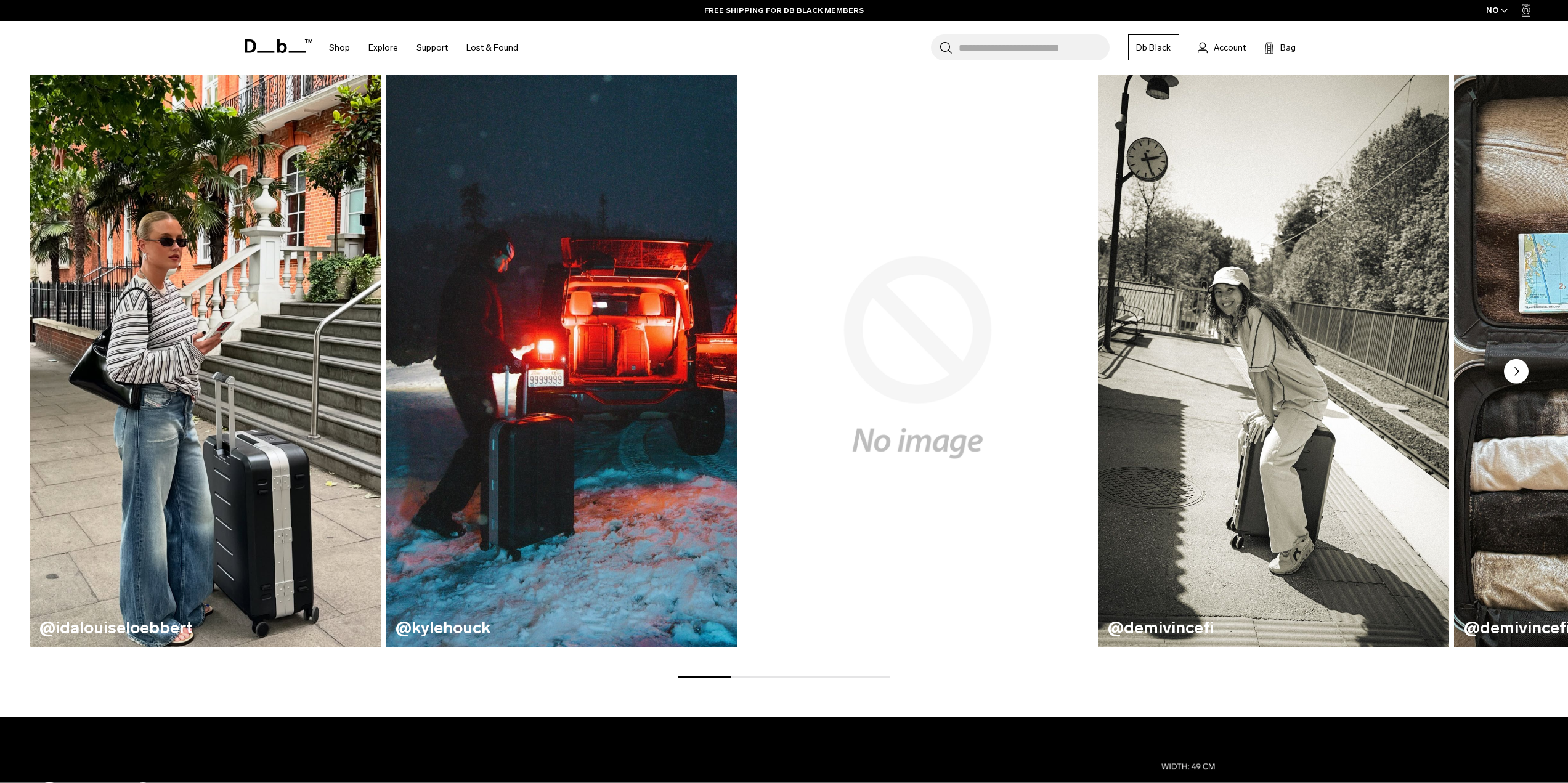
scroll to position [0, 0]
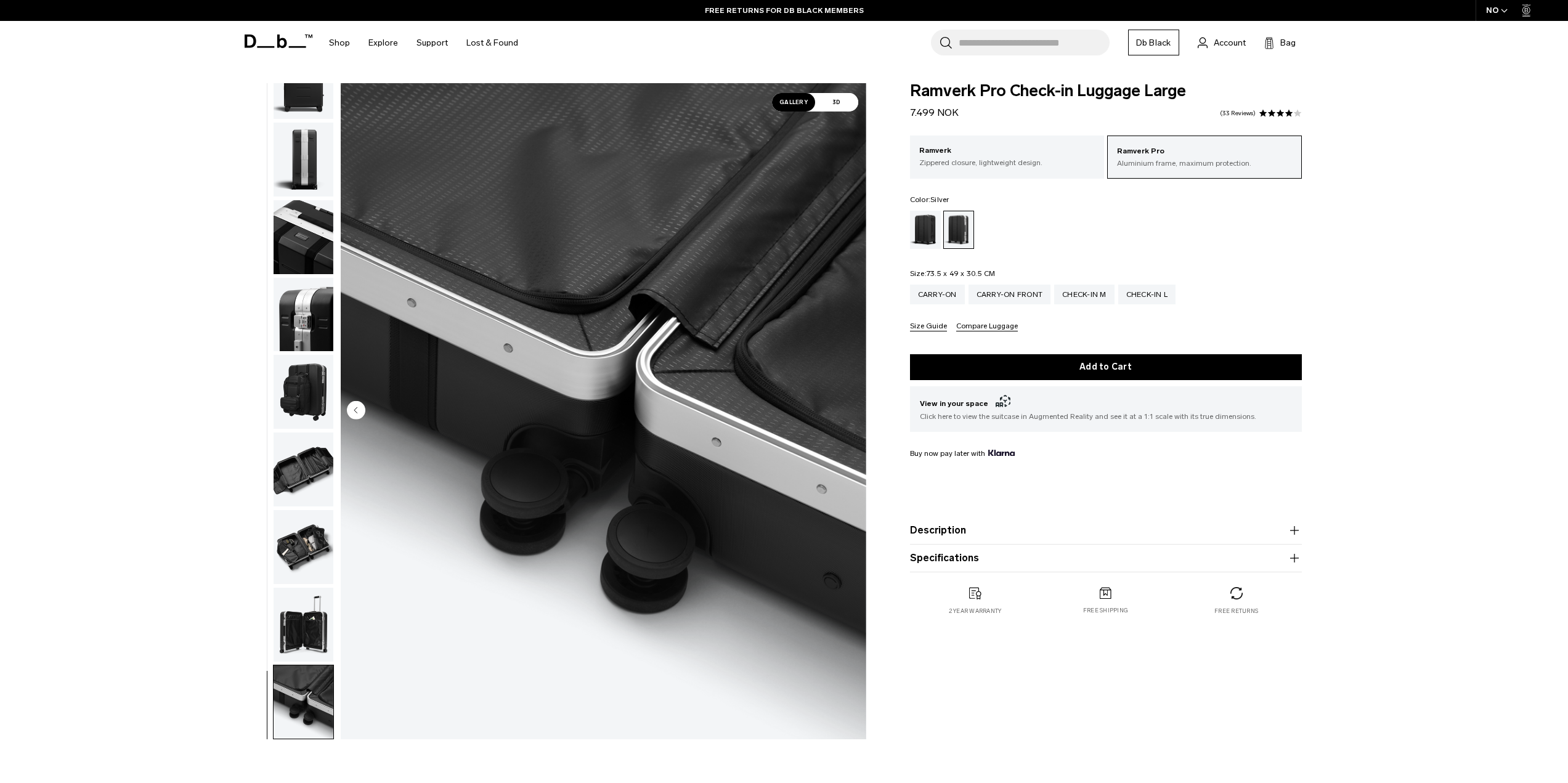
click at [264, 36] on icon at bounding box center [278, 41] width 68 height 14
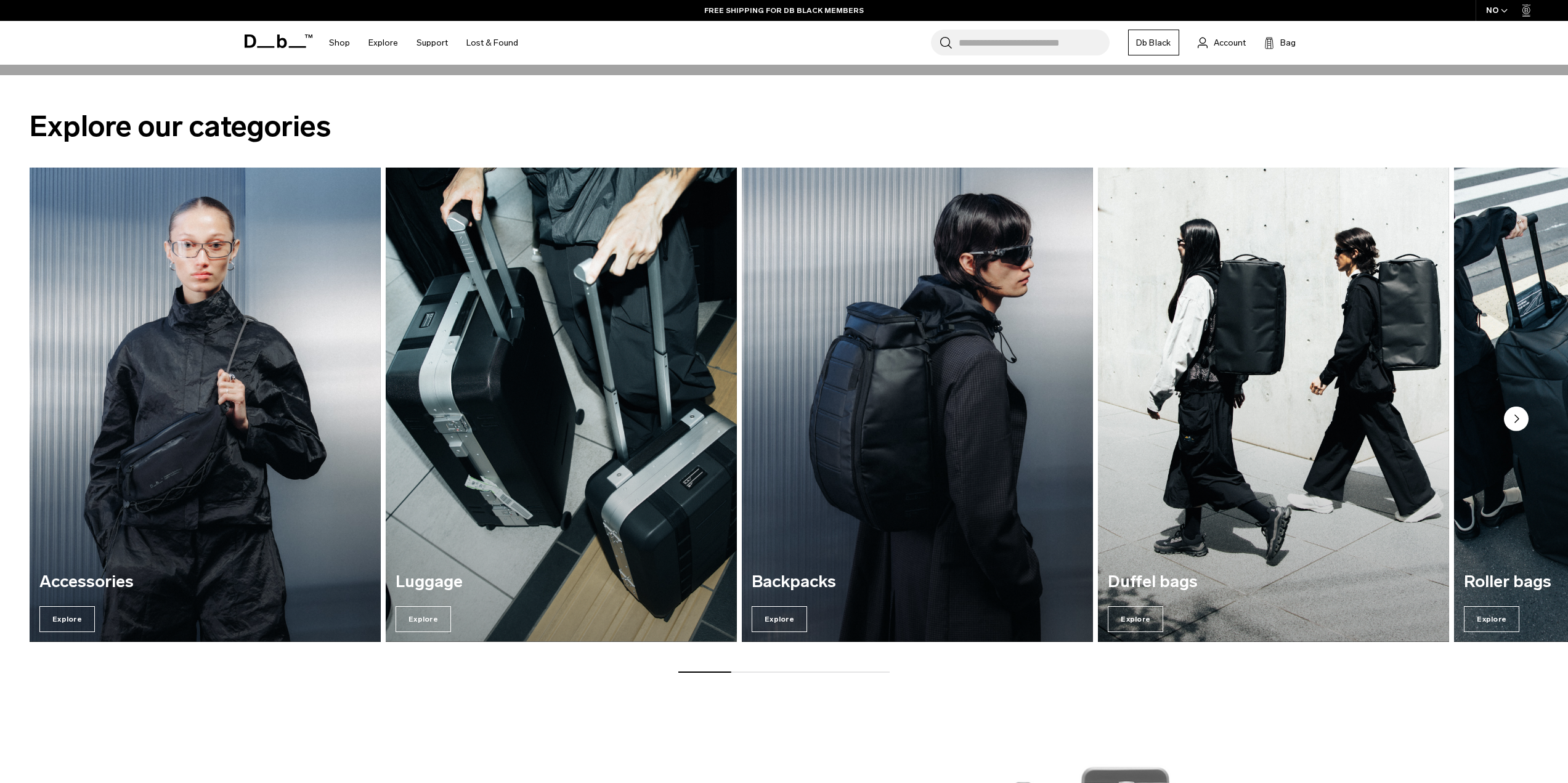
scroll to position [738, 0]
